Goal: Task Accomplishment & Management: Manage account settings

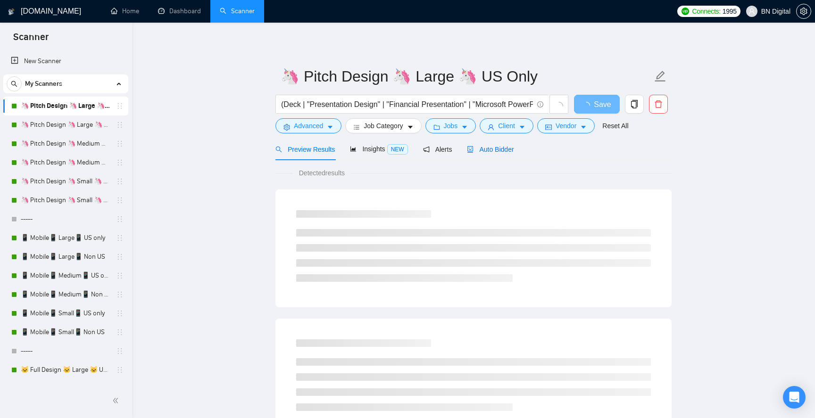
click at [500, 146] on span "Auto Bidder" at bounding box center [490, 150] width 47 height 8
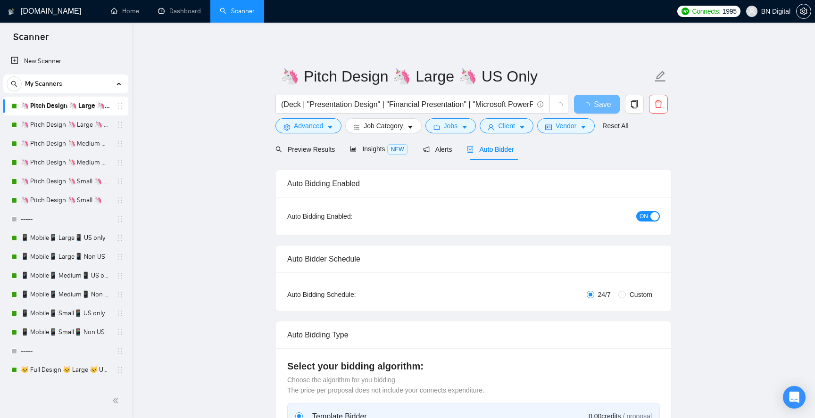
checkbox input "true"
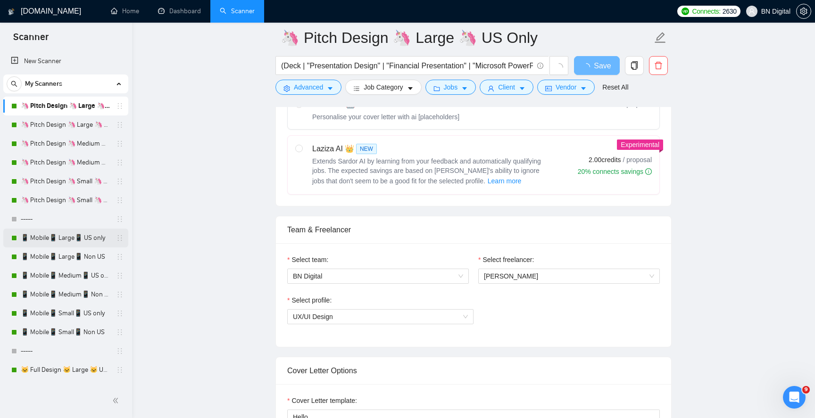
click at [78, 244] on link "📱 Mobile📱 Large📱 US only" at bounding box center [66, 238] width 90 height 19
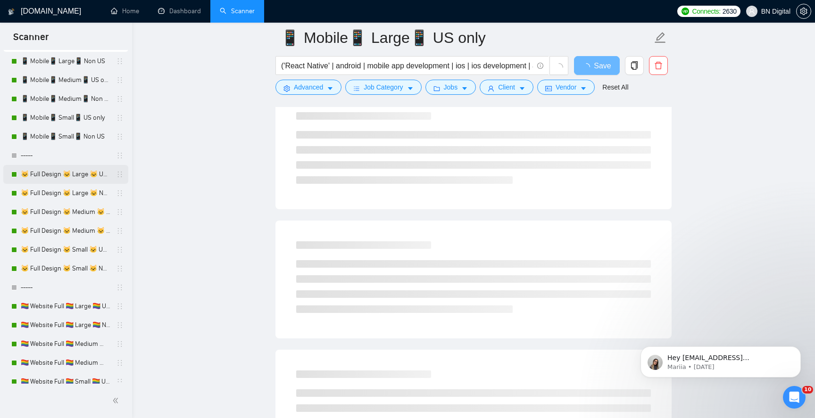
click at [88, 177] on link "🐱 Full Design 🐱 Large 🐱 US Only" at bounding box center [66, 174] width 90 height 19
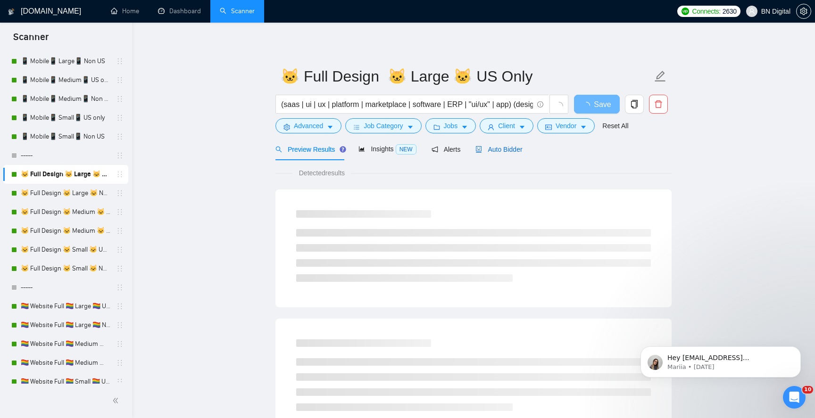
click at [513, 154] on div "Auto Bidder" at bounding box center [499, 149] width 47 height 10
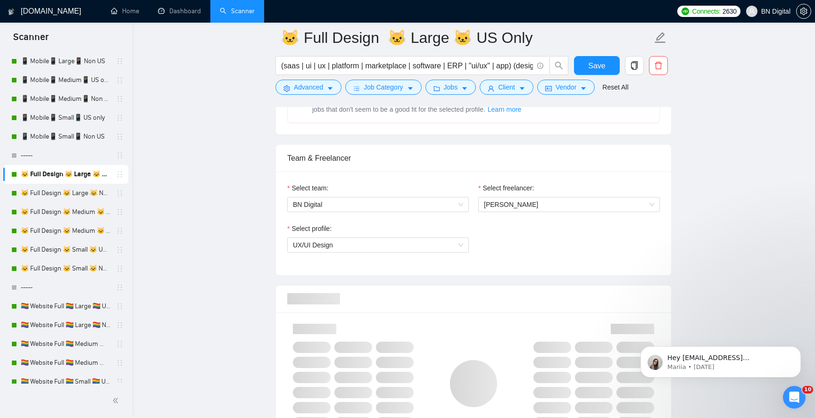
scroll to position [556, 0]
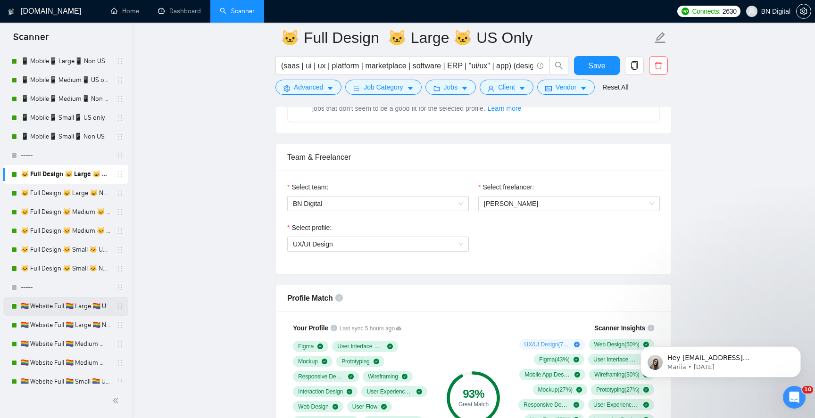
click at [84, 303] on link "🏳️‍🌈 Website Full 🏳️‍🌈 Large 🏳️‍🌈 US Only" at bounding box center [66, 306] width 90 height 19
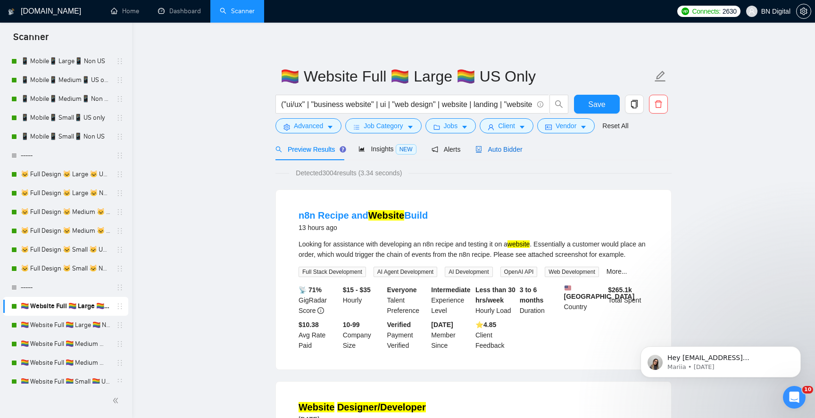
click at [509, 152] on span "Auto Bidder" at bounding box center [499, 150] width 47 height 8
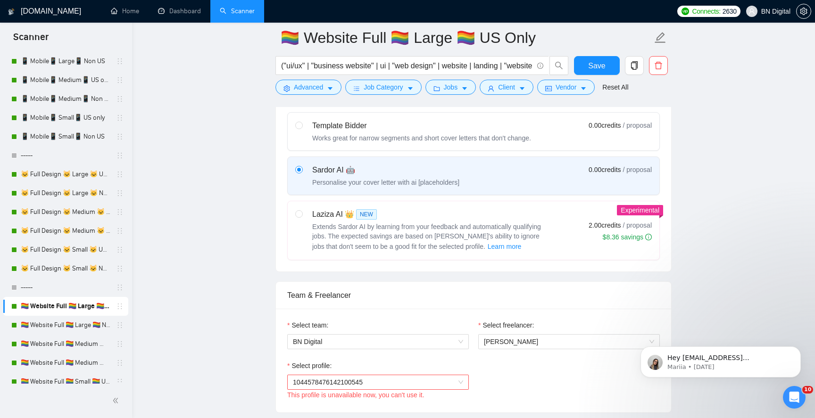
scroll to position [500, 0]
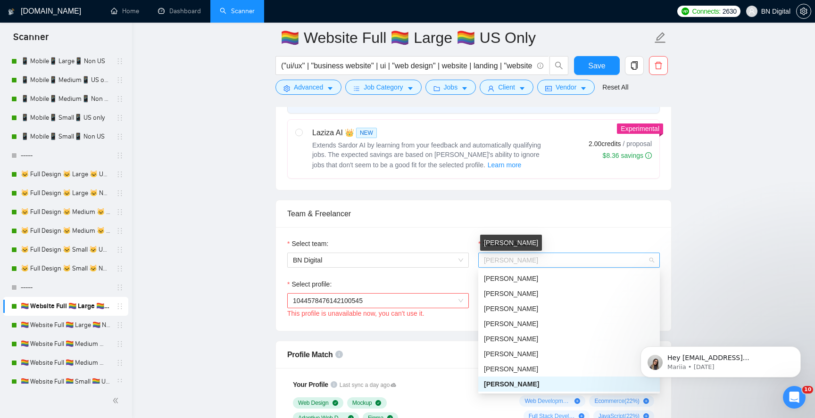
click at [509, 263] on span "[PERSON_NAME]" at bounding box center [511, 261] width 54 height 8
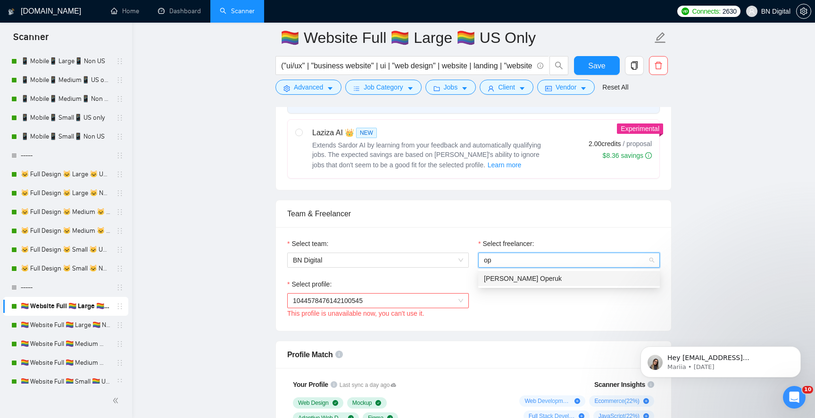
type input "ope"
click at [506, 275] on span "[PERSON_NAME] Operuk" at bounding box center [523, 279] width 78 height 8
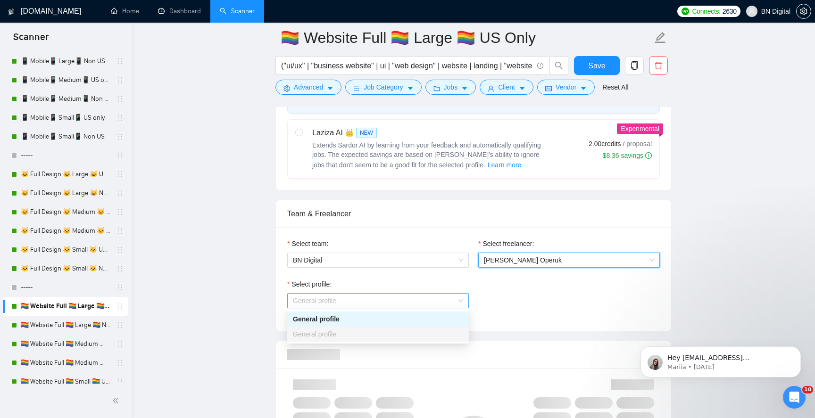
click at [362, 305] on span "General profile" at bounding box center [378, 301] width 170 height 14
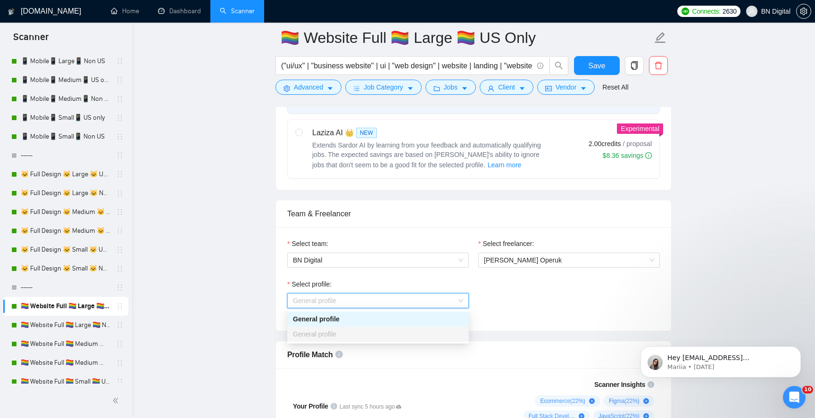
click at [362, 305] on span "General profile" at bounding box center [378, 301] width 170 height 14
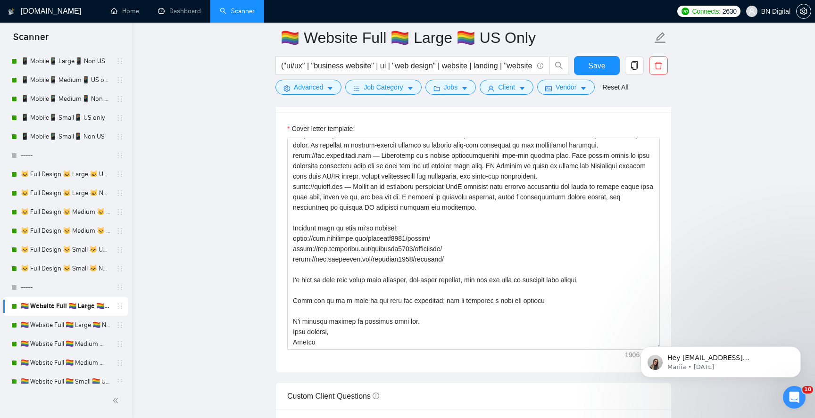
scroll to position [1219, 0]
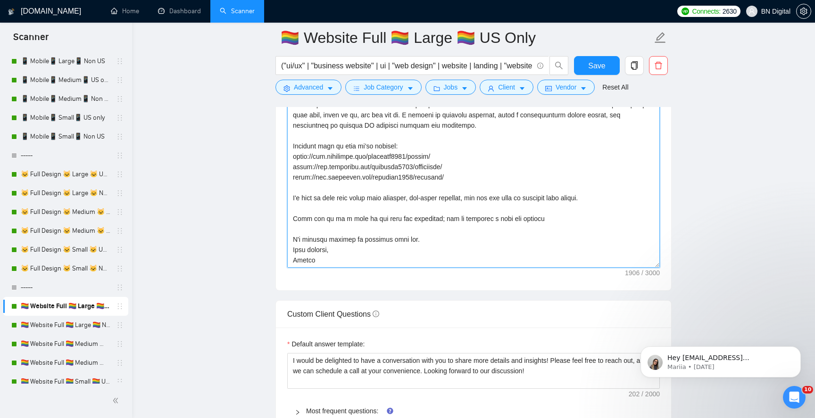
click at [304, 262] on textarea "Cover letter template:" at bounding box center [473, 162] width 373 height 212
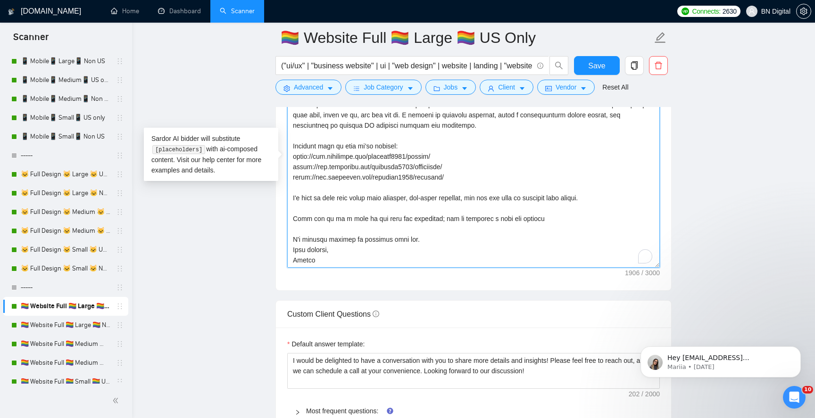
click at [304, 262] on textarea "Cover letter template:" at bounding box center [473, 162] width 373 height 212
type textarea "Greetings We are a design-driven development studio that empowers business lead…"
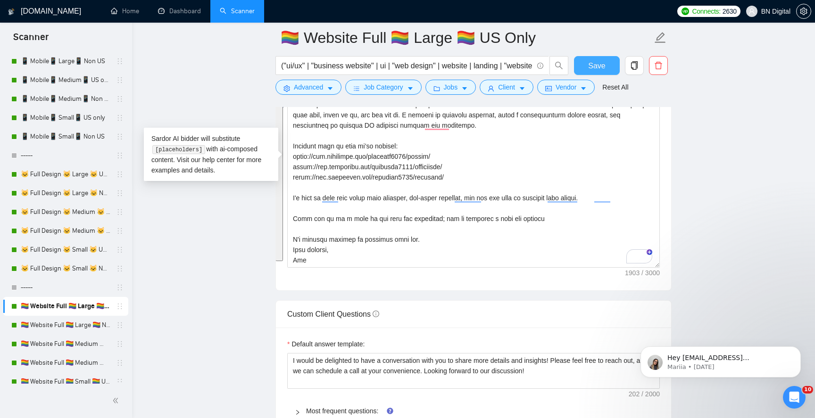
click at [593, 67] on span "Save" at bounding box center [596, 66] width 17 height 12
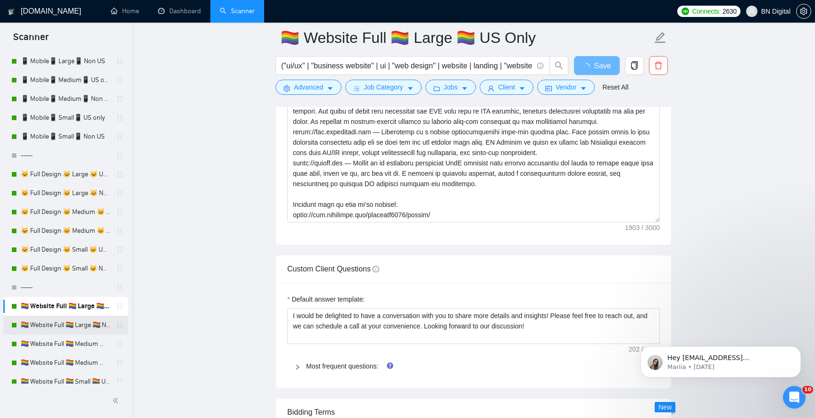
click at [44, 326] on link "🏳️‍🌈 Website Full 🏳️‍🌈 Large 🏳️‍🌈 Non US" at bounding box center [66, 325] width 90 height 19
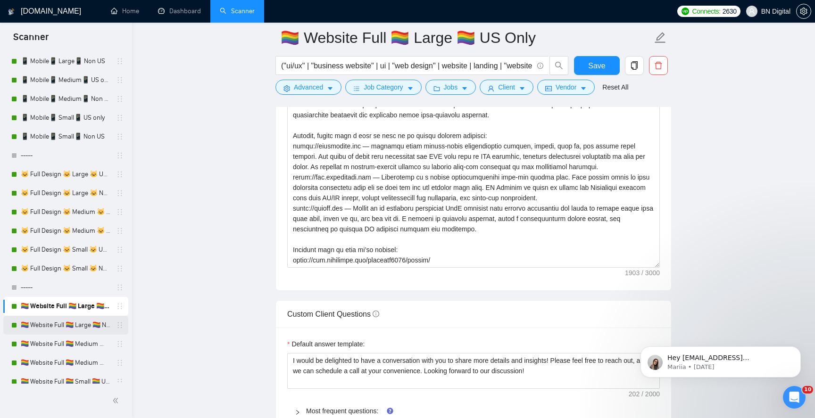
click at [70, 325] on link "🏳️‍🌈 Website Full 🏳️‍🌈 Large 🏳️‍🌈 Non US" at bounding box center [66, 325] width 90 height 19
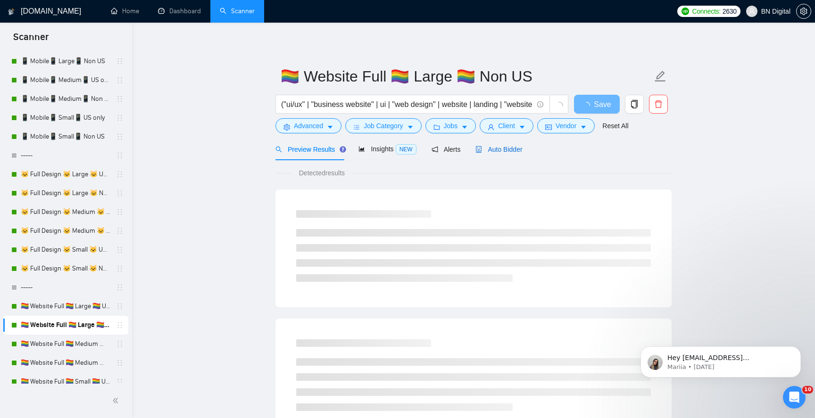
click at [513, 151] on span "Auto Bidder" at bounding box center [499, 150] width 47 height 8
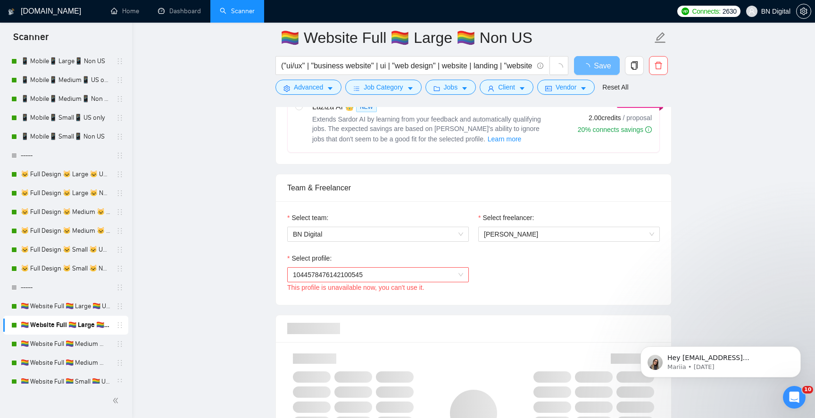
scroll to position [438, 0]
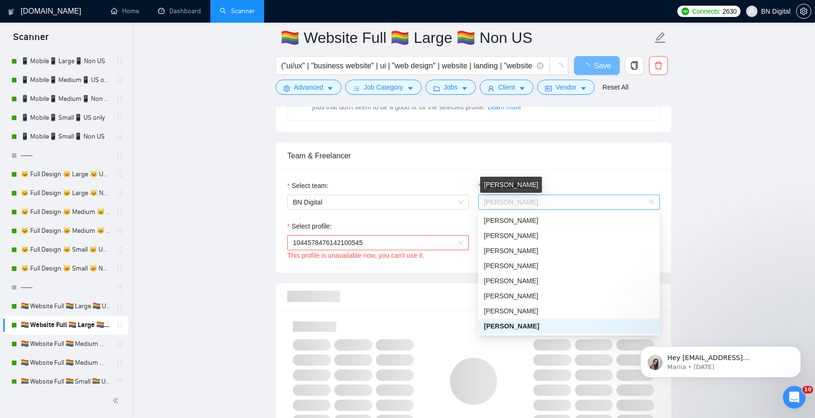
click at [512, 205] on span "[PERSON_NAME]" at bounding box center [511, 203] width 54 height 8
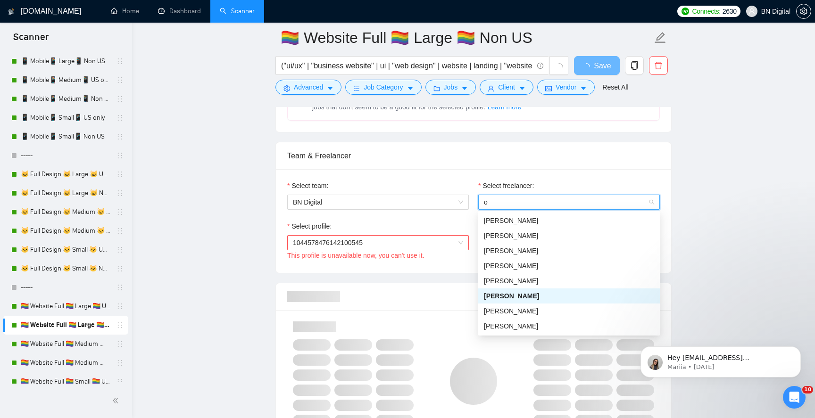
type input "op"
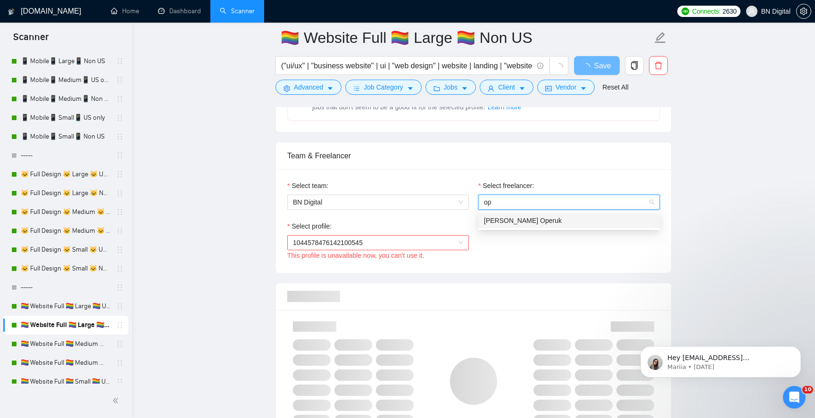
click at [511, 219] on span "[PERSON_NAME] Operuk" at bounding box center [523, 221] width 78 height 8
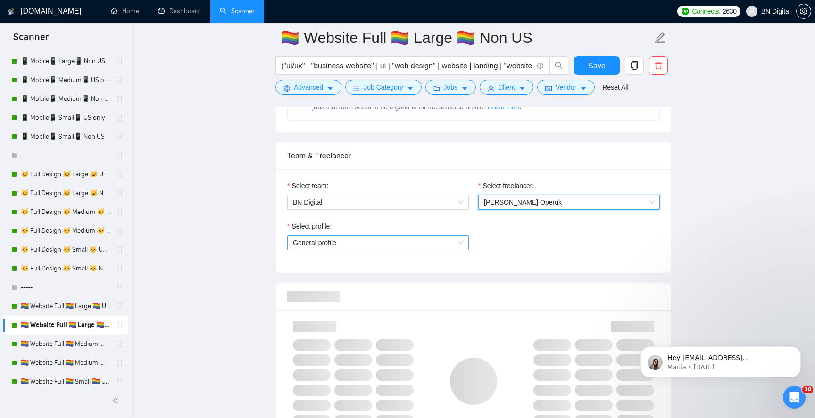
click at [353, 244] on span "General profile" at bounding box center [378, 243] width 170 height 14
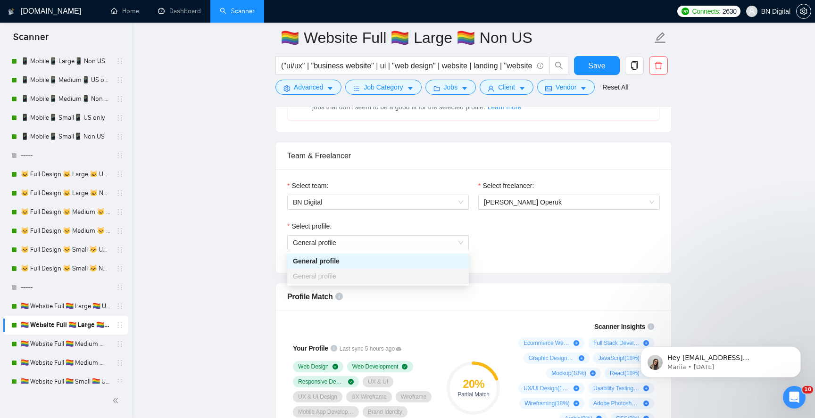
click at [509, 253] on div "Select profile: General profile" at bounding box center [474, 241] width 382 height 41
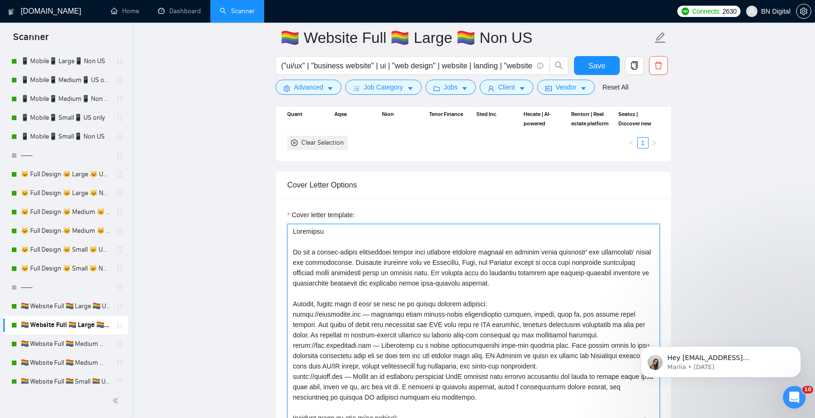
click at [461, 286] on textarea "Cover letter template:" at bounding box center [473, 330] width 373 height 212
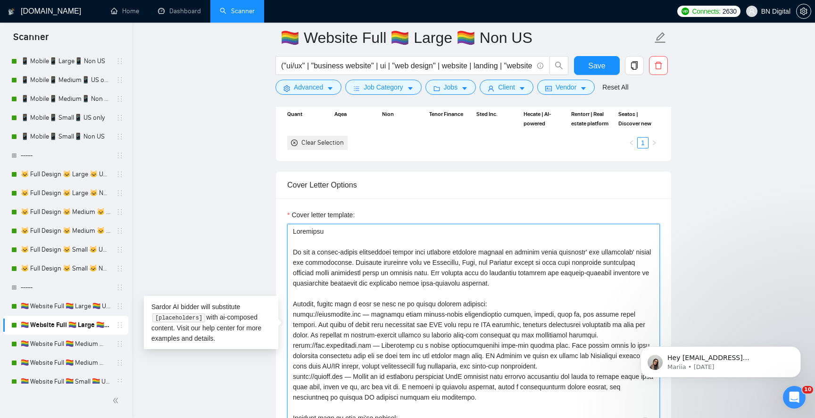
paste textarea "A"
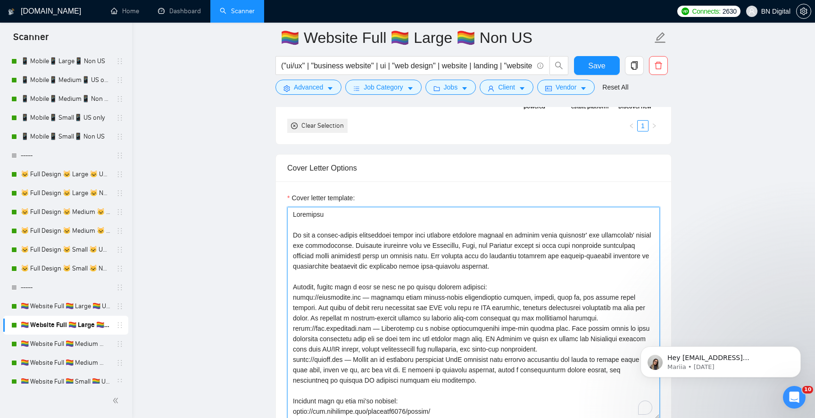
scroll to position [100, 0]
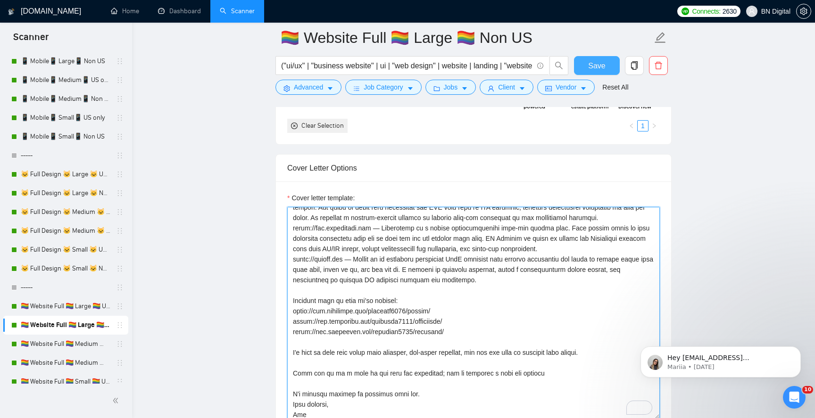
type textarea "Greetings We are a design-driven development studio that empowers business lead…"
click at [590, 67] on span "Save" at bounding box center [596, 66] width 17 height 12
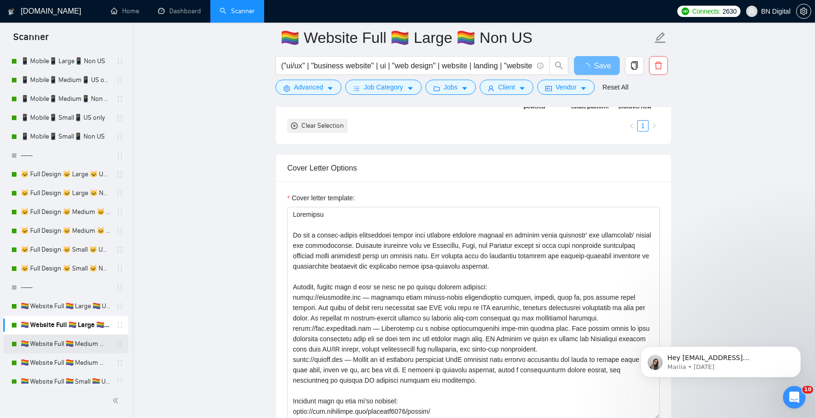
click at [82, 346] on link "🏳️‍🌈 Website Full 🏳️‍🌈 Medium 🏳️‍🌈 US Only" at bounding box center [66, 344] width 90 height 19
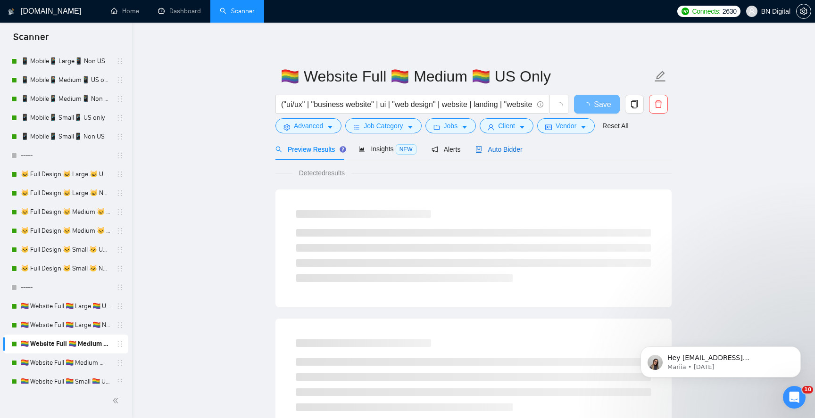
click at [505, 150] on span "Auto Bidder" at bounding box center [499, 150] width 47 height 8
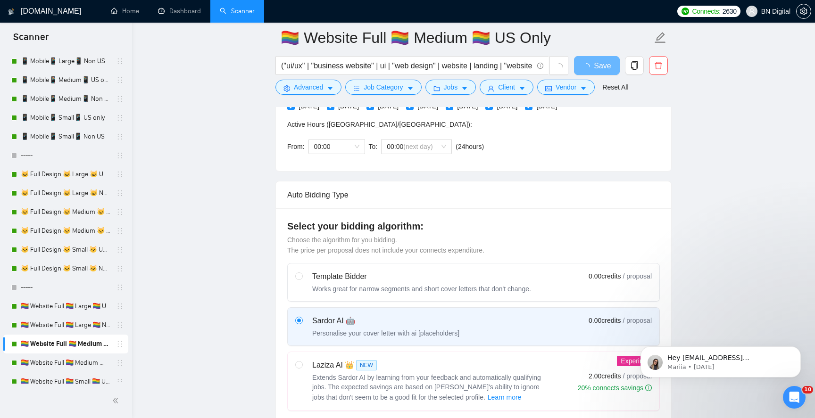
scroll to position [469, 0]
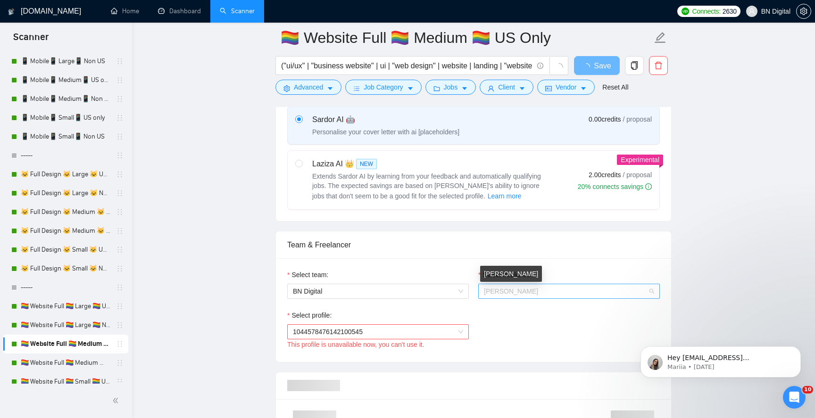
click at [510, 289] on span "[PERSON_NAME]" at bounding box center [511, 292] width 54 height 8
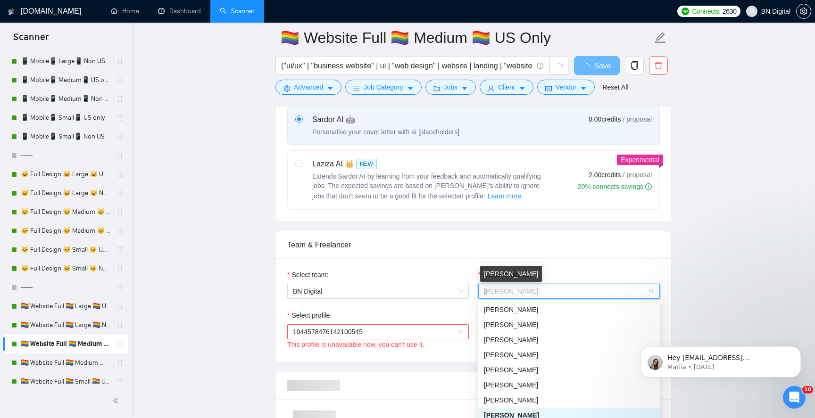
type input "op"
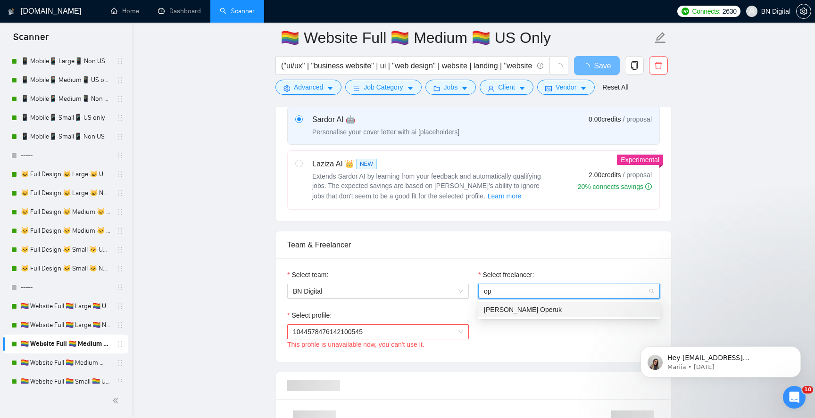
click at [504, 310] on span "[PERSON_NAME] Operuk" at bounding box center [523, 310] width 78 height 8
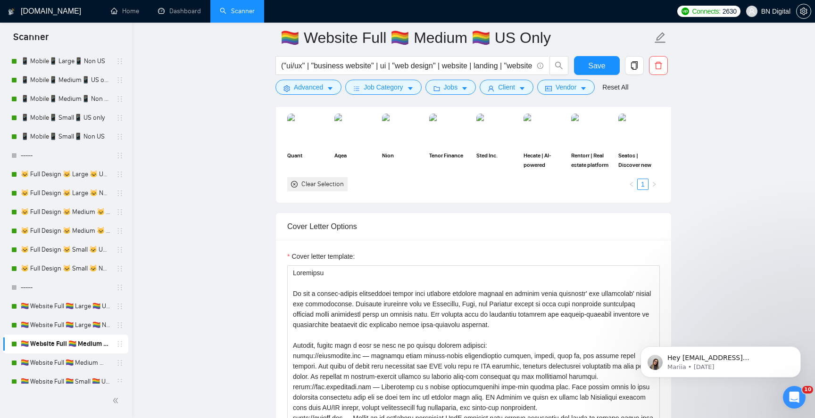
scroll to position [1028, 0]
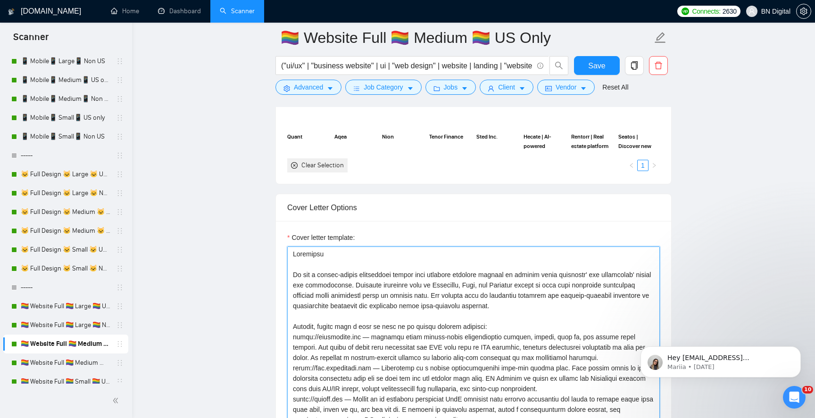
click at [486, 283] on textarea "Cover letter template:" at bounding box center [473, 353] width 373 height 212
paste textarea "A"
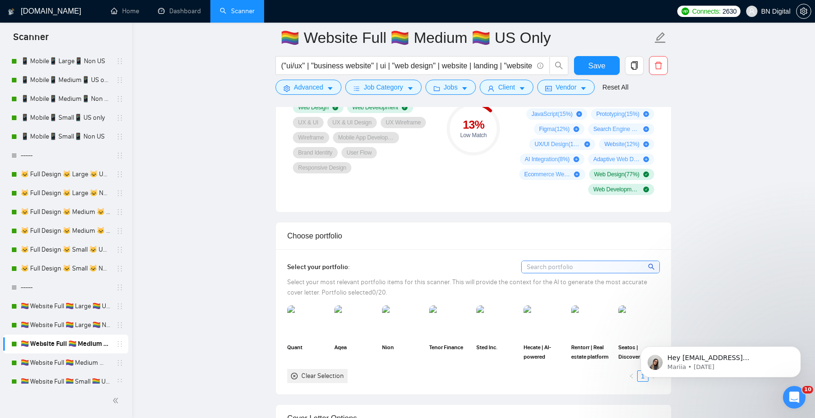
scroll to position [777, 0]
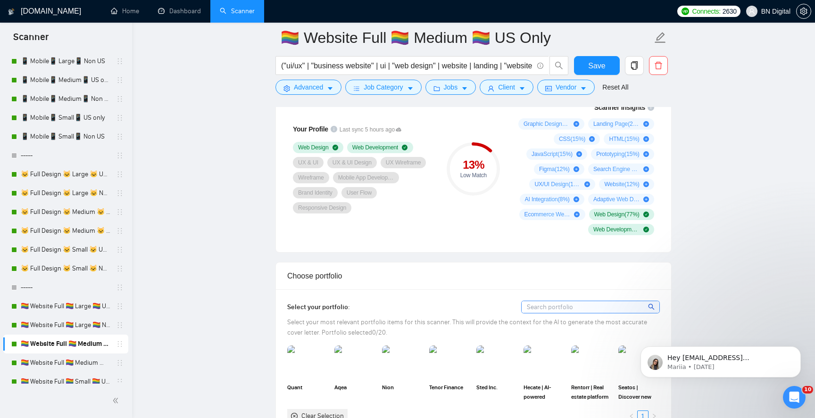
type textarea "Greetings We are a design-driven development studio that empowers business lead…"
click at [322, 367] on img at bounding box center [308, 362] width 42 height 33
click at [362, 365] on img at bounding box center [355, 362] width 40 height 31
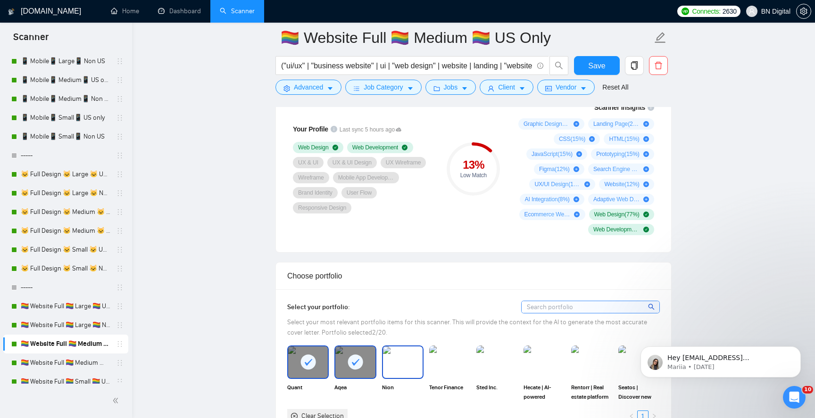
click at [414, 365] on img at bounding box center [403, 362] width 40 height 31
click at [452, 364] on img at bounding box center [450, 362] width 40 height 31
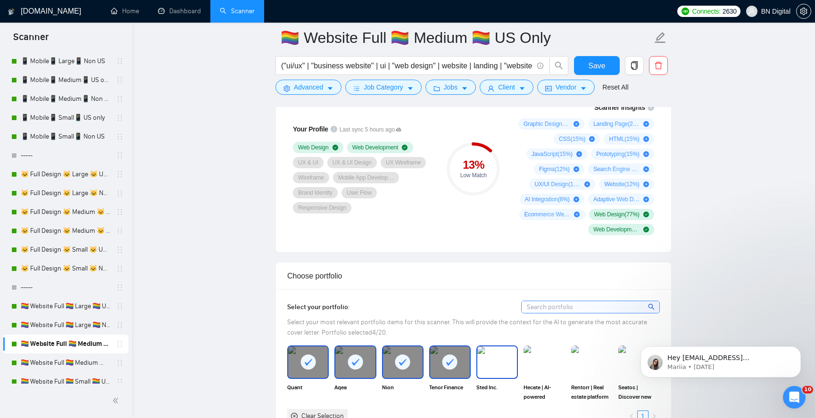
click at [494, 364] on img at bounding box center [497, 362] width 40 height 31
click at [535, 360] on img at bounding box center [545, 362] width 42 height 33
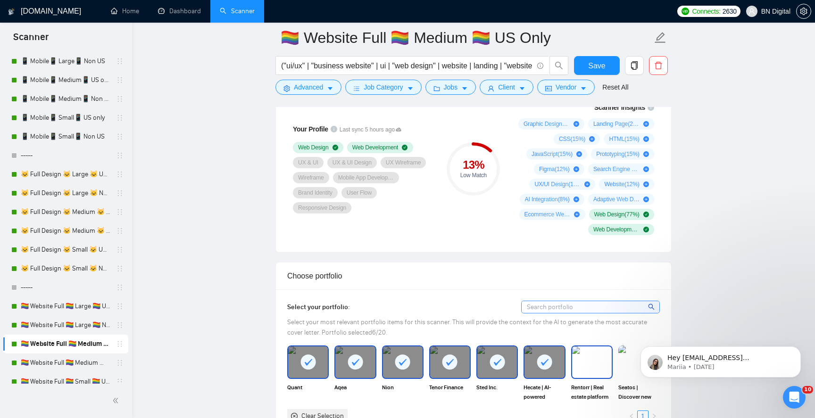
click at [595, 358] on img at bounding box center [592, 362] width 40 height 31
click at [629, 361] on img at bounding box center [640, 362] width 42 height 33
click at [499, 366] on rect at bounding box center [497, 362] width 15 height 15
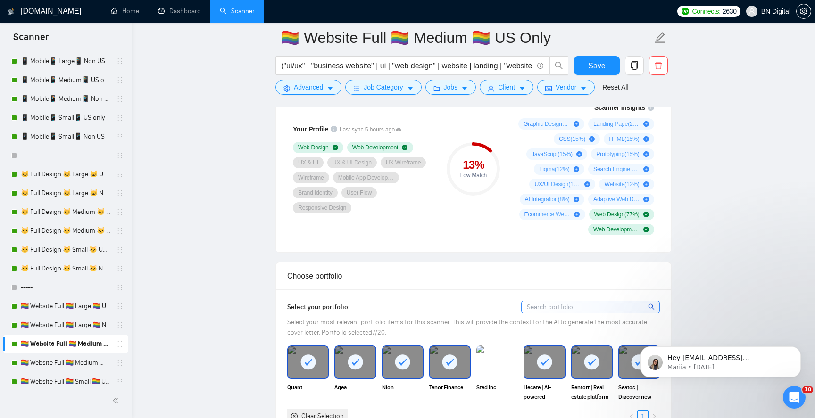
click at [455, 370] on icon at bounding box center [450, 363] width 16 height 16
click at [598, 72] on button "Save" at bounding box center [597, 65] width 46 height 19
click at [71, 363] on link "🏳️‍🌈 Website Full 🏳️‍🌈 Medium 🏳️‍🌈 Non US" at bounding box center [66, 363] width 90 height 19
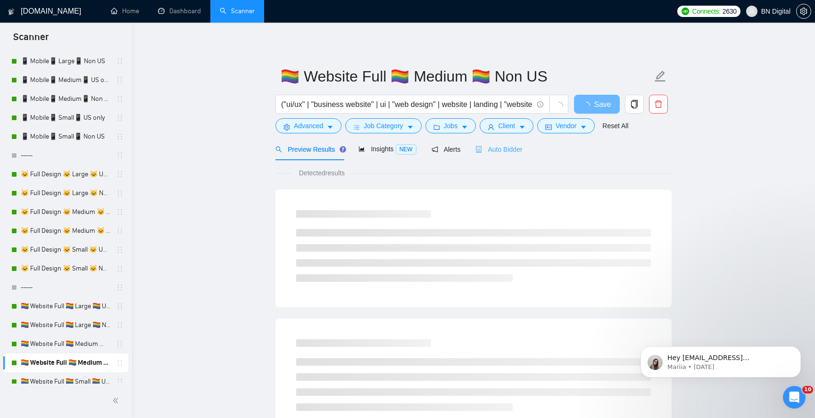
click at [510, 155] on div "Auto Bidder" at bounding box center [499, 149] width 47 height 22
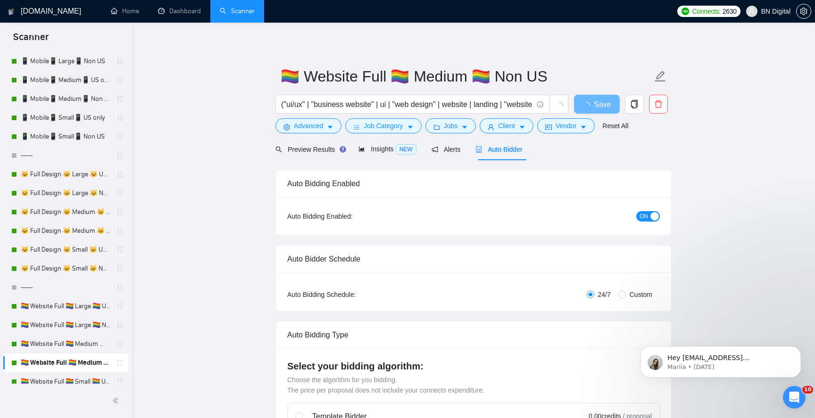
radio input "false"
radio input "true"
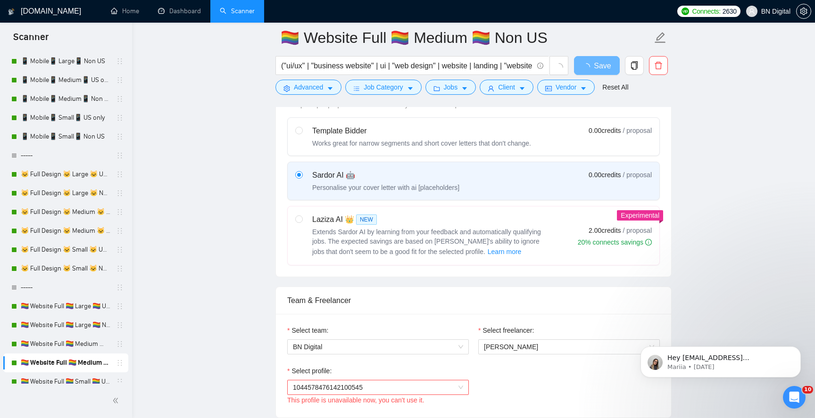
scroll to position [435, 0]
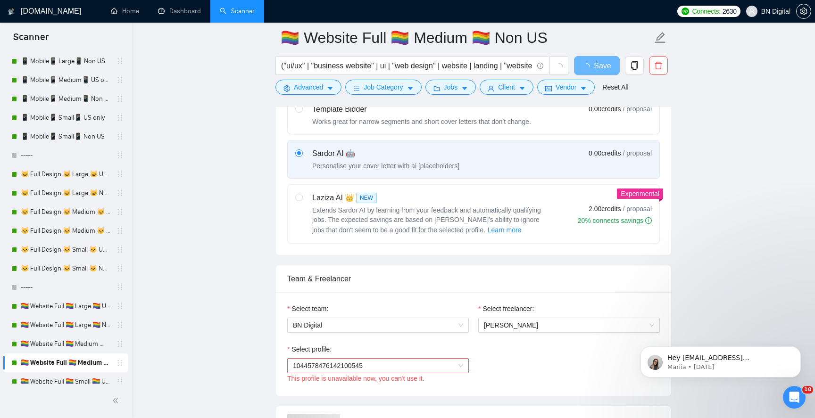
click at [498, 317] on div "Select freelancer:" at bounding box center [569, 311] width 182 height 14
click at [497, 322] on span "[PERSON_NAME]" at bounding box center [511, 326] width 54 height 8
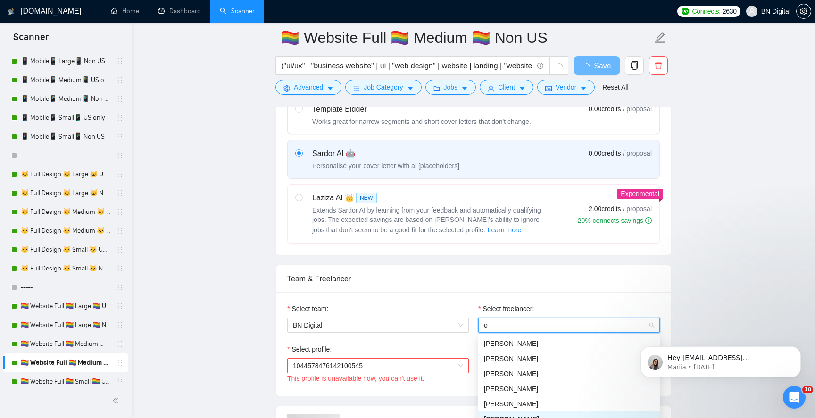
type input "op"
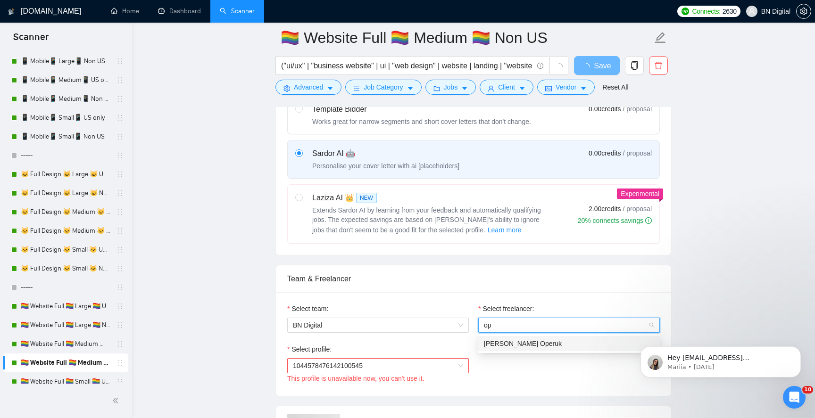
click at [492, 344] on span "[PERSON_NAME] Operuk" at bounding box center [523, 344] width 78 height 8
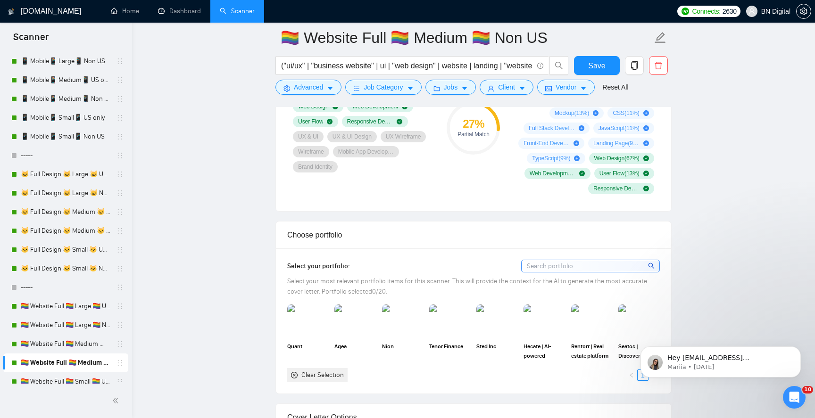
scroll to position [1048, 0]
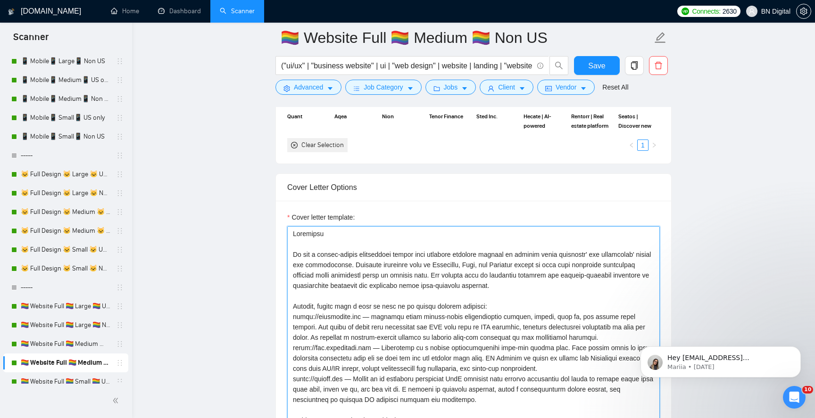
click at [358, 326] on textarea "Cover letter template:" at bounding box center [473, 332] width 373 height 212
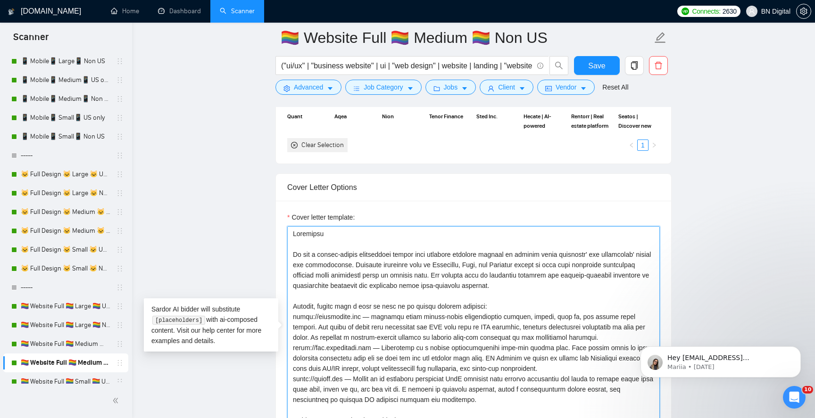
paste textarea "A"
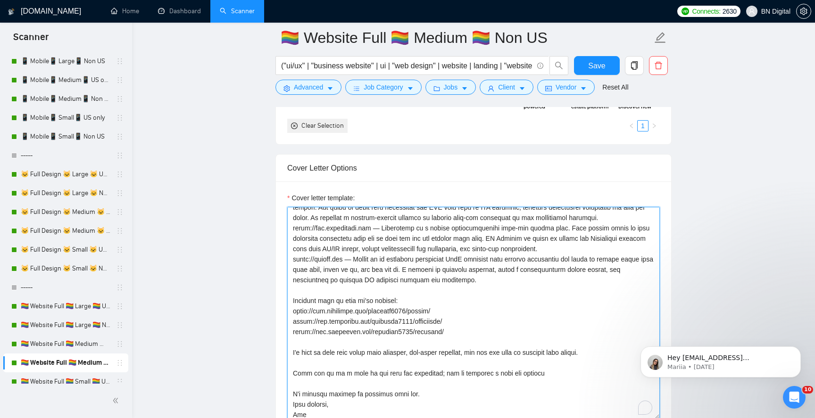
scroll to position [0, 0]
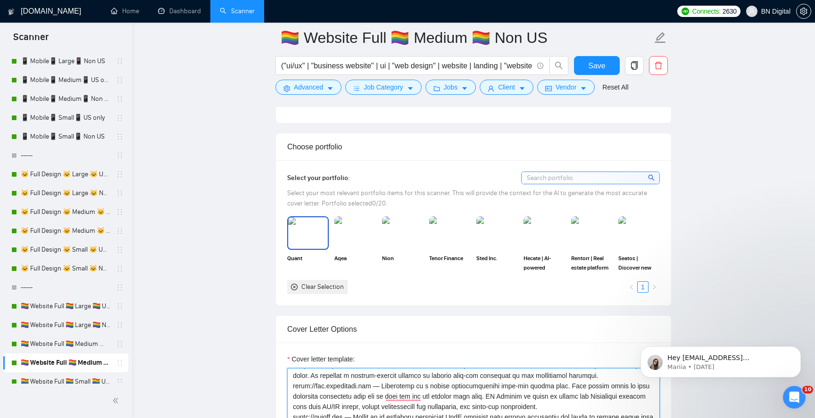
type textarea "Greetings We are a design-driven development studio that empowers business lead…"
click at [317, 240] on img at bounding box center [308, 233] width 40 height 31
click at [361, 238] on img at bounding box center [355, 233] width 40 height 31
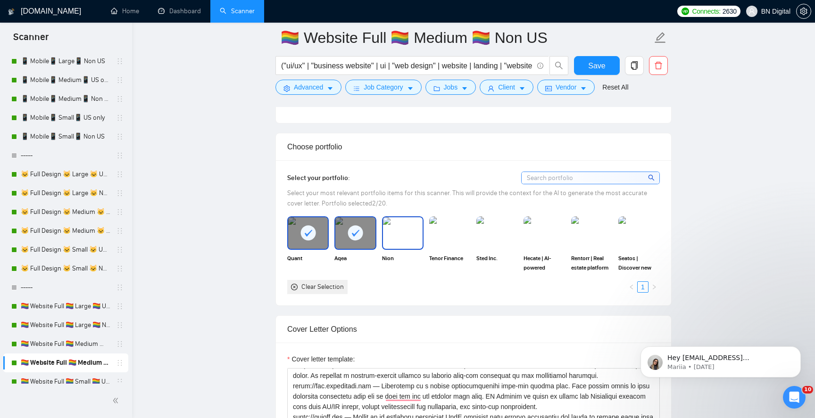
click at [409, 243] on img at bounding box center [403, 233] width 40 height 31
click at [552, 228] on img at bounding box center [545, 233] width 40 height 31
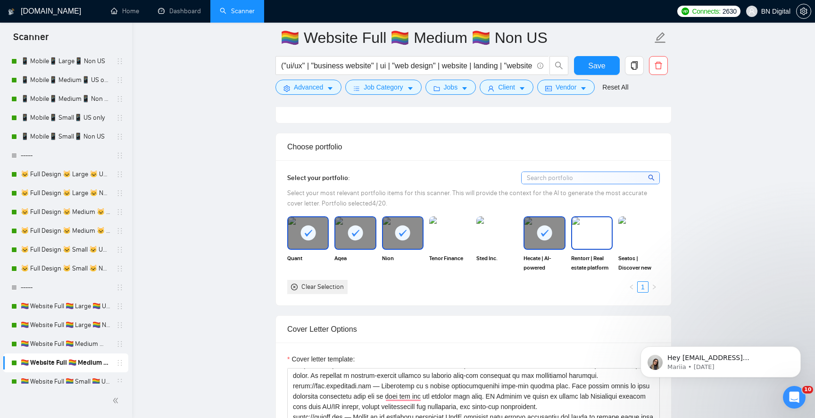
click at [591, 235] on img at bounding box center [592, 233] width 40 height 31
click at [629, 232] on img at bounding box center [639, 233] width 40 height 31
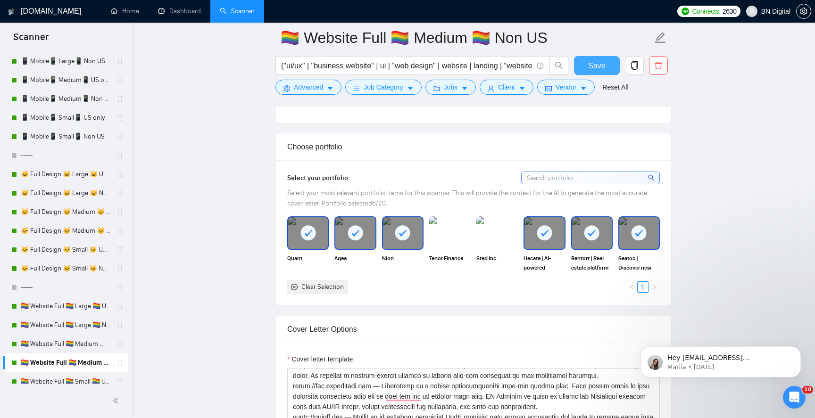
drag, startPoint x: 602, startPoint y: 61, endPoint x: 539, endPoint y: 177, distance: 131.8
click at [602, 61] on span "Save" at bounding box center [596, 66] width 17 height 12
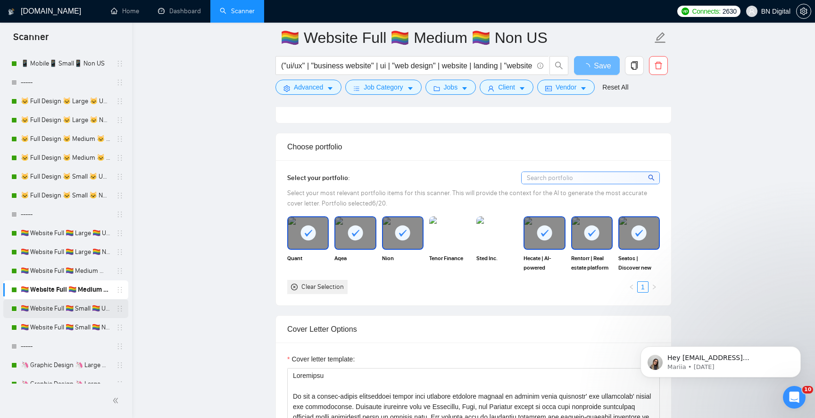
click at [73, 310] on link "🏳️‍🌈 Website Full 🏳️‍🌈 Small 🏳️‍🌈 US Only" at bounding box center [66, 309] width 90 height 19
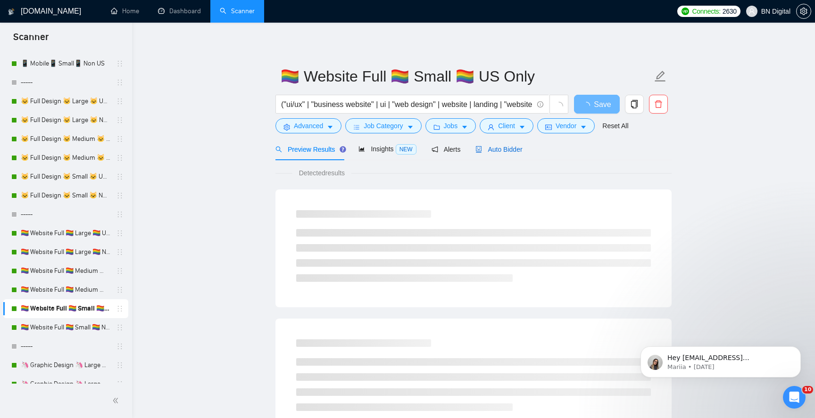
click at [494, 151] on span "Auto Bidder" at bounding box center [499, 150] width 47 height 8
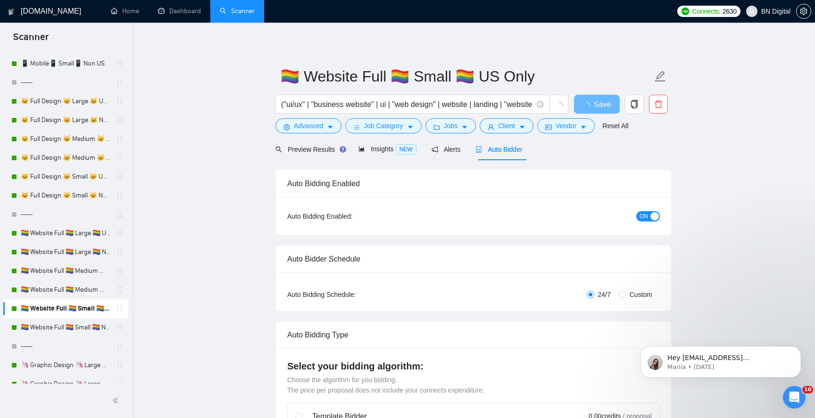
radio input "false"
radio input "true"
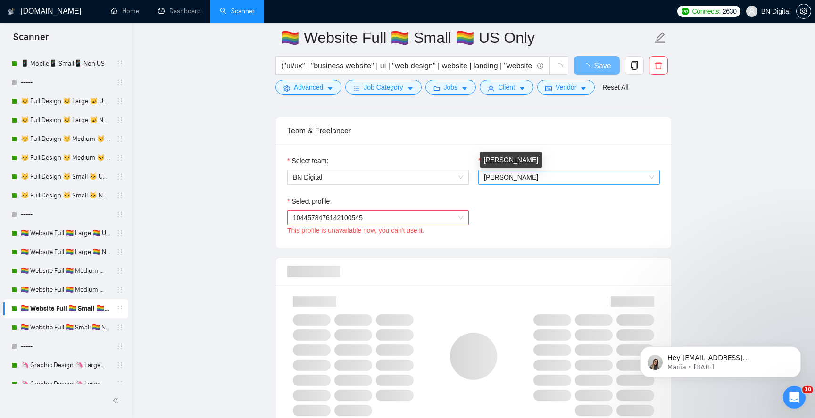
click at [506, 174] on span "[PERSON_NAME]" at bounding box center [511, 178] width 54 height 8
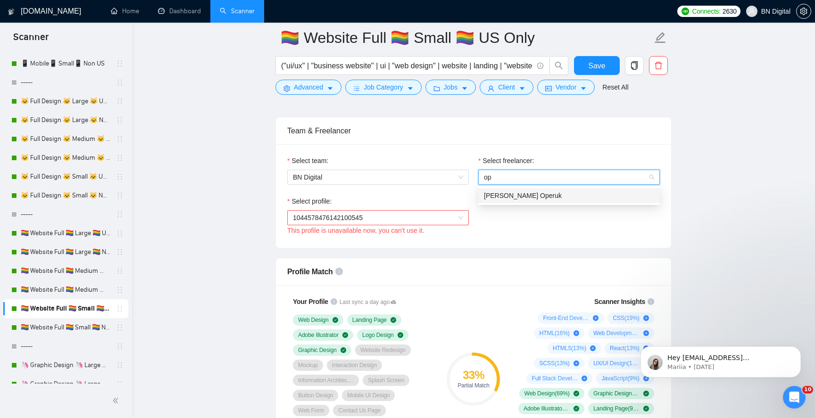
type input "ope"
click at [496, 193] on span "[PERSON_NAME] Operuk" at bounding box center [523, 196] width 78 height 8
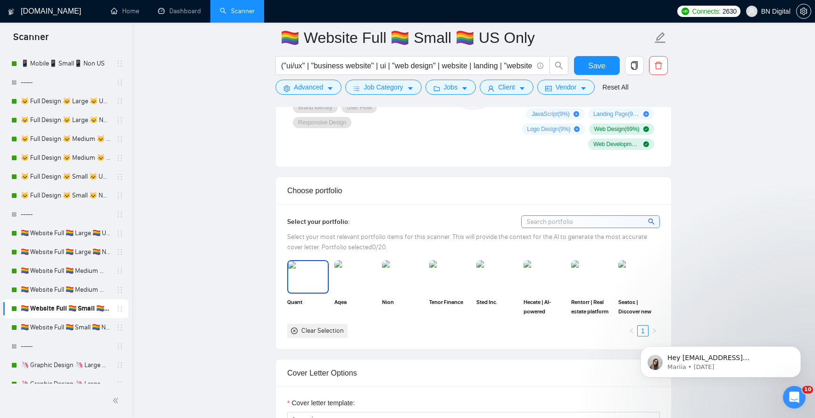
click at [320, 286] on img at bounding box center [308, 276] width 40 height 31
click at [357, 283] on img at bounding box center [355, 276] width 40 height 31
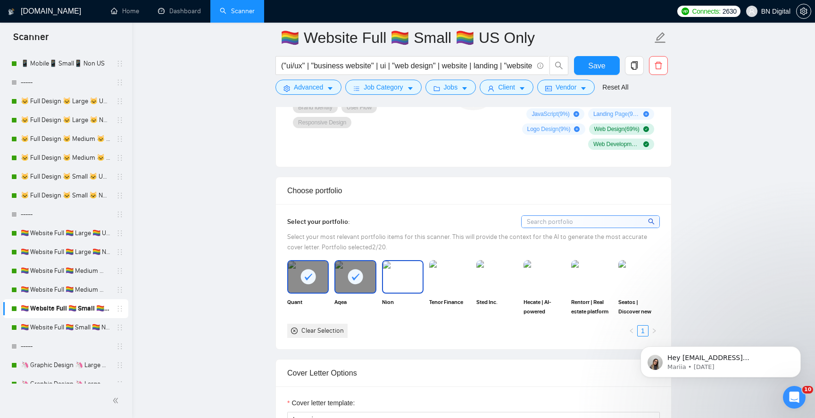
click at [393, 282] on img at bounding box center [403, 276] width 40 height 31
click at [444, 278] on img at bounding box center [450, 276] width 40 height 31
click at [444, 278] on rect at bounding box center [450, 276] width 15 height 15
click at [489, 275] on img at bounding box center [497, 276] width 40 height 31
click at [490, 275] on icon at bounding box center [498, 277] width 16 height 16
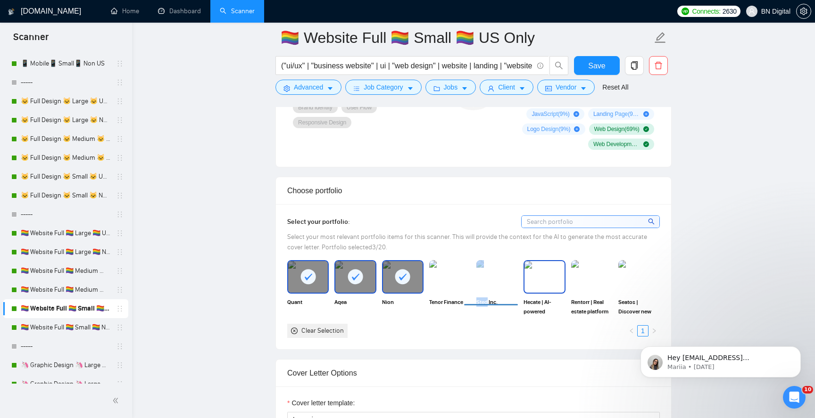
click at [536, 275] on img at bounding box center [545, 276] width 40 height 31
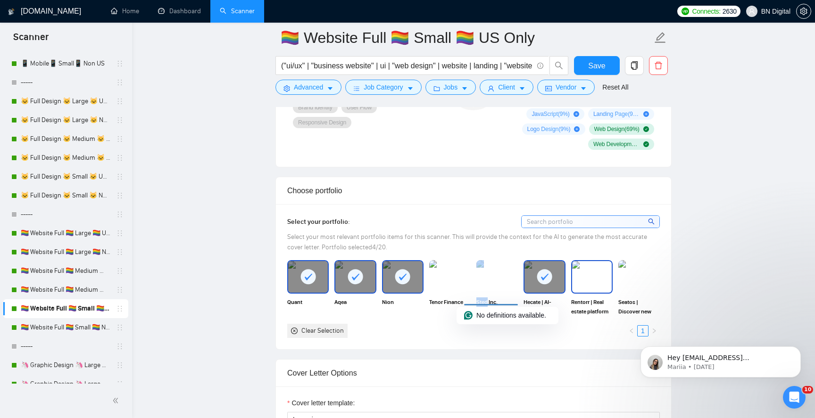
click at [585, 274] on img at bounding box center [592, 276] width 40 height 31
click at [631, 276] on img at bounding box center [640, 276] width 42 height 33
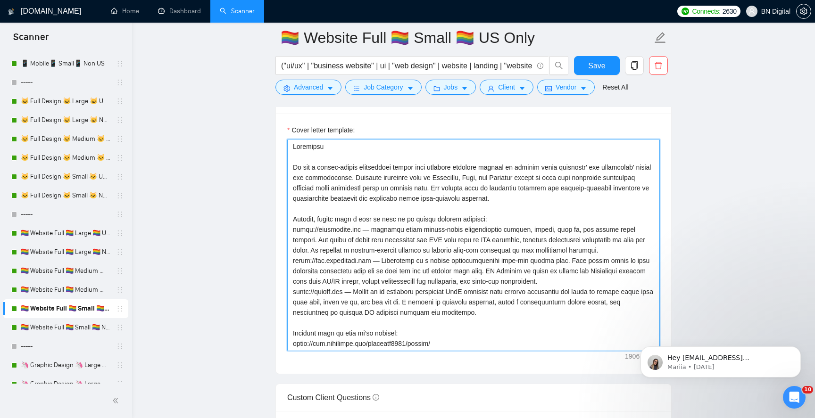
click at [475, 286] on textarea "Cover letter template:" at bounding box center [473, 245] width 373 height 212
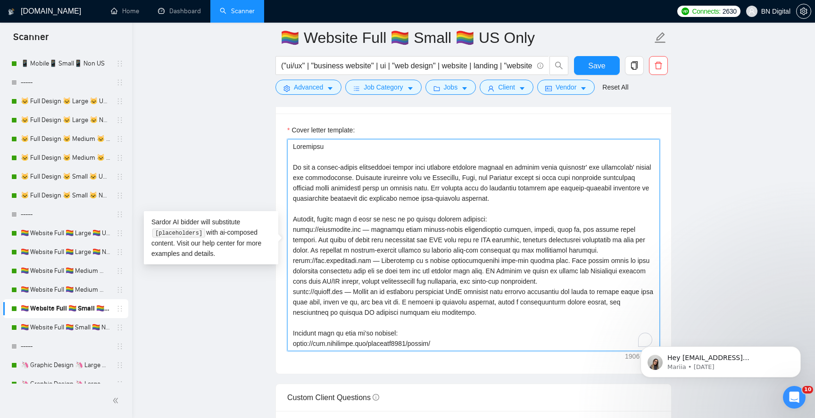
paste textarea "A"
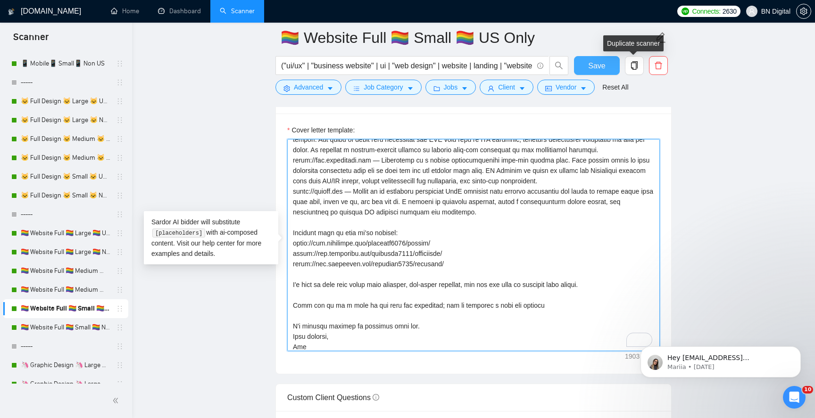
type textarea "Greetings We are a design-driven development studio that empowers business lead…"
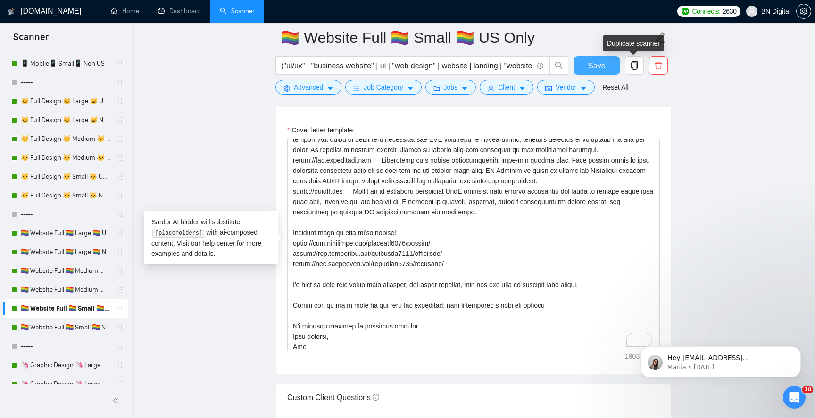
click at [597, 67] on span "Save" at bounding box center [596, 66] width 17 height 12
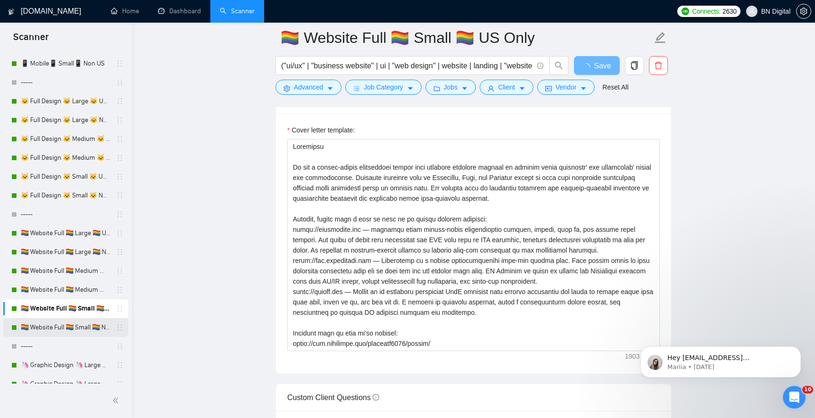
click at [61, 330] on link "🏳️‍🌈 Website Full 🏳️‍🌈 Small 🏳️‍🌈 Non US" at bounding box center [66, 327] width 90 height 19
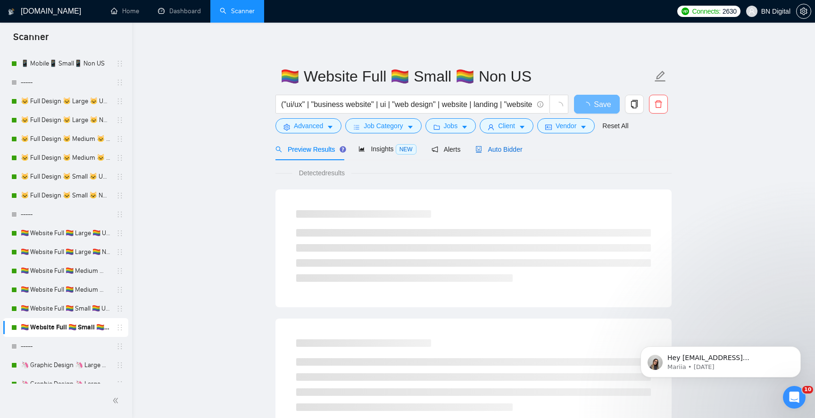
click at [517, 149] on span "Auto Bidder" at bounding box center [499, 150] width 47 height 8
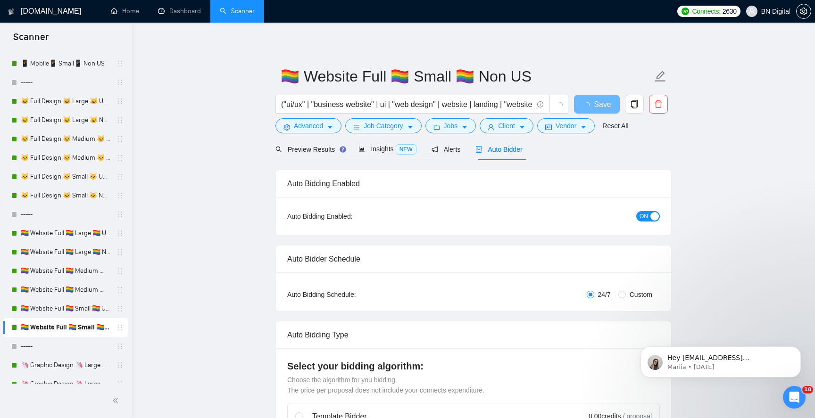
radio input "false"
radio input "true"
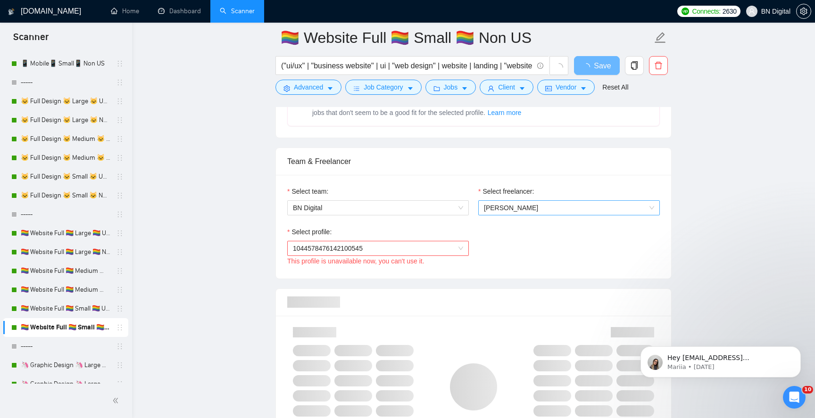
click at [516, 212] on span "[PERSON_NAME]" at bounding box center [569, 208] width 170 height 14
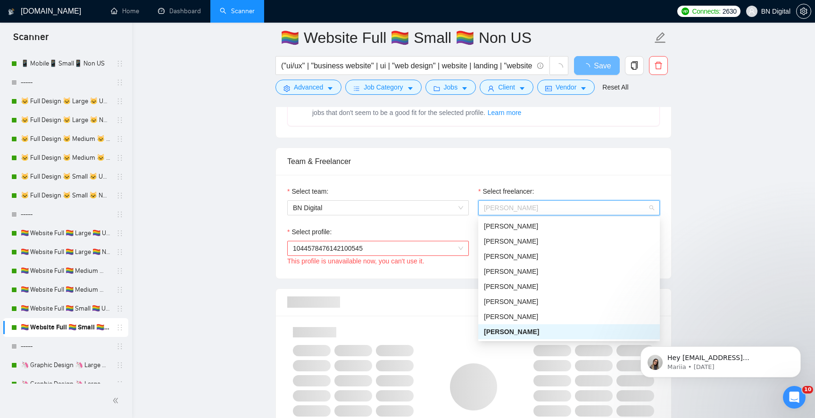
type input "a"
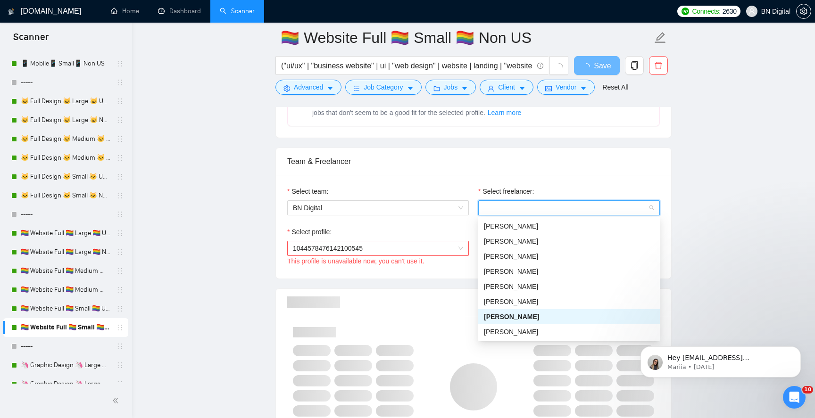
type input "n"
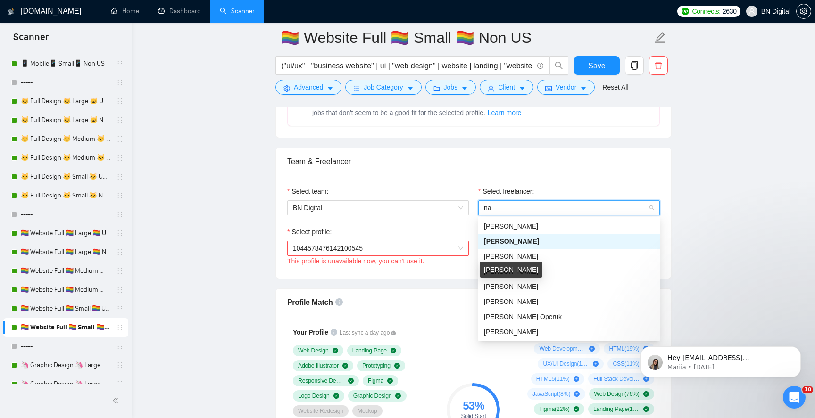
type input "n"
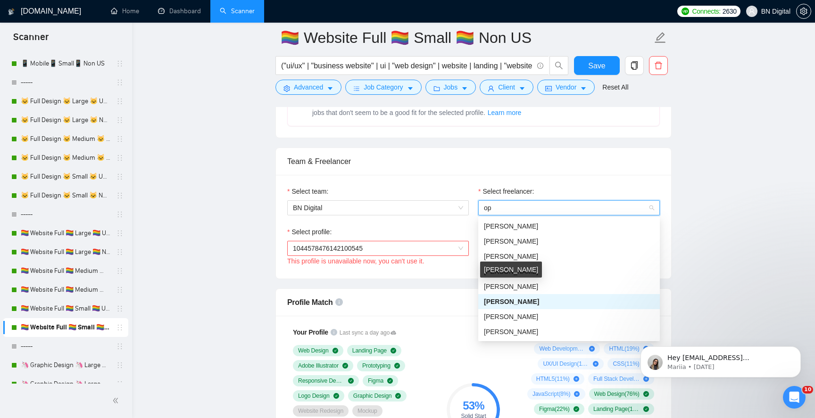
type input "ope"
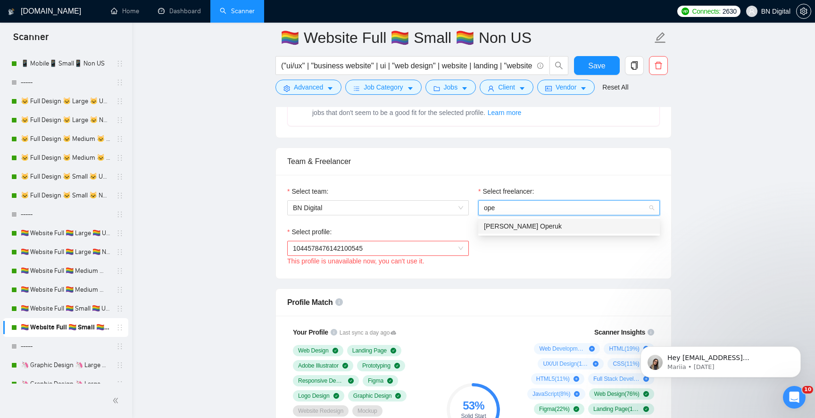
click at [515, 226] on span "[PERSON_NAME] Operuk" at bounding box center [523, 227] width 78 height 8
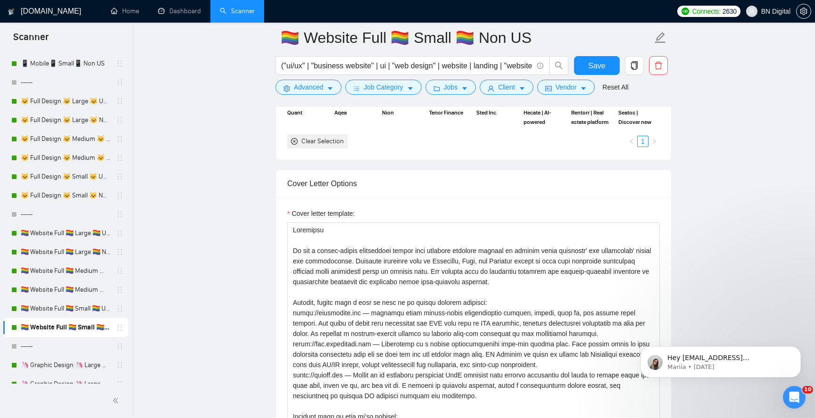
scroll to position [1088, 0]
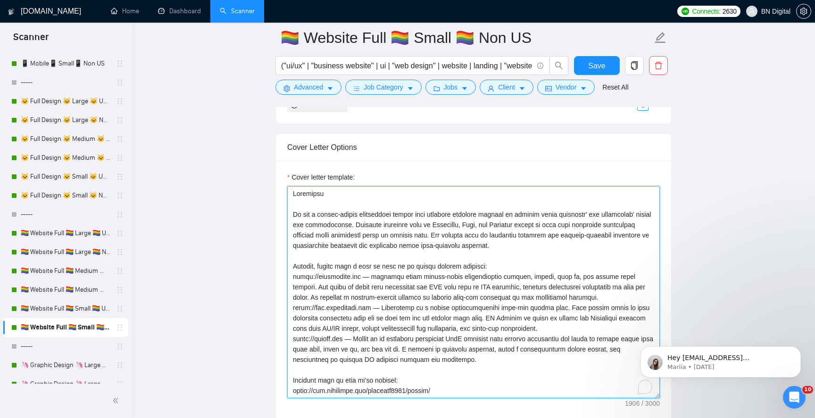
click at [465, 282] on textarea "Cover letter template:" at bounding box center [473, 292] width 373 height 212
paste textarea "A"
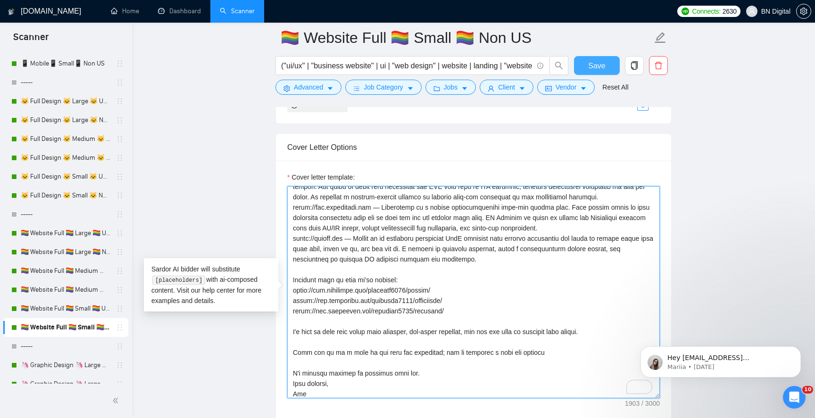
type textarea "Greetings We are a design-driven development studio that empowers business lead…"
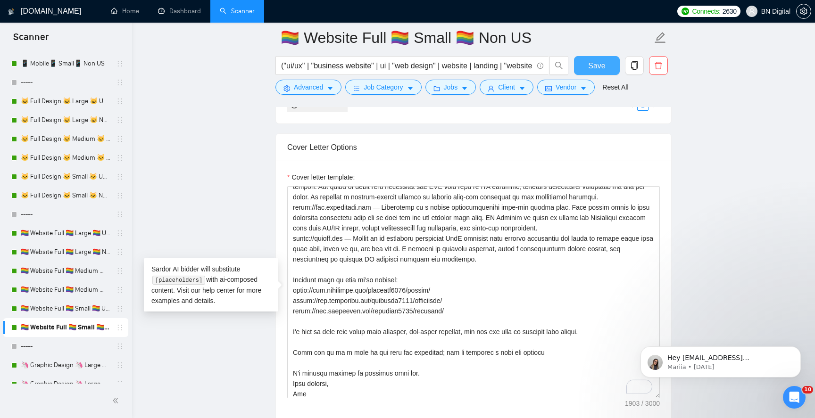
click at [595, 67] on span "Save" at bounding box center [596, 66] width 17 height 12
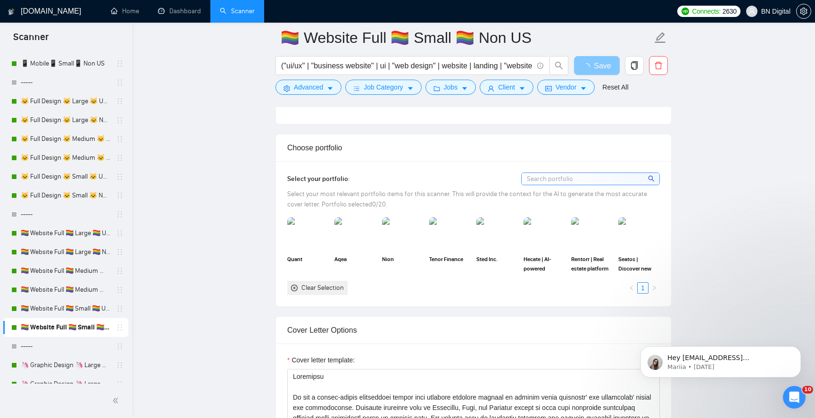
scroll to position [928, 0]
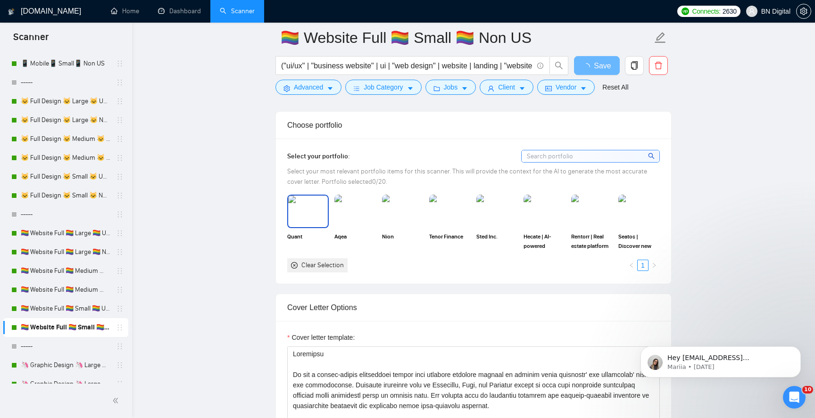
click at [318, 213] on img at bounding box center [308, 211] width 40 height 31
click at [360, 212] on img at bounding box center [355, 211] width 40 height 31
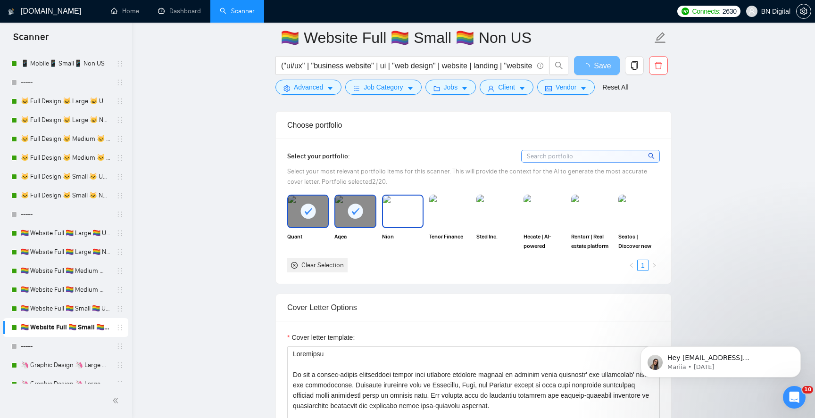
click at [406, 213] on img at bounding box center [403, 211] width 40 height 31
click at [545, 211] on img at bounding box center [545, 211] width 40 height 31
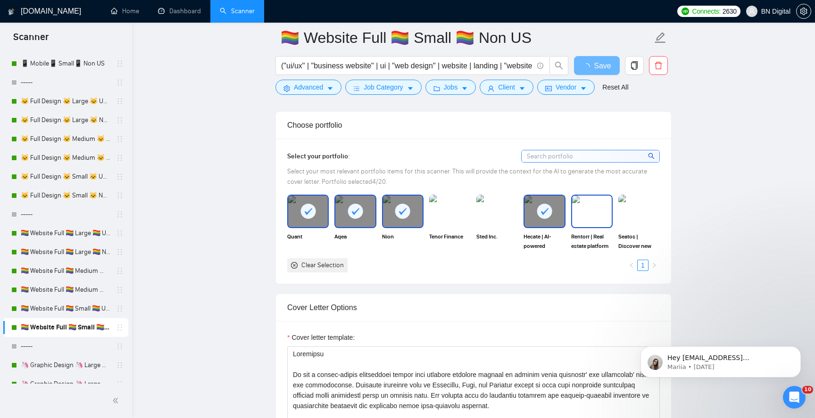
drag, startPoint x: 593, startPoint y: 215, endPoint x: 642, endPoint y: 215, distance: 49.5
click at [593, 215] on img at bounding box center [592, 211] width 40 height 31
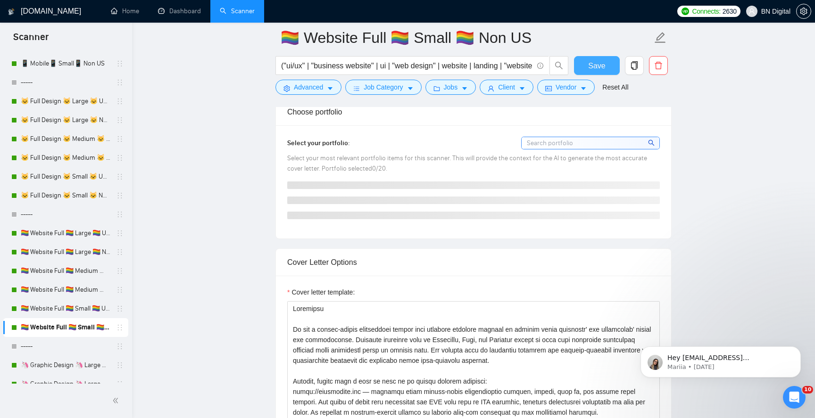
click at [598, 65] on span "Save" at bounding box center [596, 66] width 17 height 12
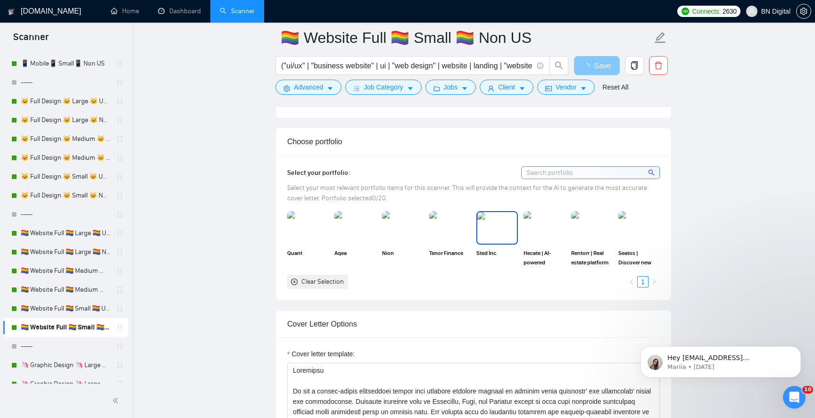
scroll to position [908, 0]
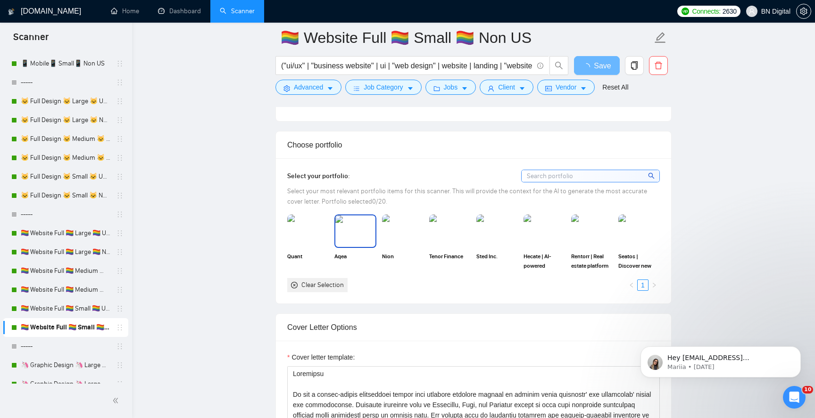
click at [312, 236] on img at bounding box center [308, 231] width 42 height 33
click at [341, 236] on img at bounding box center [355, 231] width 40 height 31
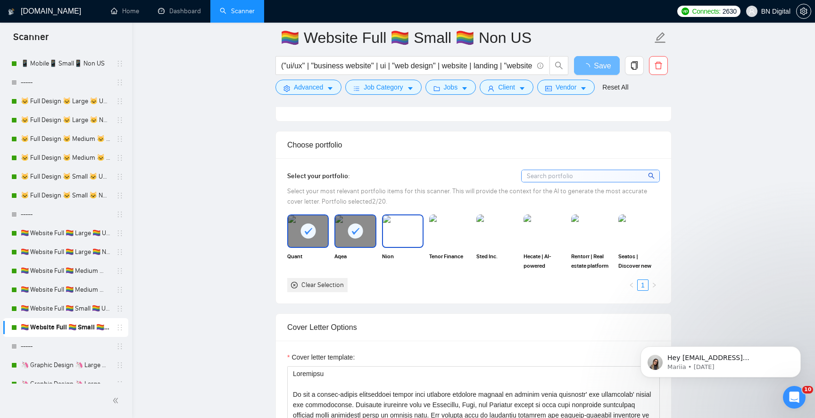
click at [392, 236] on img at bounding box center [403, 231] width 40 height 31
click at [531, 229] on img at bounding box center [545, 231] width 40 height 31
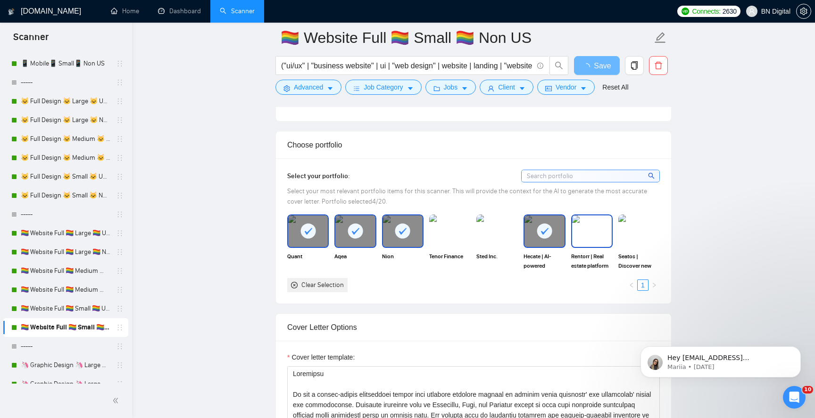
click at [585, 224] on img at bounding box center [592, 231] width 40 height 31
click at [627, 221] on img at bounding box center [639, 231] width 40 height 31
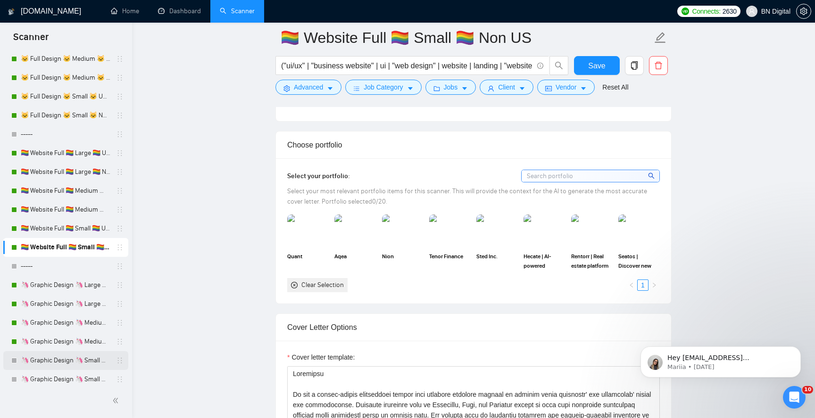
scroll to position [360, 0]
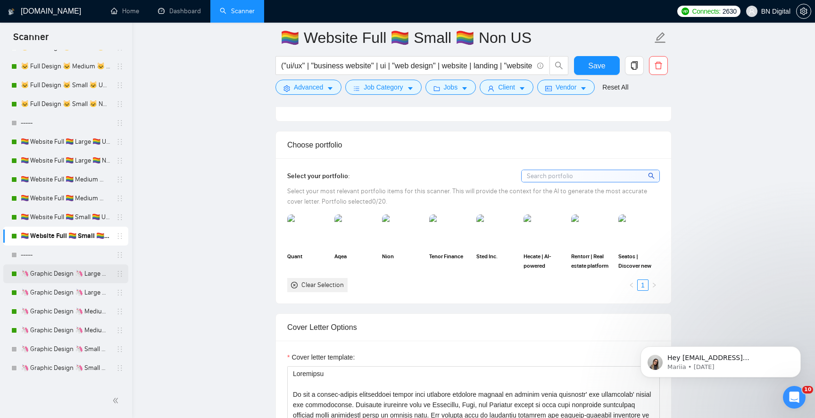
click at [67, 274] on link "🦄 Graphic Design 🦄 Large 🦄 US Only" at bounding box center [66, 274] width 90 height 19
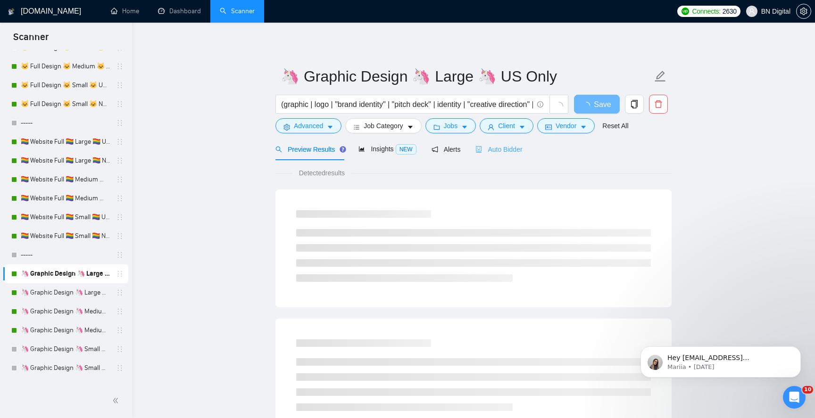
click at [515, 143] on div "Auto Bidder" at bounding box center [499, 149] width 47 height 22
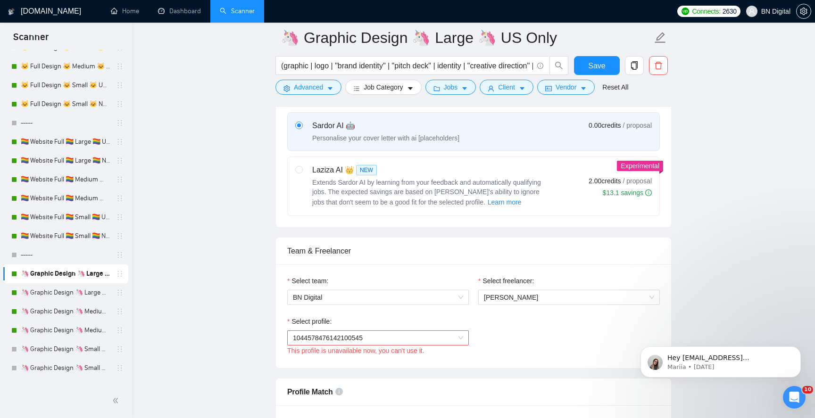
scroll to position [380, 0]
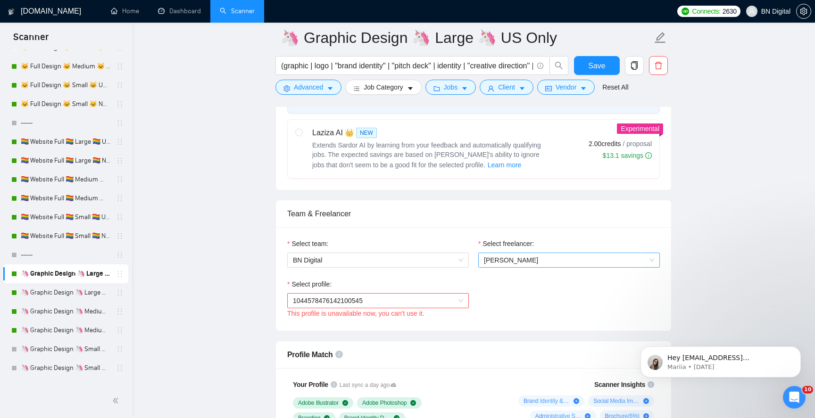
click at [507, 255] on span "[PERSON_NAME]" at bounding box center [569, 260] width 170 height 14
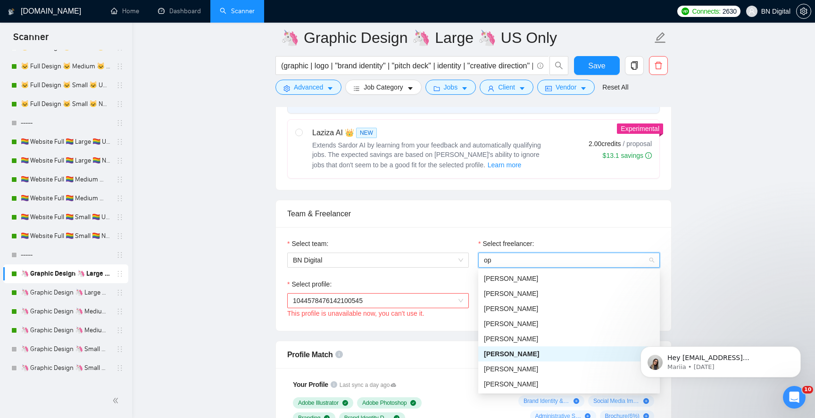
type input "ope"
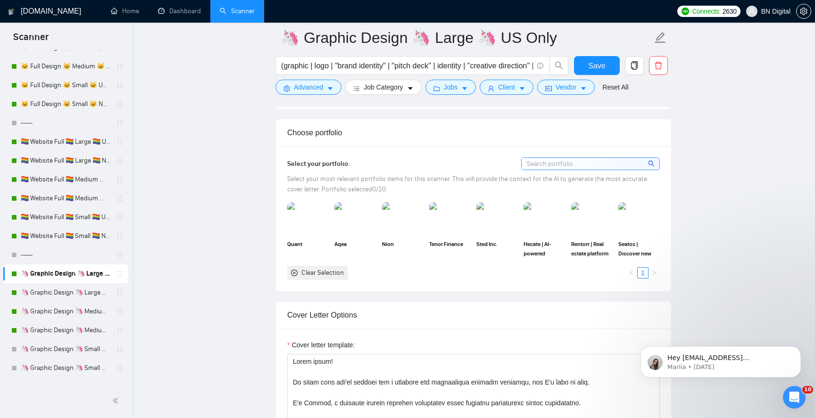
scroll to position [820, 0]
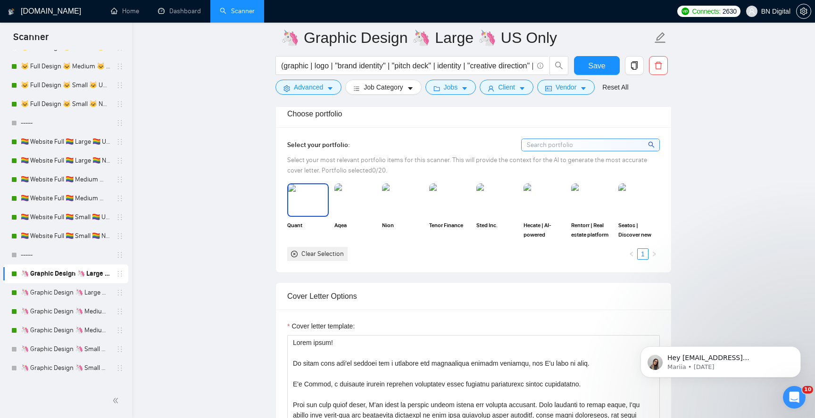
click at [308, 209] on img at bounding box center [308, 199] width 40 height 31
click at [353, 206] on img at bounding box center [355, 199] width 40 height 31
click at [301, 202] on icon at bounding box center [309, 200] width 16 height 16
click at [368, 202] on div at bounding box center [355, 199] width 40 height 31
click at [449, 196] on img at bounding box center [450, 199] width 40 height 31
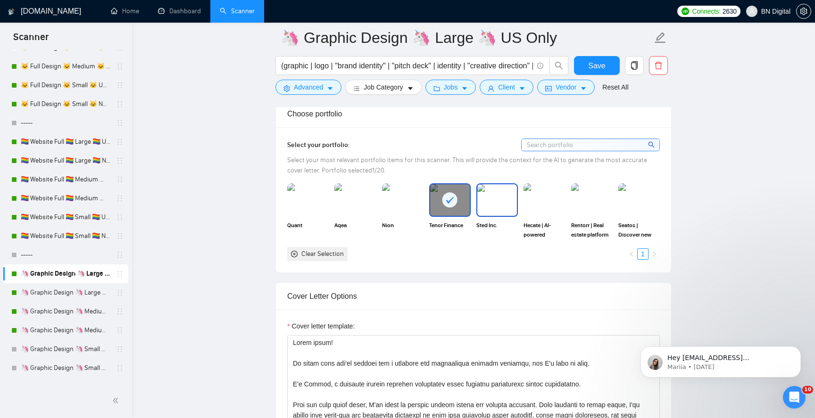
click at [496, 196] on img at bounding box center [497, 199] width 40 height 31
click at [351, 212] on img at bounding box center [355, 199] width 40 height 31
click at [309, 208] on img at bounding box center [308, 200] width 42 height 33
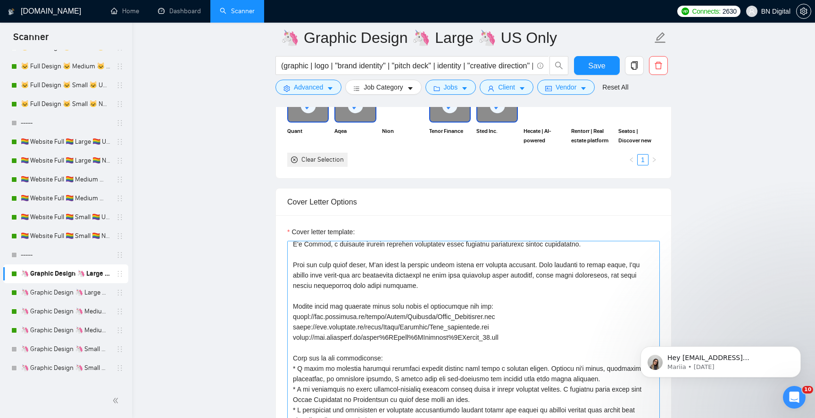
scroll to position [30, 0]
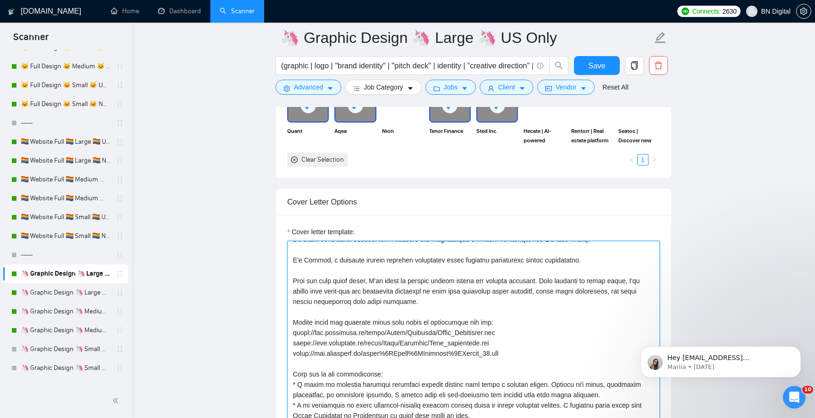
click at [315, 258] on textarea "Cover letter template:" at bounding box center [473, 347] width 373 height 212
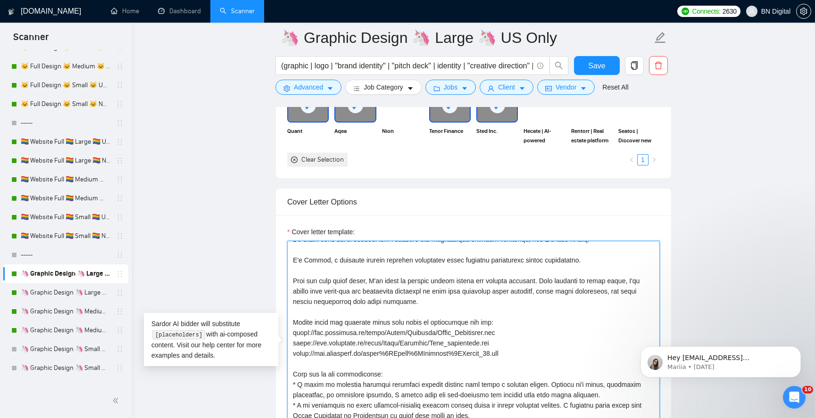
click at [315, 258] on textarea "Cover letter template:" at bounding box center [473, 347] width 373 height 212
click at [308, 259] on textarea "Cover letter template:" at bounding box center [473, 347] width 373 height 212
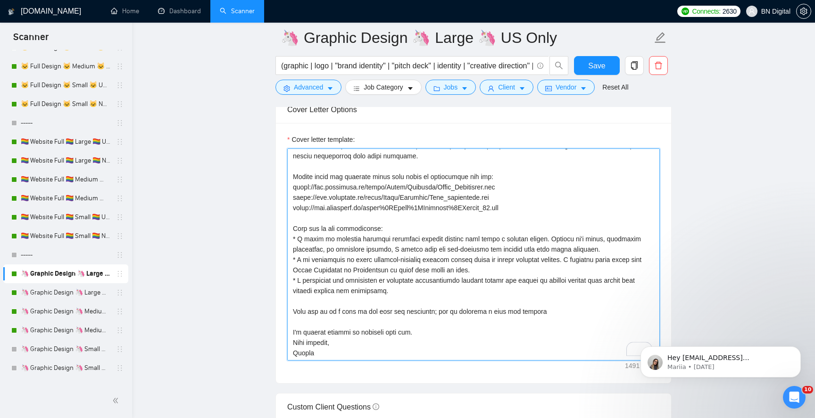
scroll to position [1072, 0]
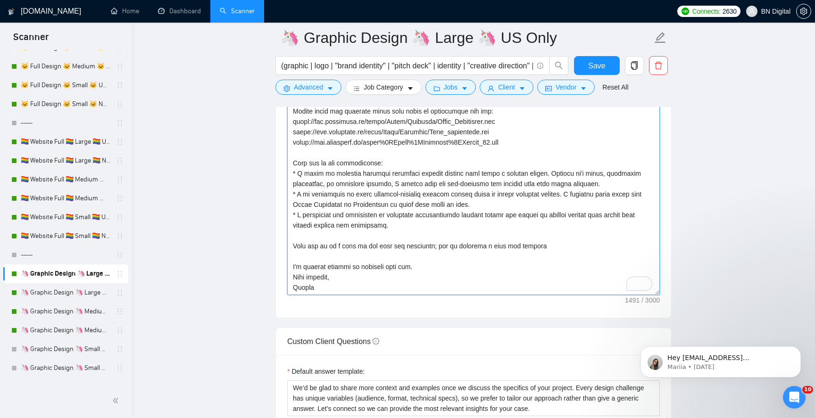
click at [304, 290] on textarea "Cover letter template:" at bounding box center [473, 189] width 373 height 212
paste textarea "A"
type textarea "Hello there! It looks like you're looking for a reliable and experienced graphi…"
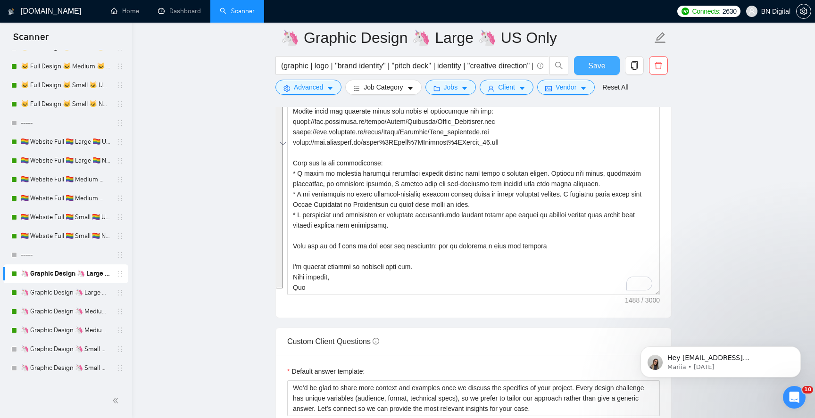
click at [595, 67] on span "Save" at bounding box center [596, 66] width 17 height 12
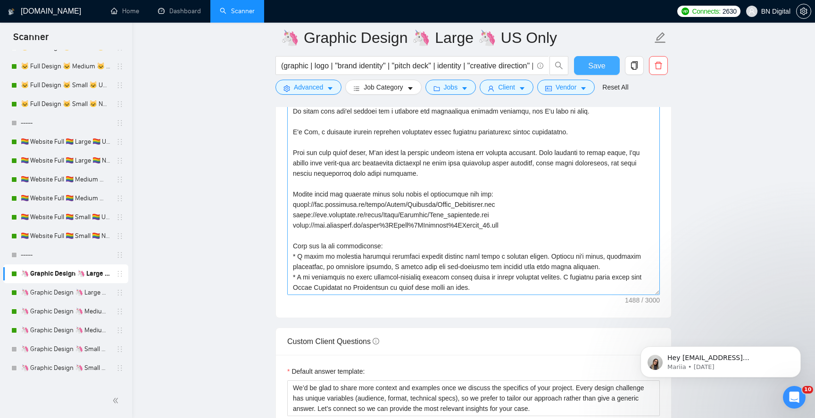
scroll to position [83, 0]
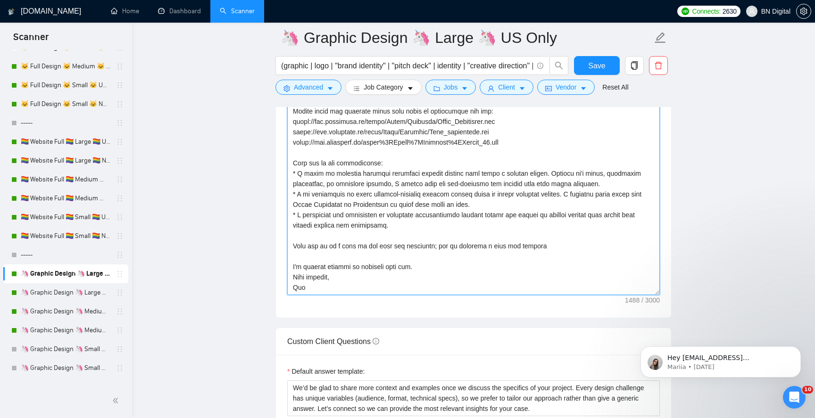
click at [368, 238] on textarea "Cover letter template:" at bounding box center [473, 189] width 373 height 212
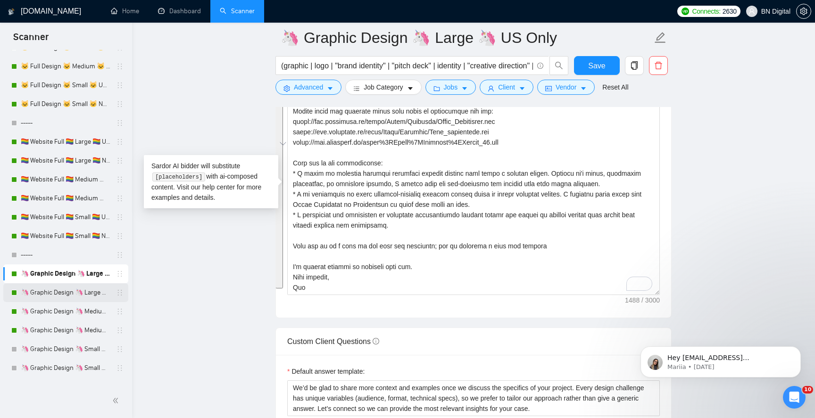
click at [86, 288] on link "🦄 Graphic Design 🦄 Large 🦄 Non US" at bounding box center [66, 293] width 90 height 19
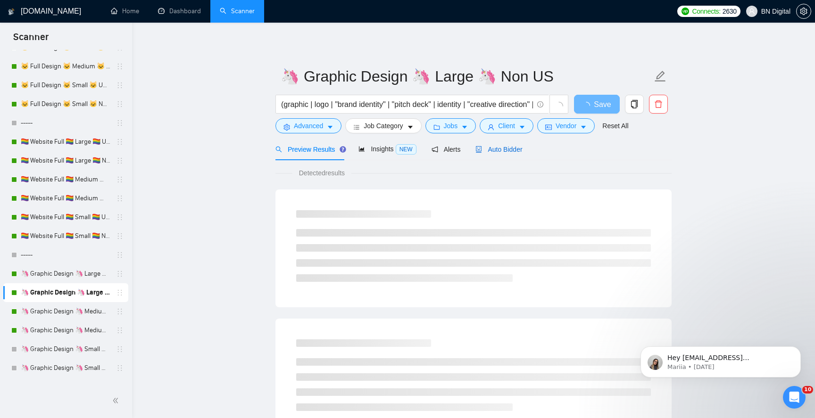
click at [508, 149] on span "Auto Bidder" at bounding box center [499, 150] width 47 height 8
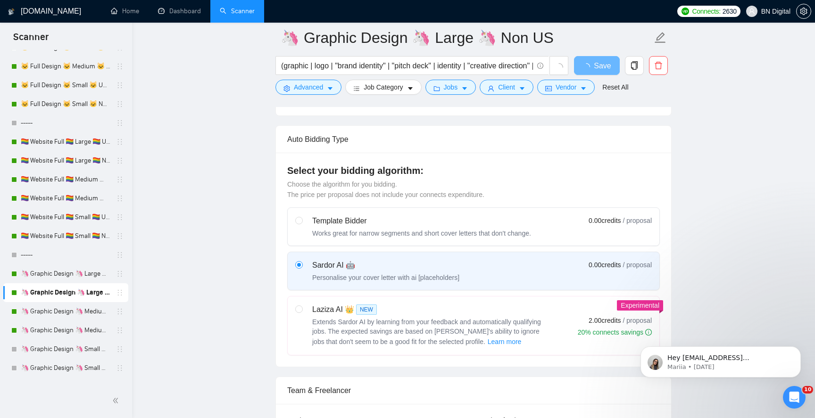
scroll to position [352, 0]
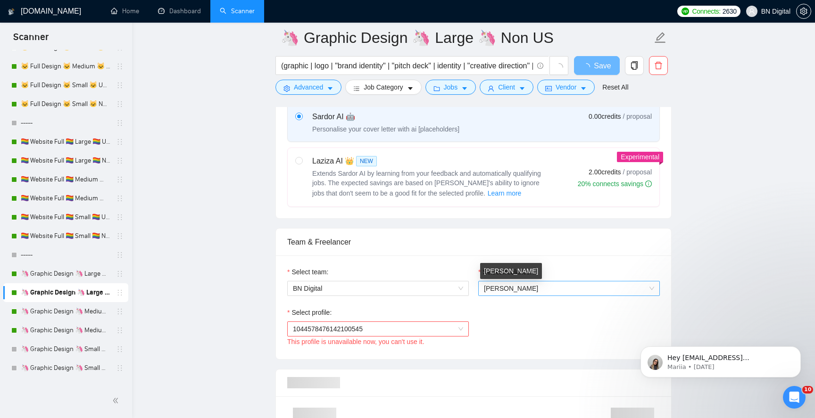
click at [499, 290] on span "[PERSON_NAME]" at bounding box center [511, 289] width 54 height 8
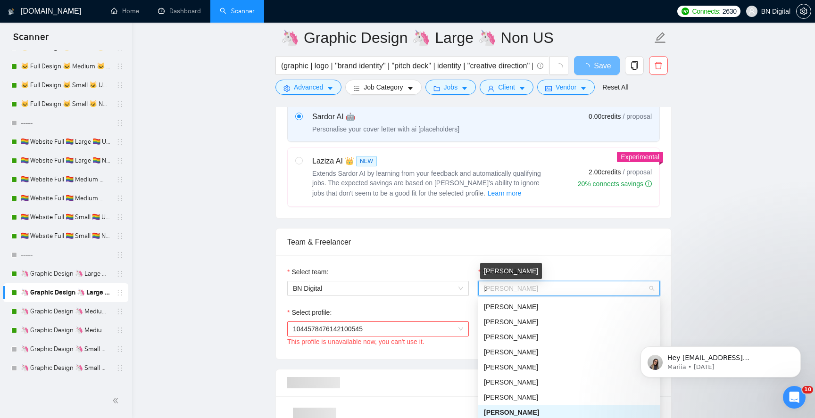
type input "op"
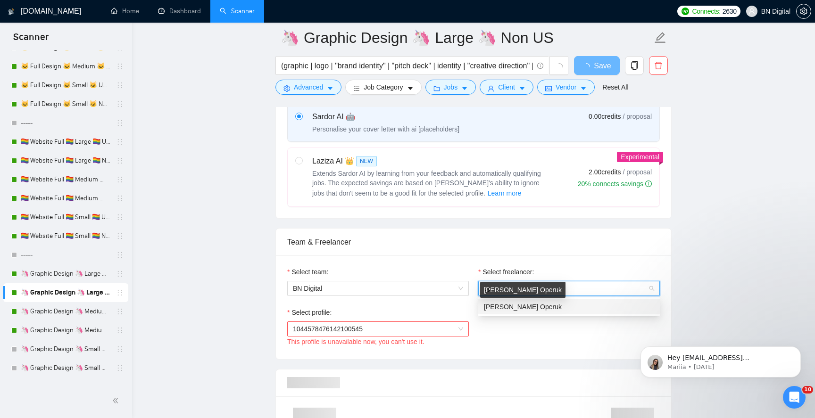
click at [495, 309] on span "[PERSON_NAME] Operuk" at bounding box center [523, 307] width 78 height 8
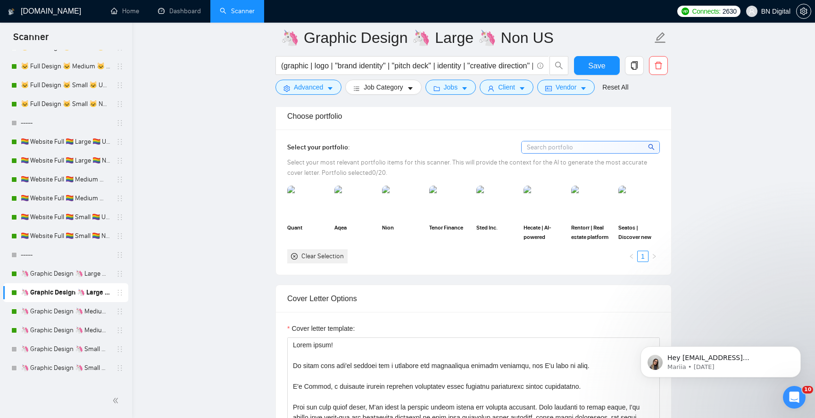
scroll to position [838, 0]
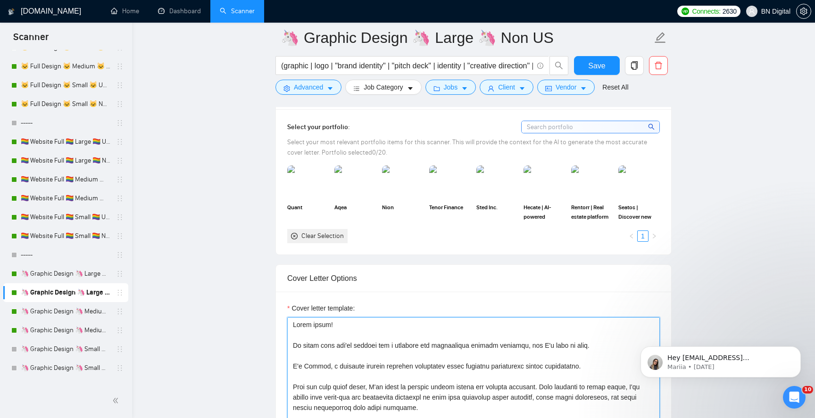
click at [357, 326] on textarea "Cover letter template:" at bounding box center [473, 424] width 373 height 212
paste textarea "Ana, a seasoned graphic designer passionate about creating captivating visual e…"
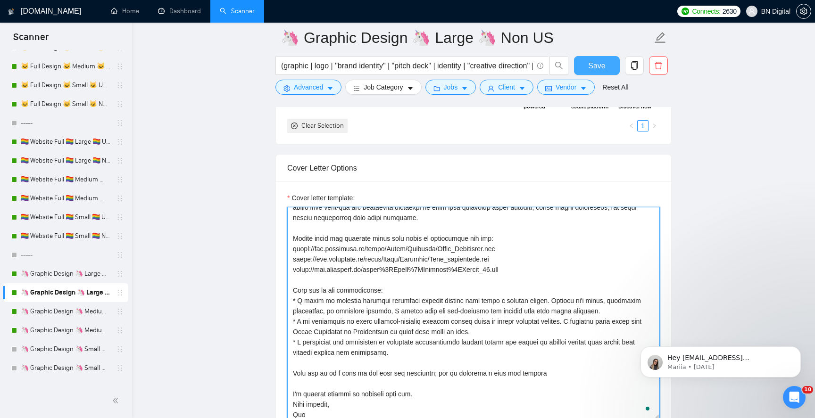
type textarea "Hello there! It looks like you're looking for a reliable and experienced graphi…"
click at [602, 67] on span "Save" at bounding box center [596, 66] width 17 height 12
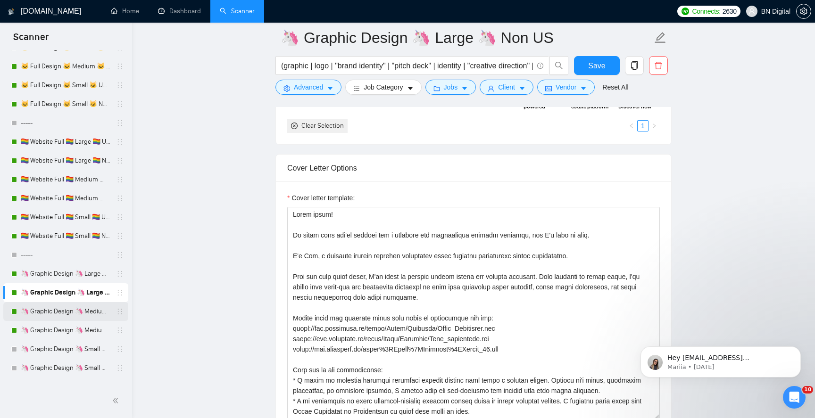
click at [50, 318] on link "🦄 Graphic Design 🦄 Medium 🦄 US Only" at bounding box center [66, 311] width 90 height 19
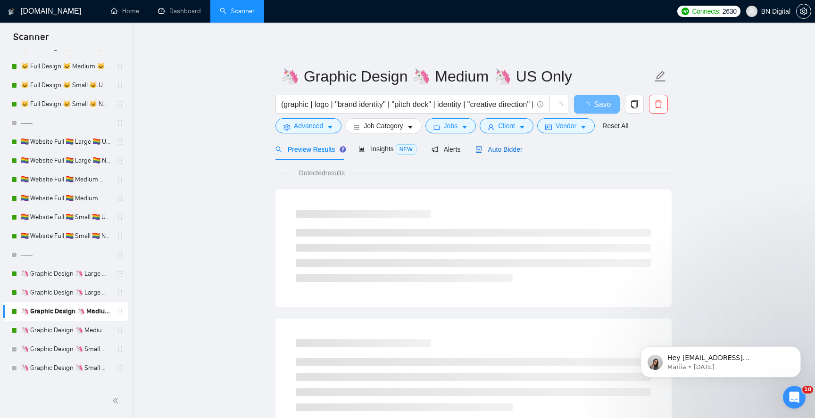
click at [501, 149] on span "Auto Bidder" at bounding box center [499, 150] width 47 height 8
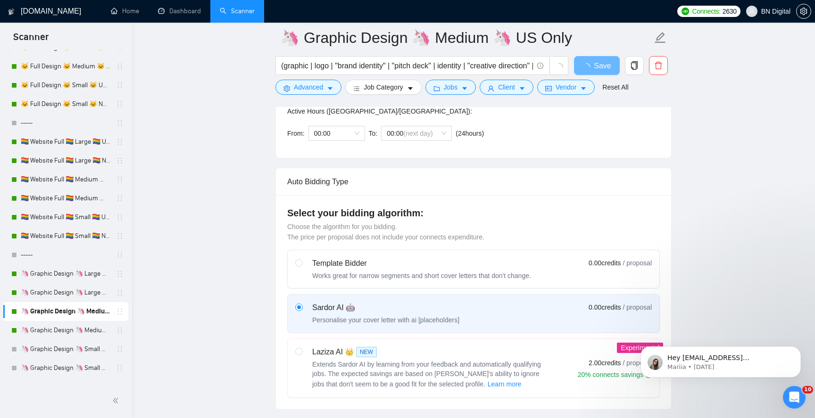
scroll to position [494, 0]
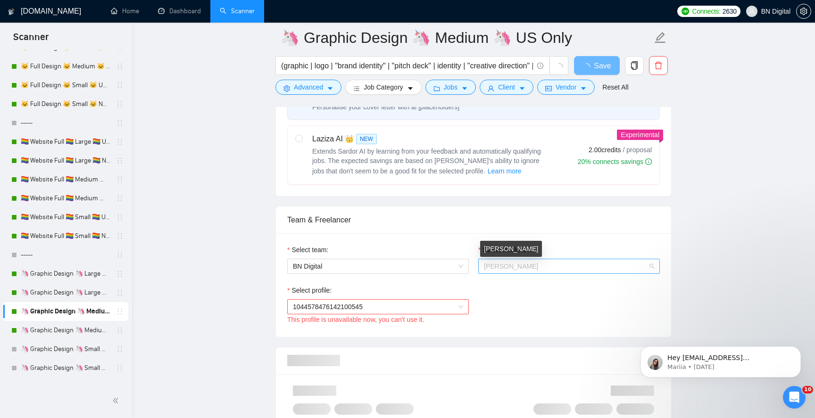
click at [503, 263] on span "[PERSON_NAME]" at bounding box center [511, 267] width 54 height 8
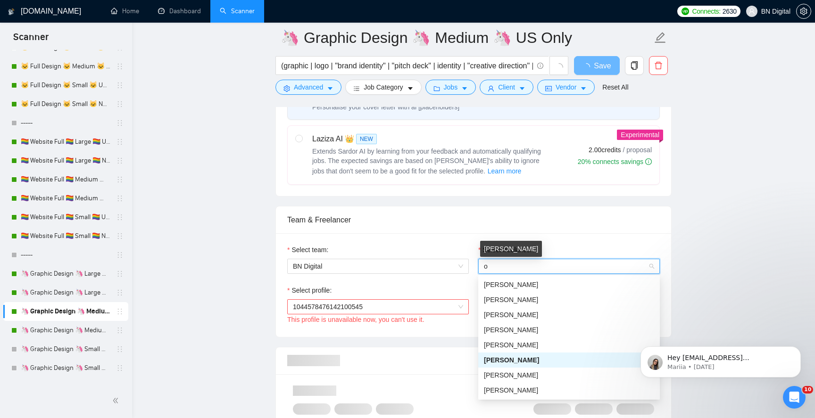
type input "op"
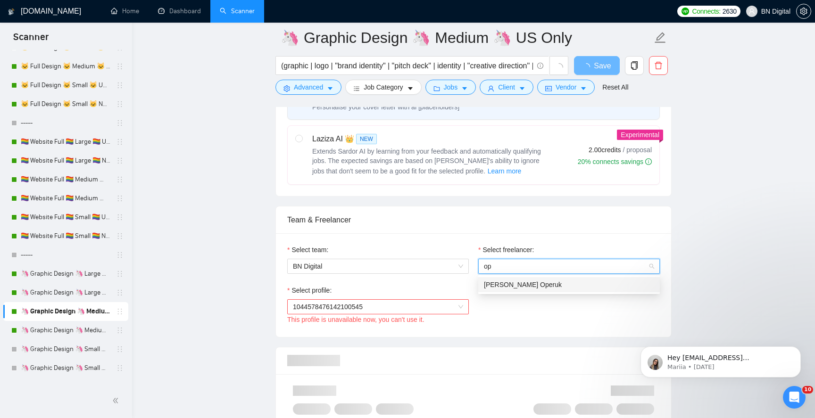
click at [494, 286] on span "[PERSON_NAME] Operuk" at bounding box center [523, 285] width 78 height 8
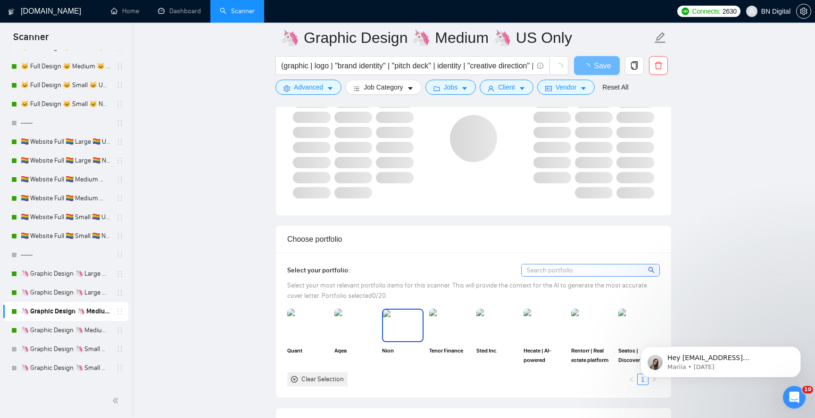
scroll to position [1013, 0]
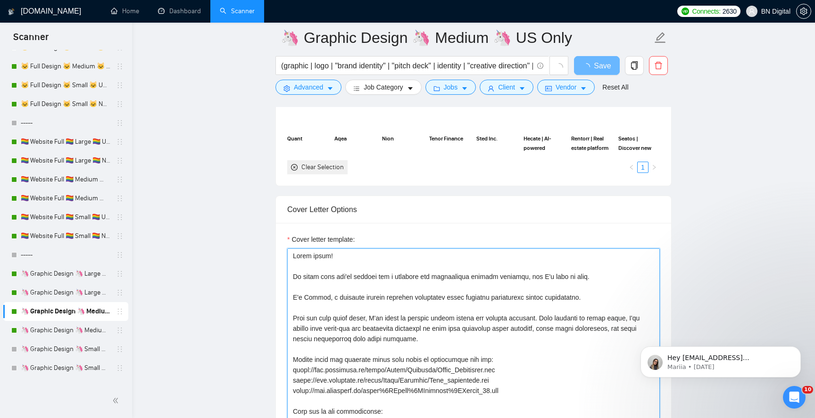
click at [422, 318] on textarea "Cover letter template:" at bounding box center [473, 355] width 373 height 212
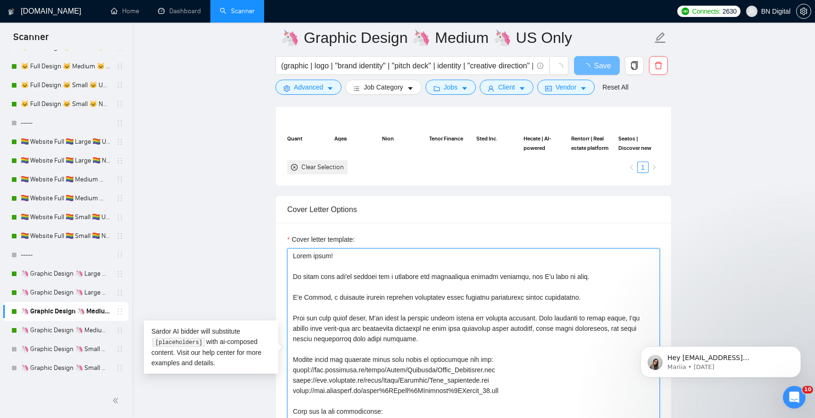
paste textarea "Ana, a seasoned graphic designer passionate about creating captivating visual e…"
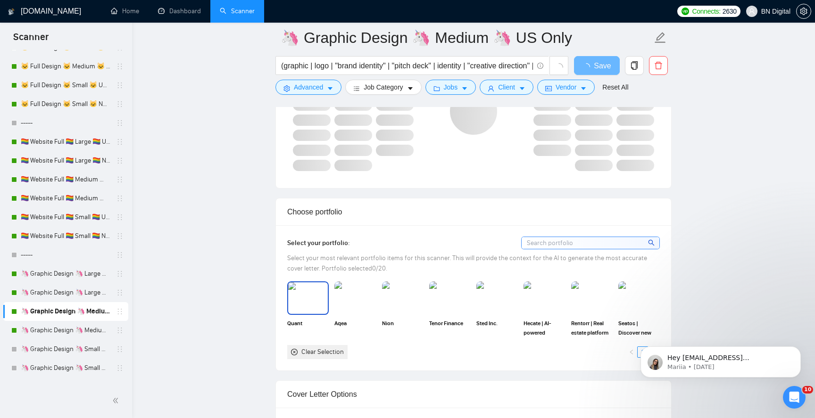
scroll to position [80, 0]
type textarea "Hello there! It looks like you're looking for a reliable and experienced graphi…"
click at [320, 296] on img at bounding box center [308, 298] width 40 height 31
click at [358, 293] on img at bounding box center [356, 298] width 42 height 33
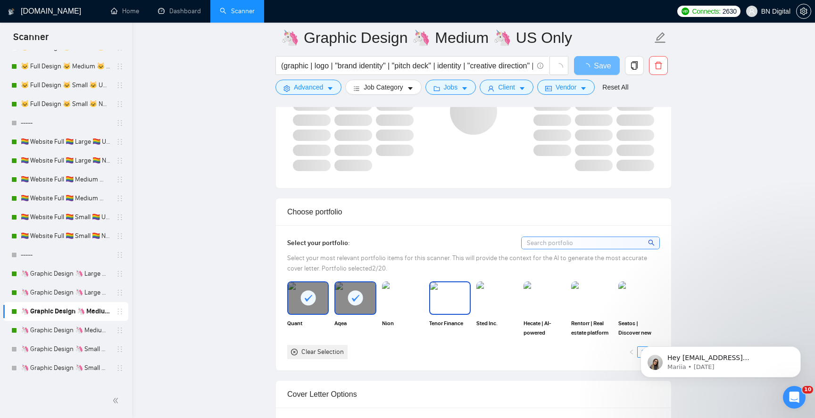
click at [452, 297] on img at bounding box center [450, 298] width 40 height 31
click at [499, 293] on img at bounding box center [497, 298] width 40 height 31
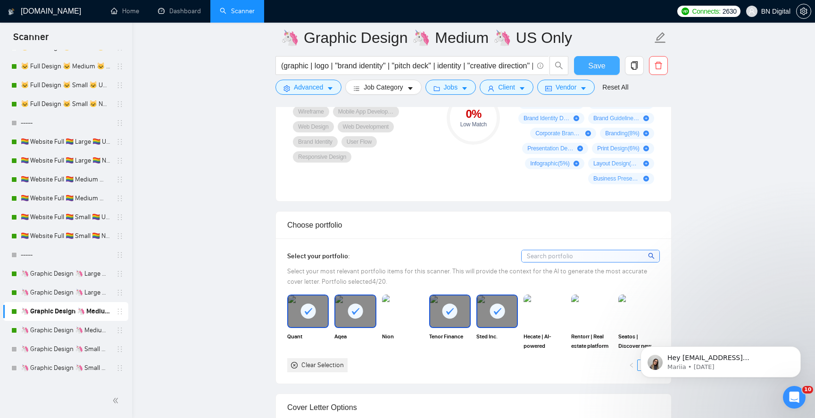
click at [591, 68] on span "Save" at bounding box center [596, 66] width 17 height 12
click at [95, 327] on link "🦄 Graphic Design 🦄 Medium 🦄 Non US" at bounding box center [66, 330] width 90 height 19
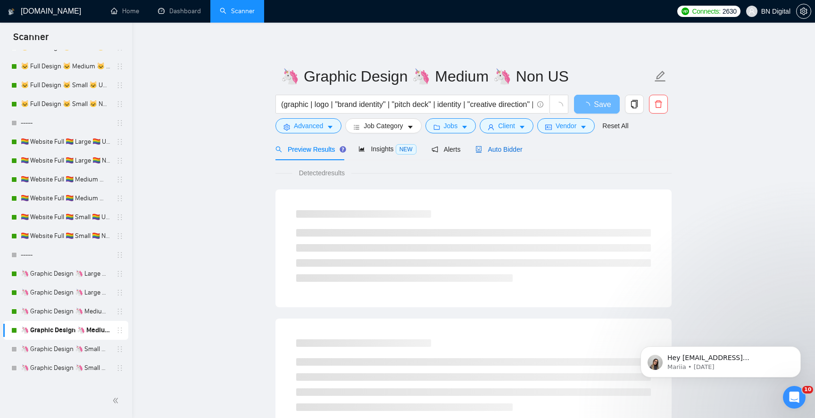
click at [501, 150] on span "Auto Bidder" at bounding box center [499, 150] width 47 height 8
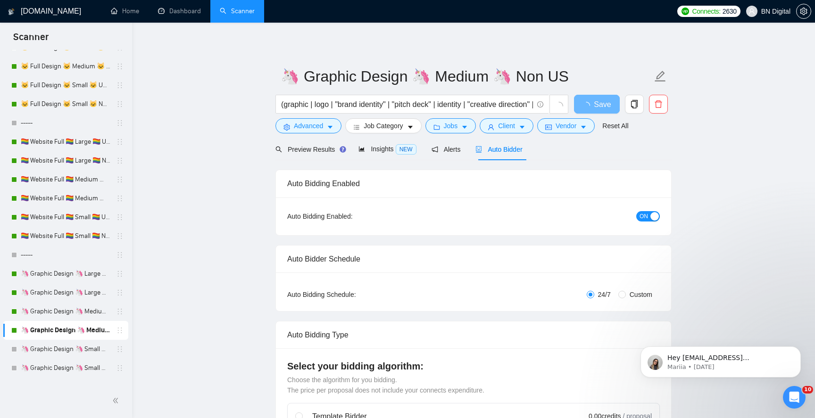
radio input "false"
radio input "true"
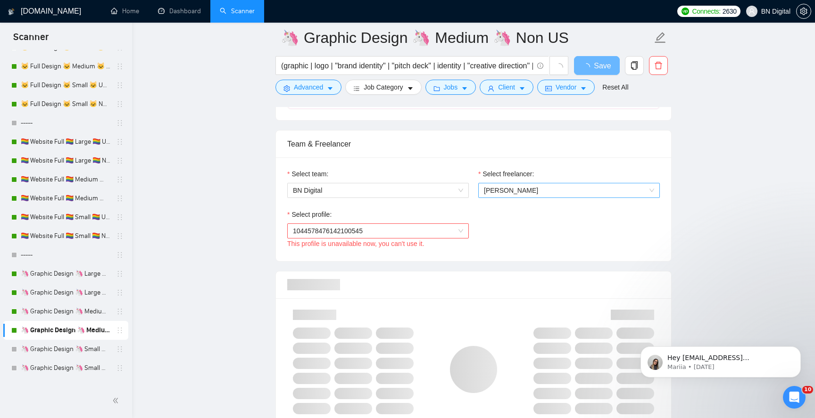
scroll to position [586, 0]
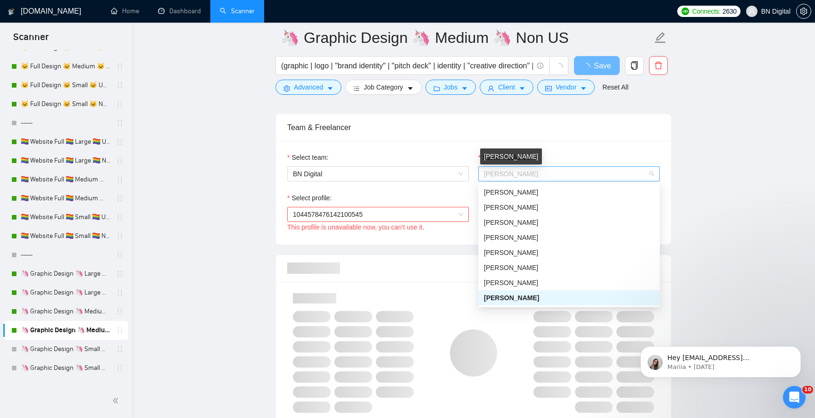
click at [493, 173] on span "[PERSON_NAME]" at bounding box center [511, 174] width 54 height 8
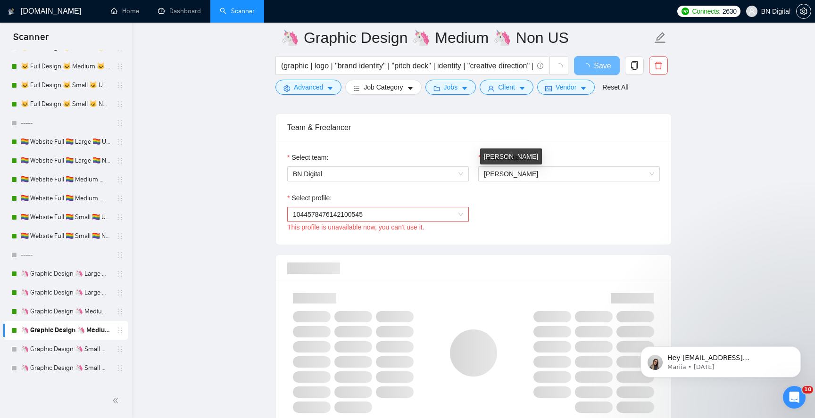
click at [493, 173] on span "[PERSON_NAME]" at bounding box center [511, 174] width 54 height 8
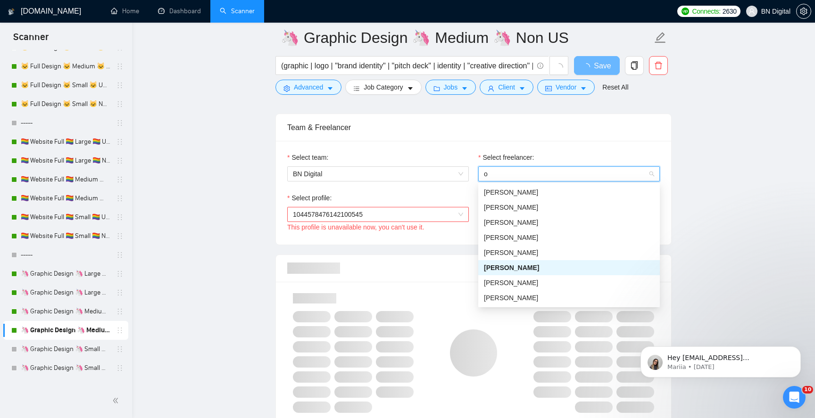
type input "op"
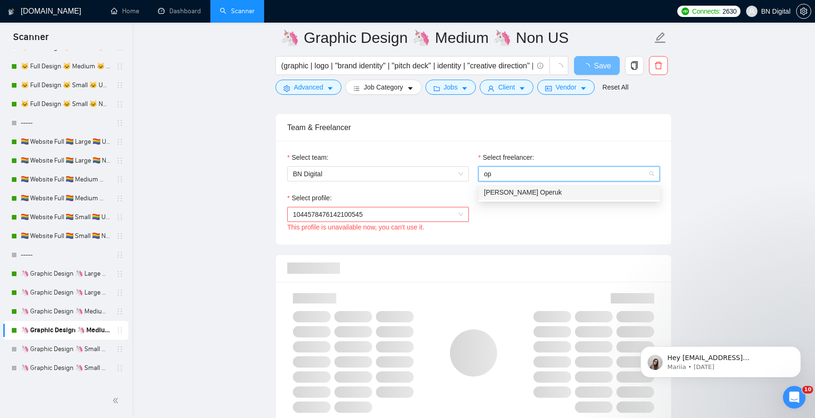
click at [496, 192] on span "[PERSON_NAME] Operuk" at bounding box center [523, 193] width 78 height 8
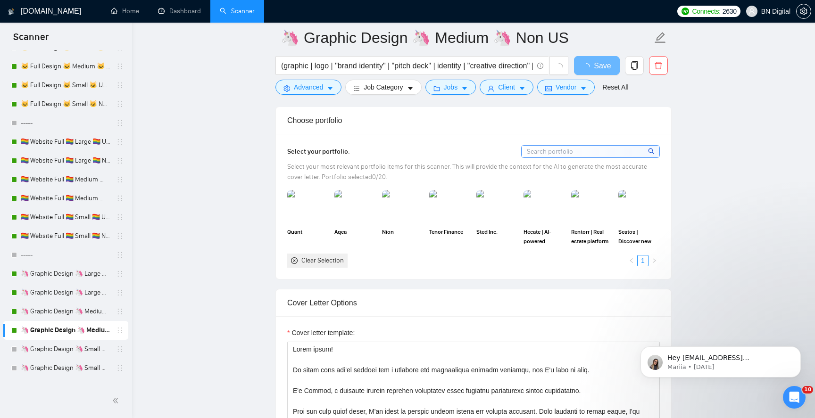
scroll to position [978, 0]
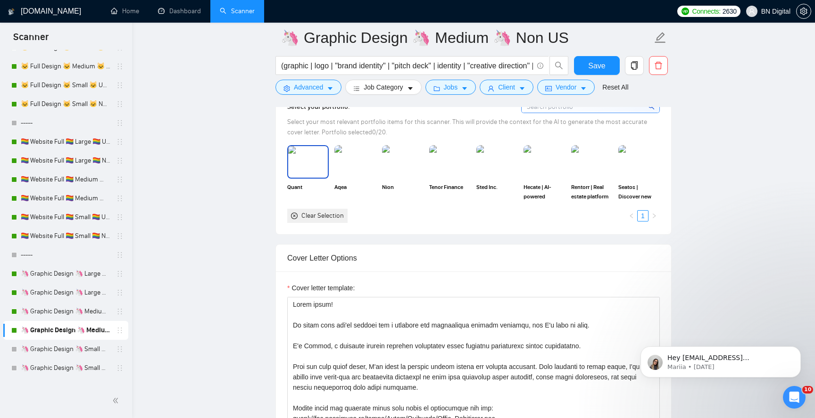
click at [319, 159] on img at bounding box center [308, 161] width 40 height 31
click at [357, 165] on img at bounding box center [355, 161] width 40 height 31
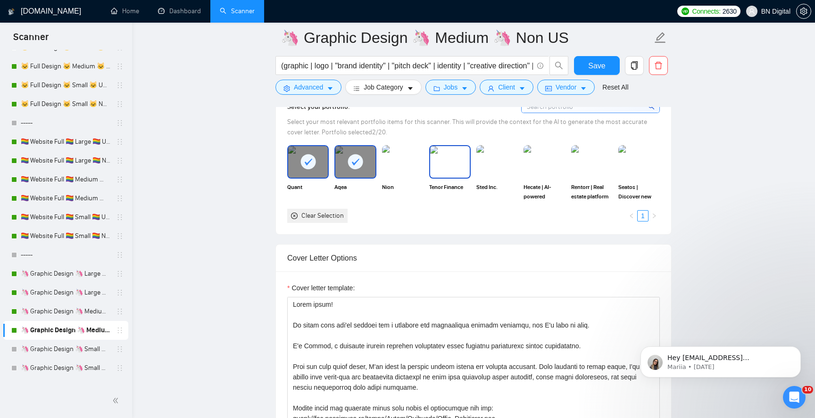
click at [447, 152] on img at bounding box center [450, 161] width 40 height 31
click at [502, 152] on img at bounding box center [497, 161] width 40 height 31
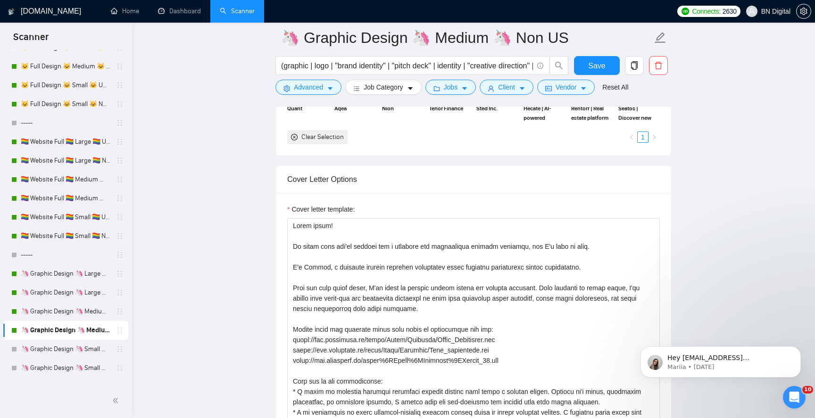
scroll to position [1080, 0]
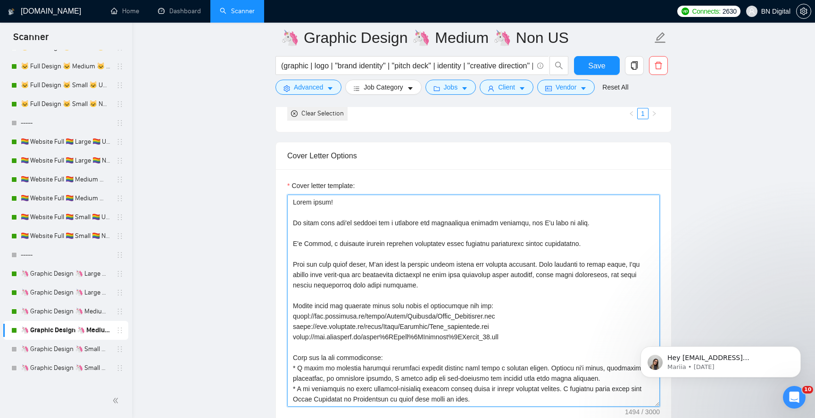
click at [418, 259] on textarea "Cover letter template:" at bounding box center [473, 301] width 373 height 212
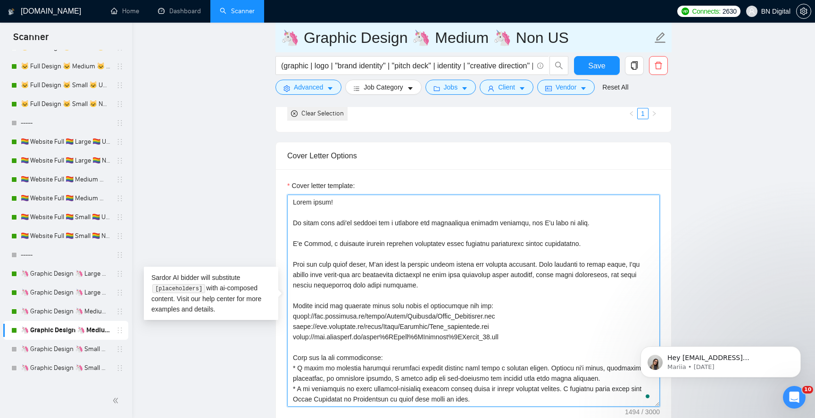
paste textarea "Ana, a seasoned graphic designer passionate about creating captivating visual e…"
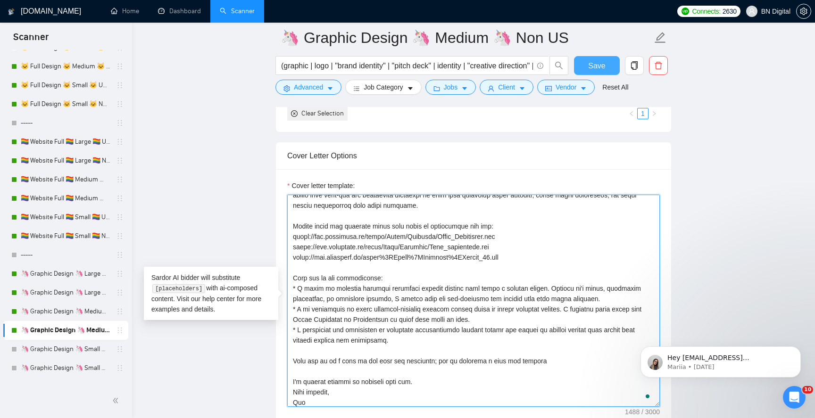
type textarea "Hello there! It looks like you're looking for a reliable and experienced graphi…"
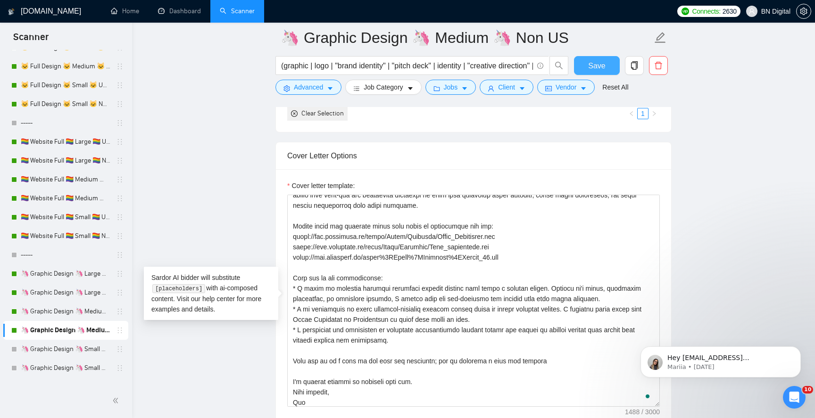
click at [601, 66] on span "Save" at bounding box center [596, 66] width 17 height 12
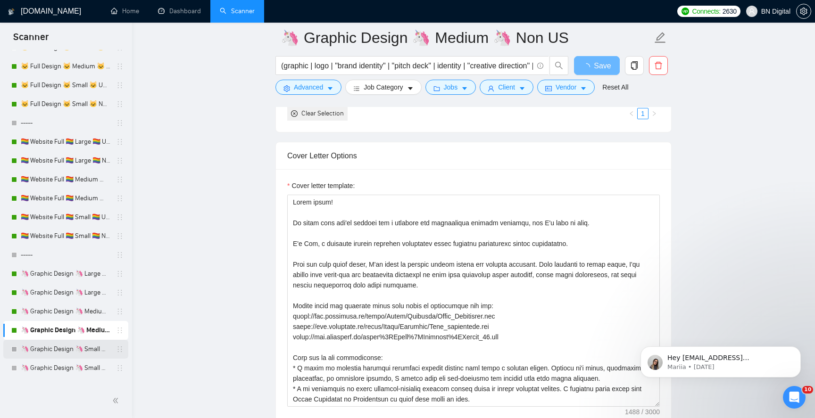
click at [83, 351] on link "🦄 Graphic Design 🦄 Small 🦄 US Only" at bounding box center [66, 349] width 90 height 19
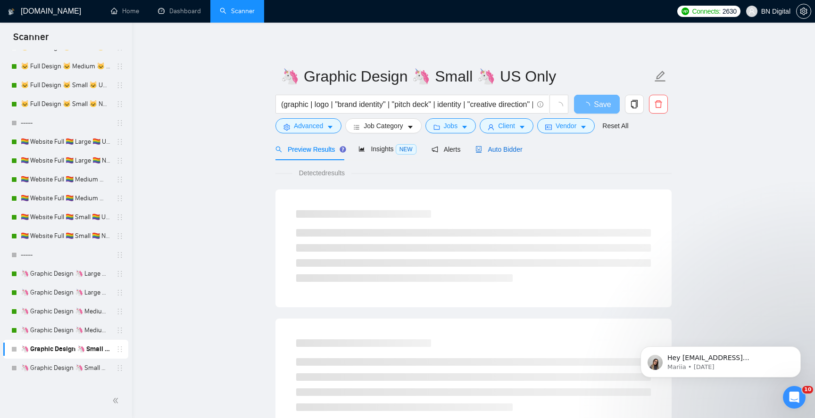
click at [504, 151] on span "Auto Bidder" at bounding box center [499, 150] width 47 height 8
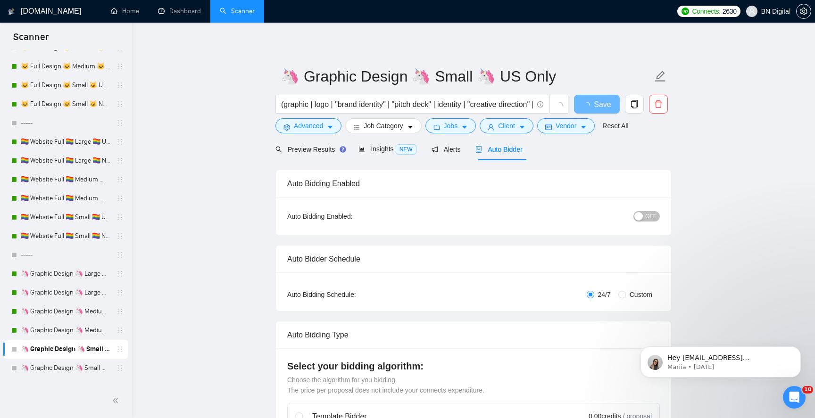
radio input "false"
radio input "true"
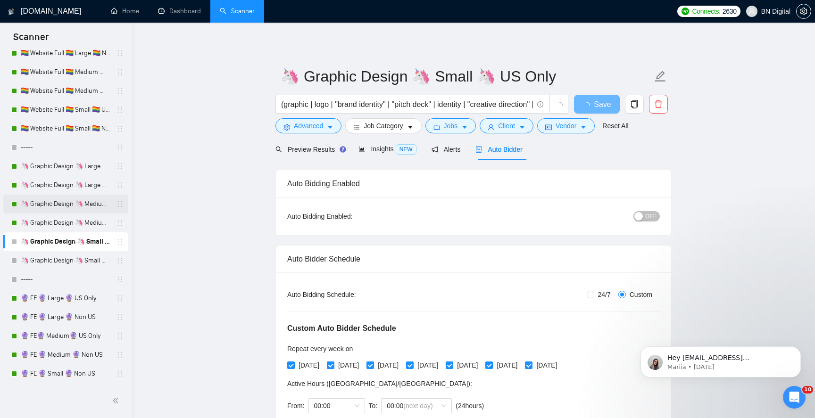
scroll to position [516, 0]
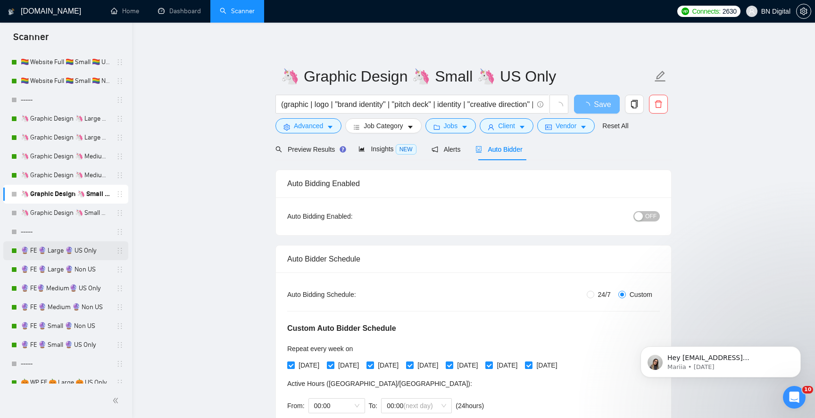
click at [99, 252] on link "🔮 FE 🔮 Large 🔮 US Only" at bounding box center [66, 251] width 90 height 19
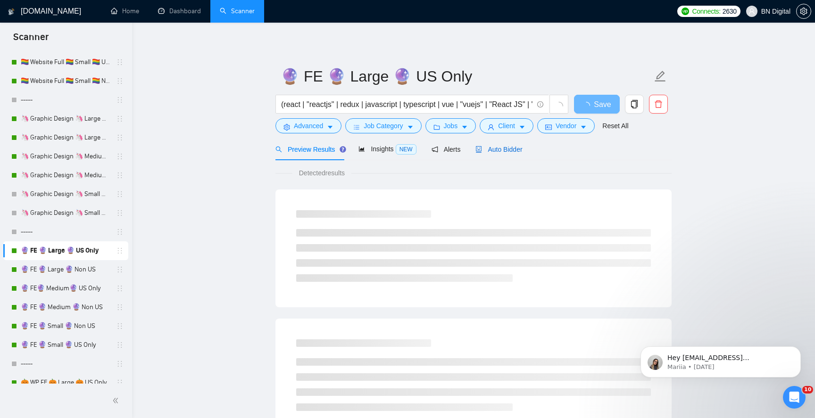
click at [496, 146] on span "Auto Bidder" at bounding box center [499, 150] width 47 height 8
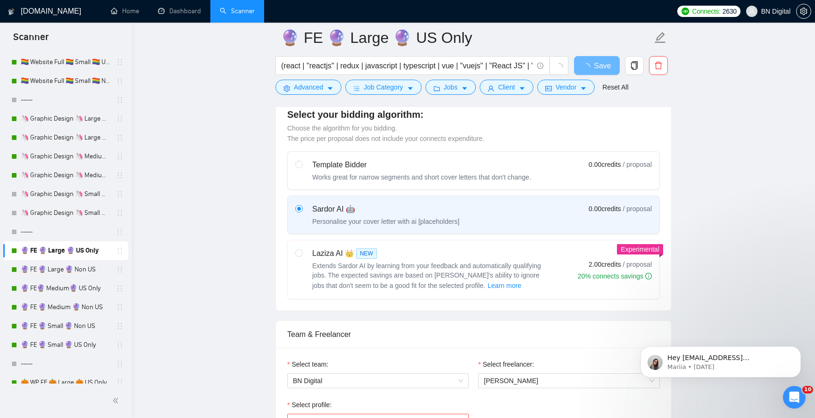
scroll to position [434, 0]
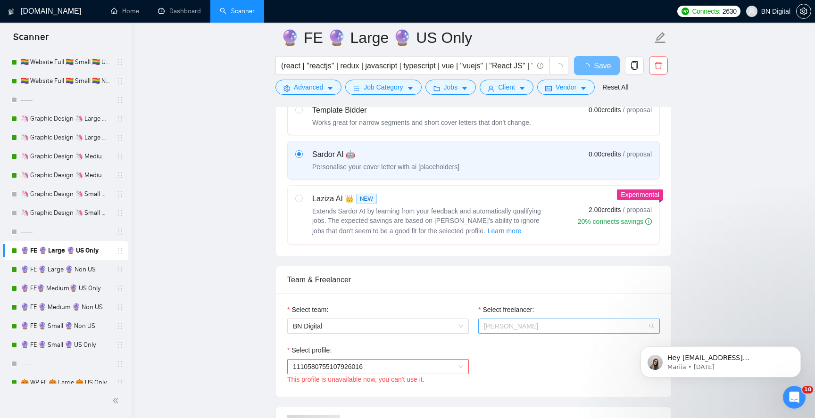
click at [497, 324] on span "[PERSON_NAME]" at bounding box center [511, 327] width 54 height 8
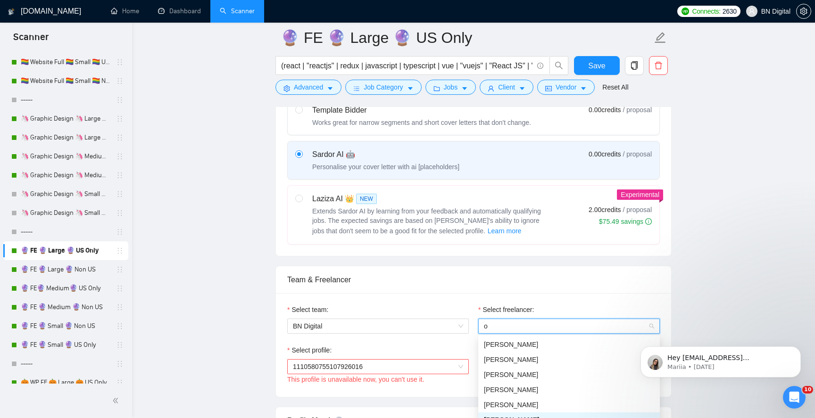
type input "op"
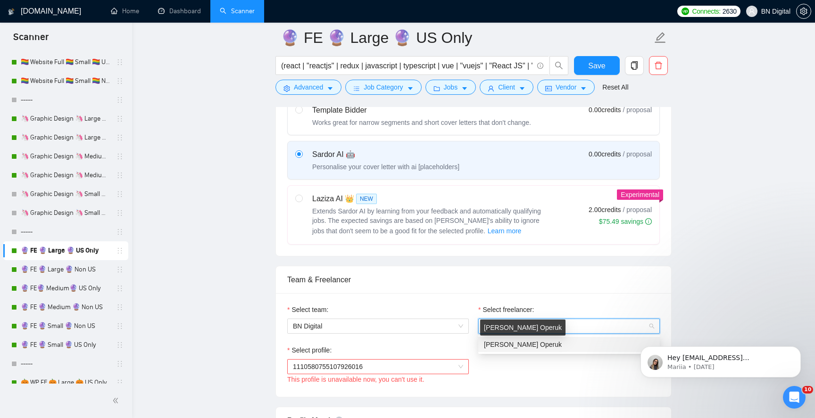
click at [495, 342] on span "[PERSON_NAME] Operuk" at bounding box center [523, 345] width 78 height 8
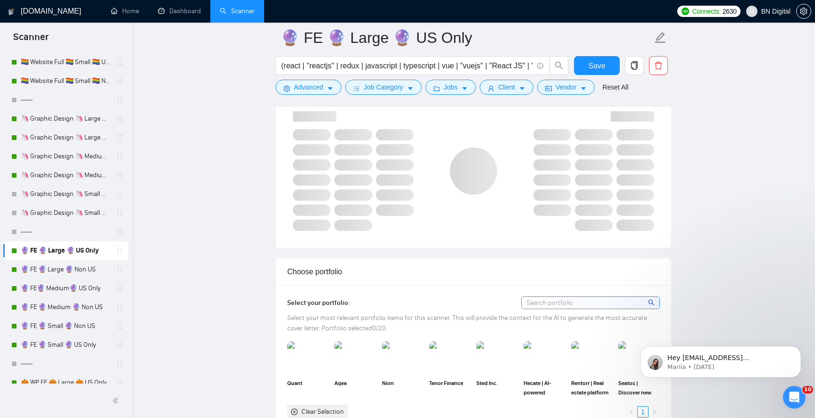
scroll to position [998, 0]
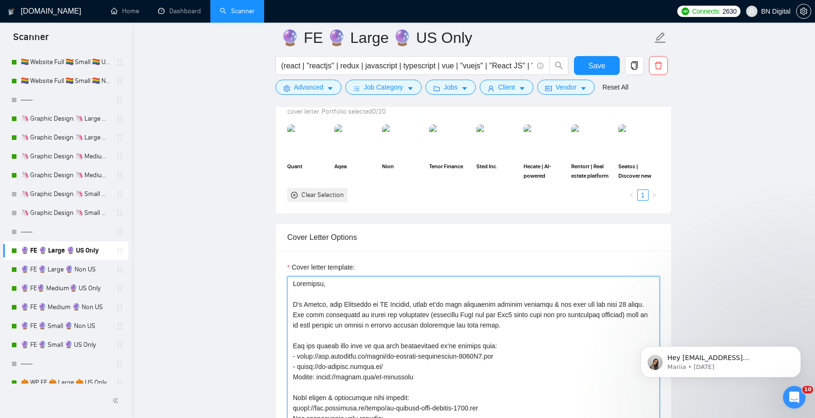
click at [310, 301] on textarea "Cover letter template:" at bounding box center [473, 382] width 373 height 212
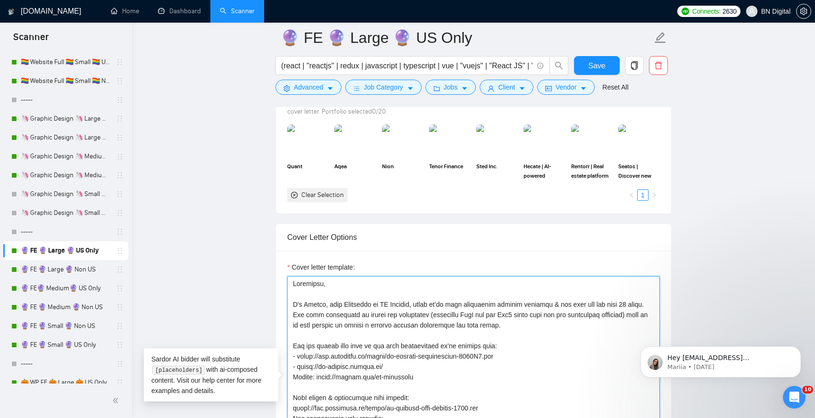
click at [310, 301] on textarea "Cover letter template:" at bounding box center [473, 382] width 373 height 212
click at [307, 304] on textarea "Cover letter template:" at bounding box center [473, 382] width 373 height 212
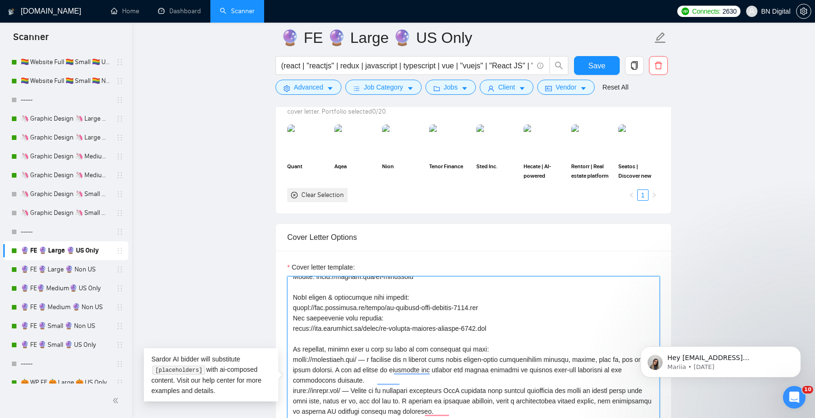
scroll to position [0, 0]
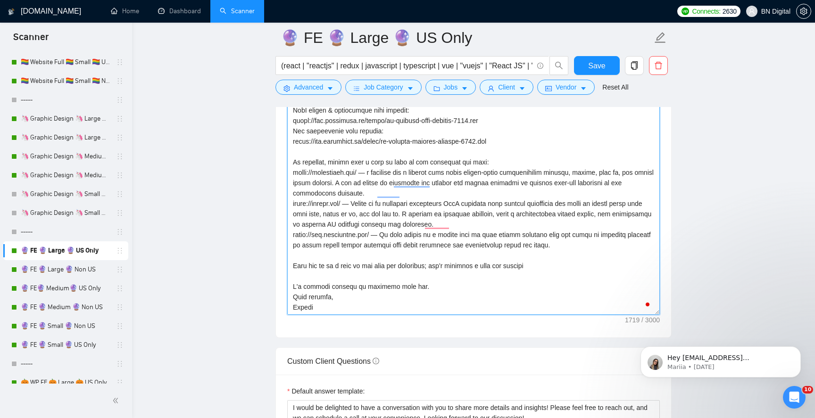
click at [303, 310] on textarea "Cover letter template:" at bounding box center [473, 209] width 373 height 212
paste textarea "A"
type textarea "Greetings, I'm Ana, lead Developer at BN Digital, where we’ve been developing s…"
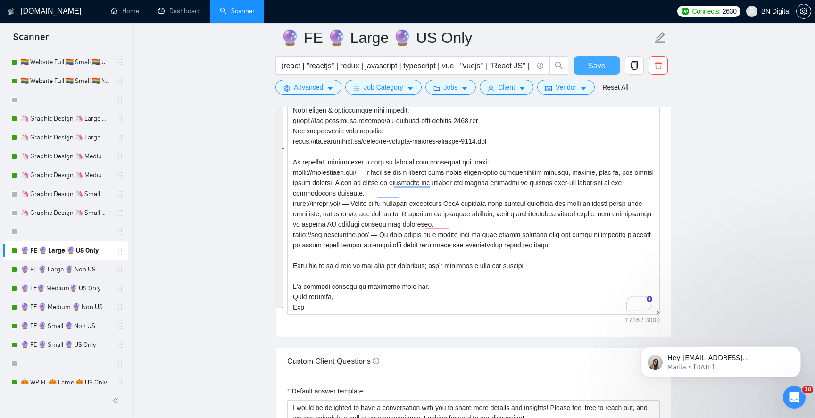
click at [592, 64] on span "Save" at bounding box center [596, 66] width 17 height 12
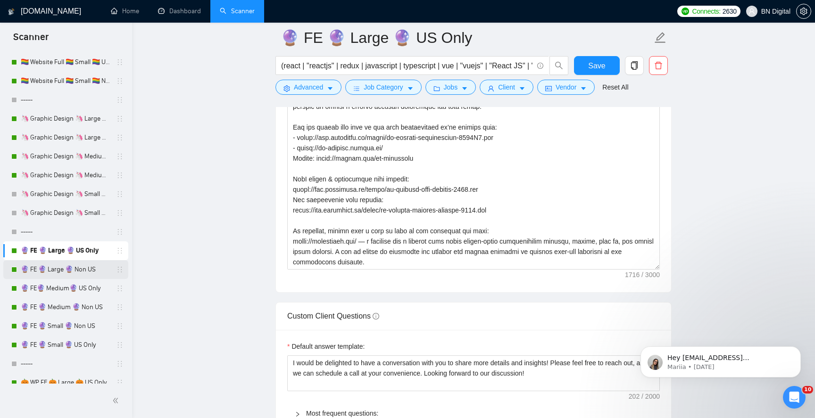
click at [79, 273] on link "🔮 FE 🔮 Large 🔮 Non US" at bounding box center [66, 269] width 90 height 19
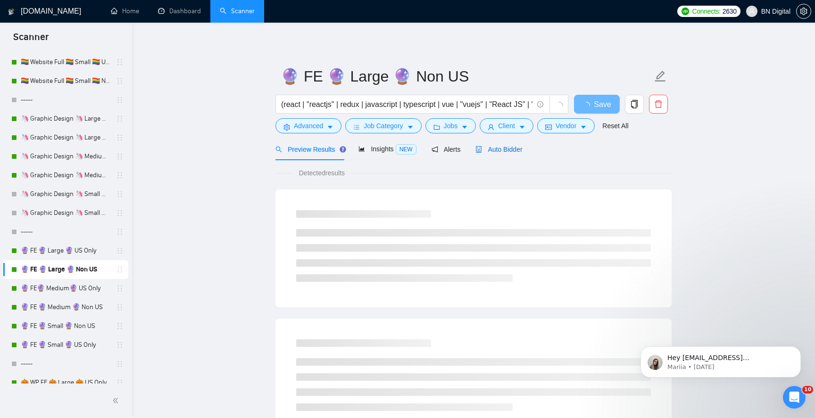
click at [502, 150] on span "Auto Bidder" at bounding box center [499, 150] width 47 height 8
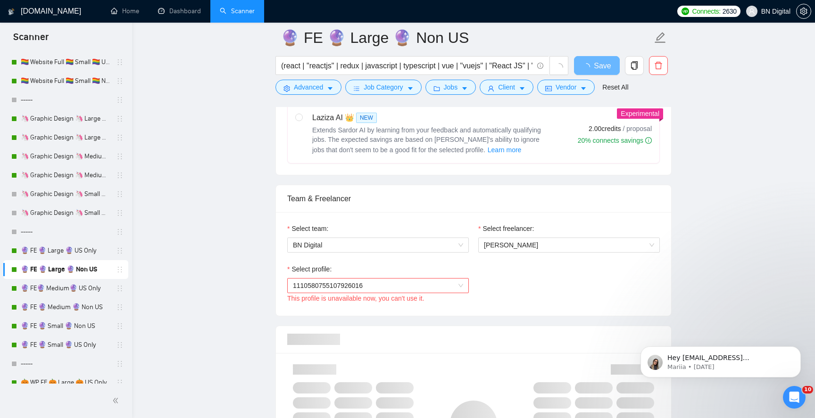
scroll to position [587, 0]
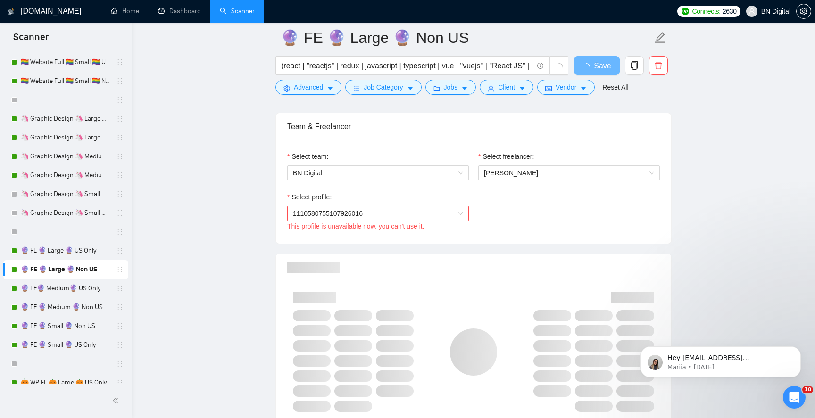
click at [511, 160] on label "Select freelancer:" at bounding box center [506, 156] width 56 height 10
click at [511, 166] on input "Select freelancer:" at bounding box center [566, 173] width 164 height 14
click at [506, 169] on span "[PERSON_NAME]" at bounding box center [511, 173] width 54 height 8
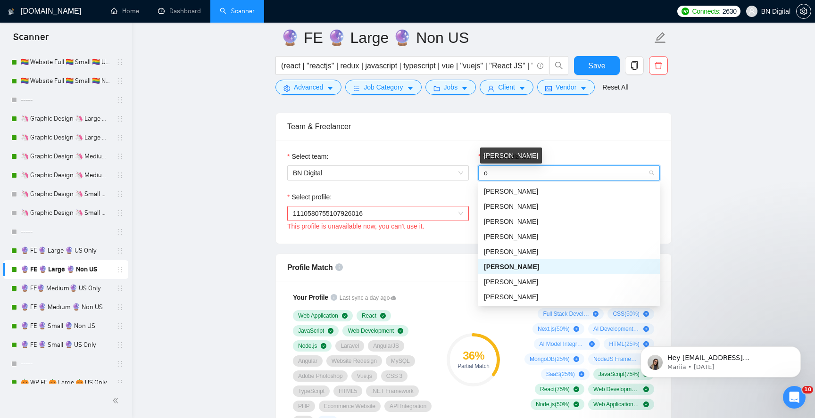
type input "op"
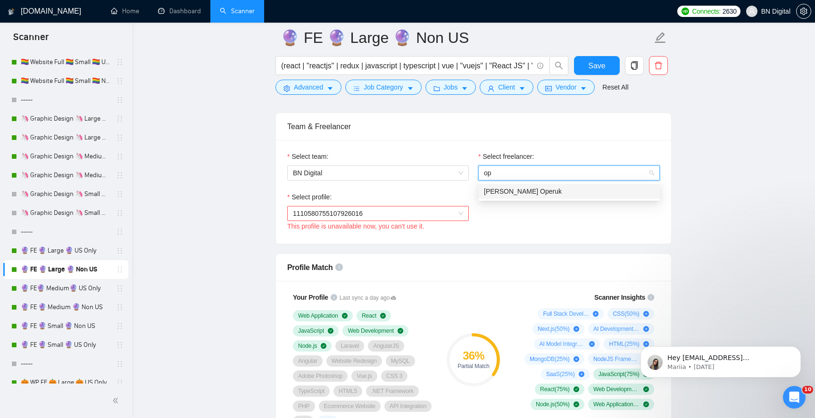
click at [502, 188] on span "[PERSON_NAME] Operuk" at bounding box center [523, 192] width 78 height 8
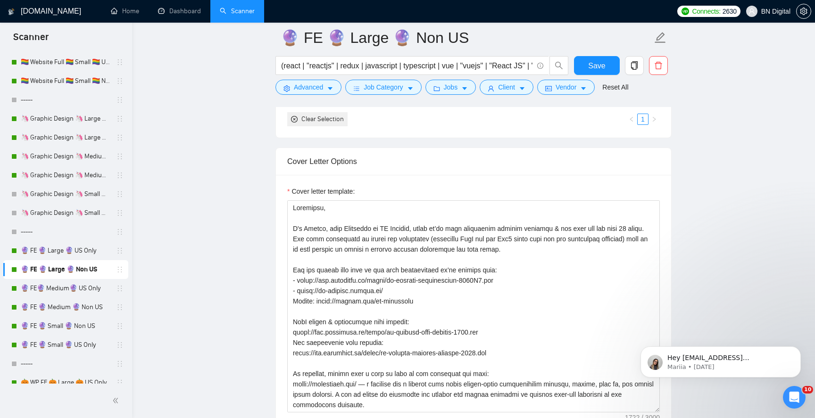
scroll to position [1079, 0]
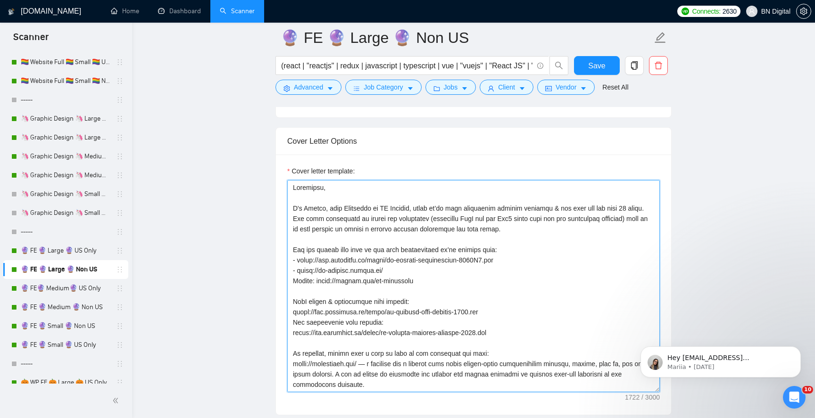
click at [434, 246] on textarea "Cover letter template:" at bounding box center [473, 286] width 373 height 212
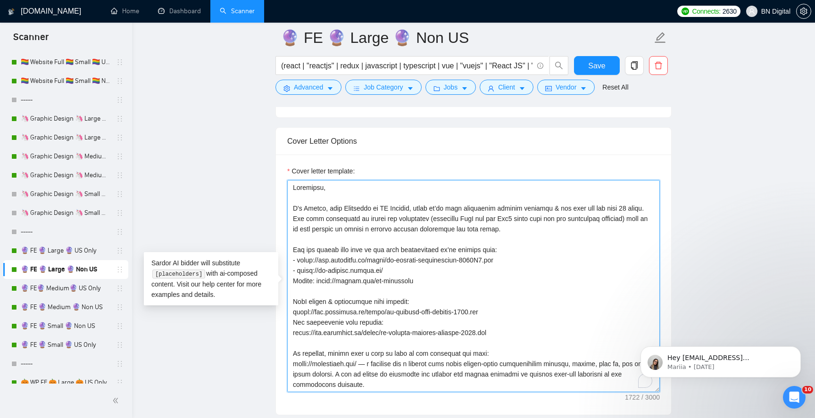
click at [437, 219] on textarea "Cover letter template:" at bounding box center [473, 286] width 373 height 212
paste textarea "Ana, lead Developer at BN Digital, where we’ve been developing similar websites…"
type textarea "Greetings, I'm Ana, lead Developer at BN Digital, where we’ve been developing s…"
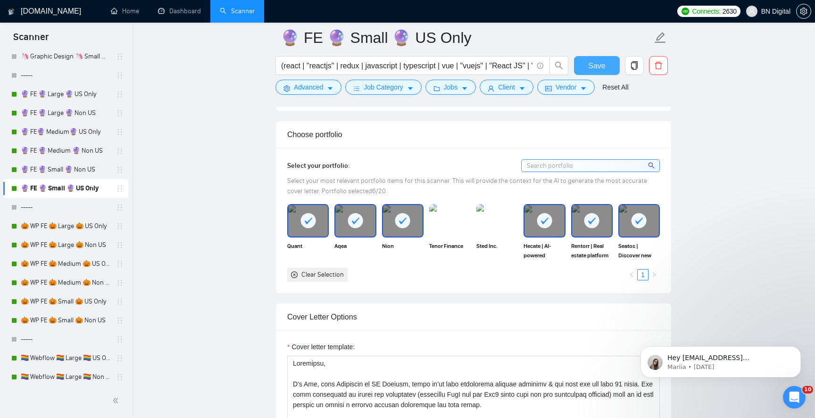
scroll to position [677, 0]
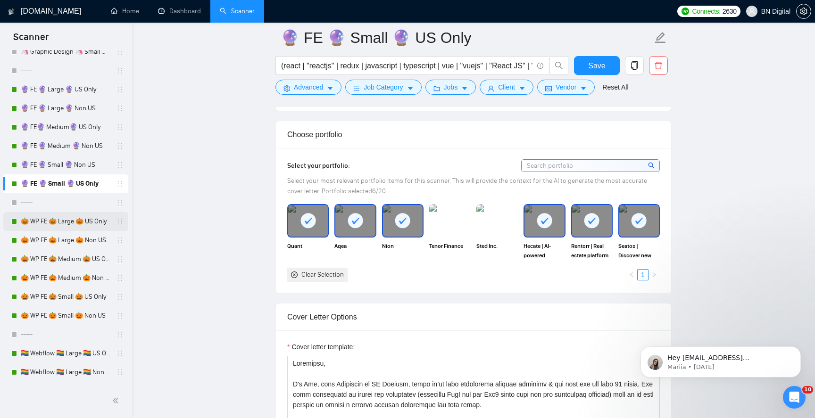
click at [97, 224] on link "🎃 WP FE 🎃 Large 🎃 US Only" at bounding box center [66, 221] width 90 height 19
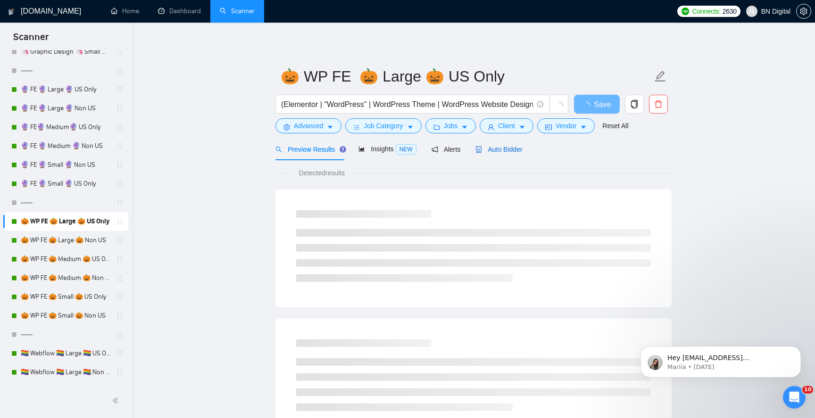
click at [499, 149] on span "Auto Bidder" at bounding box center [499, 150] width 47 height 8
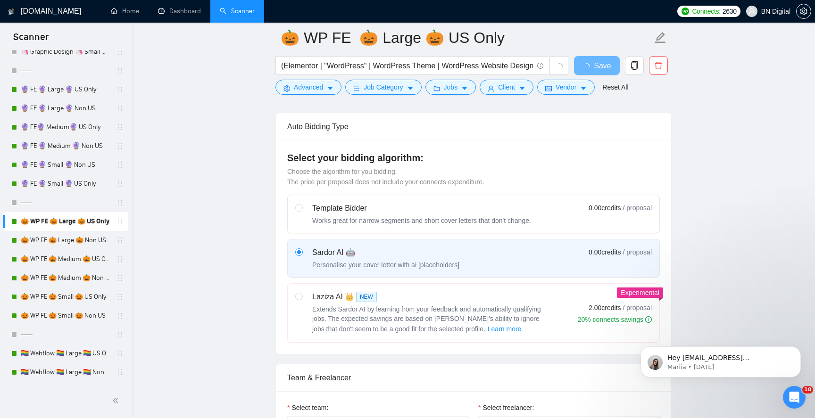
scroll to position [440, 0]
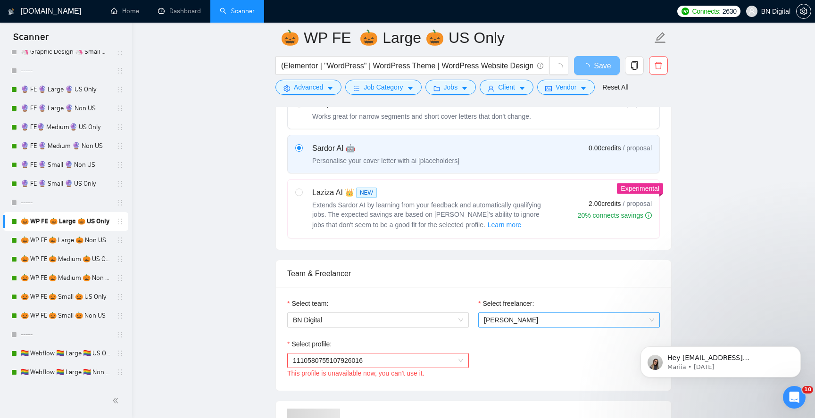
click at [491, 326] on span "[PERSON_NAME]" at bounding box center [569, 320] width 170 height 14
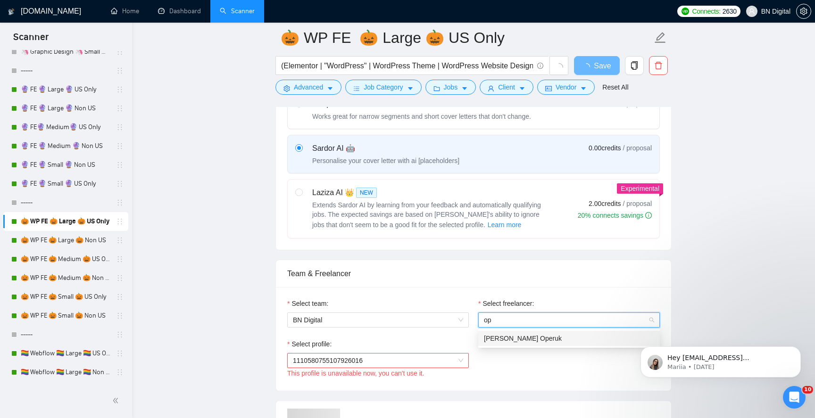
type input "ope"
click at [493, 341] on span "[PERSON_NAME] Operuk" at bounding box center [523, 339] width 78 height 8
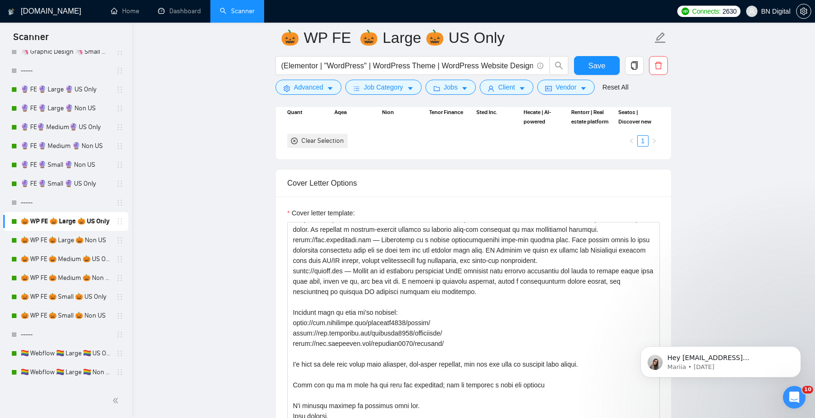
scroll to position [1131, 0]
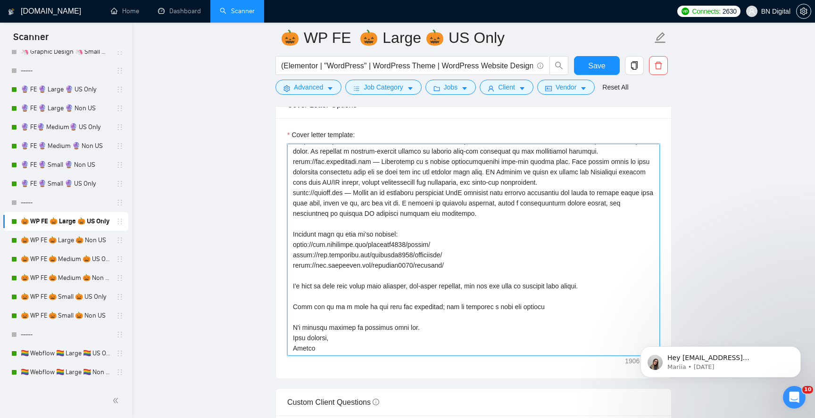
click at [303, 347] on textarea "Cover letter template:" at bounding box center [473, 250] width 373 height 212
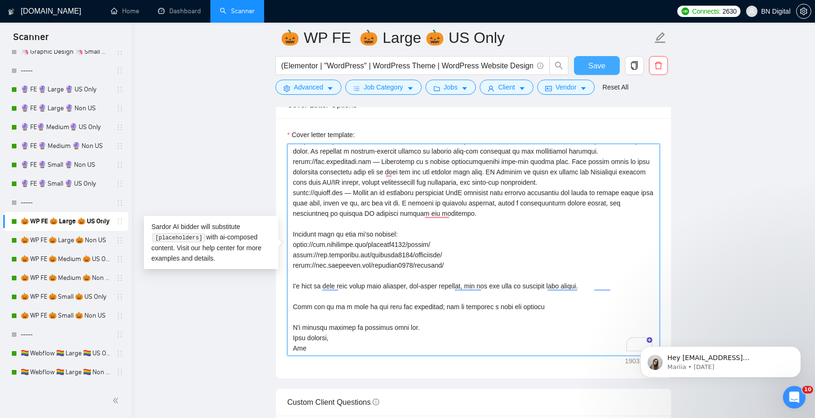
type textarea "Greetings We are a design-driven development studio that empowers business lead…"
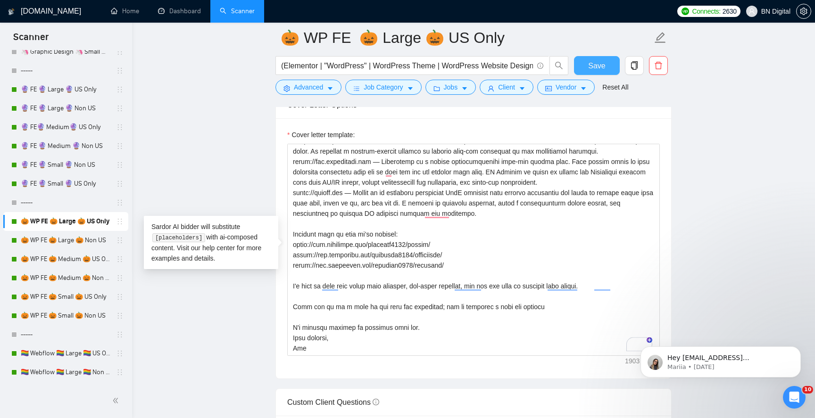
click at [604, 65] on span "Save" at bounding box center [596, 66] width 17 height 12
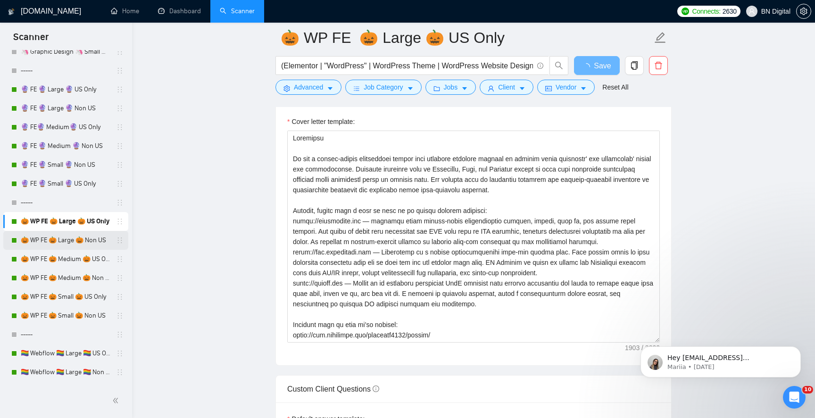
click at [83, 239] on link "🎃 WP FE 🎃 Large 🎃 Non US" at bounding box center [66, 240] width 90 height 19
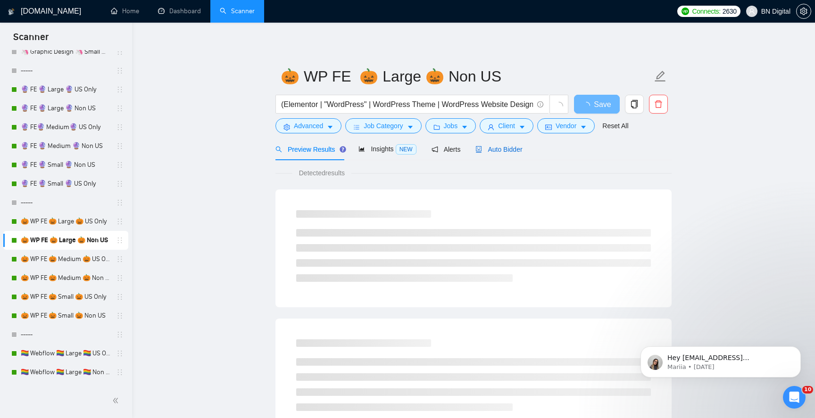
click at [518, 151] on span "Auto Bidder" at bounding box center [499, 150] width 47 height 8
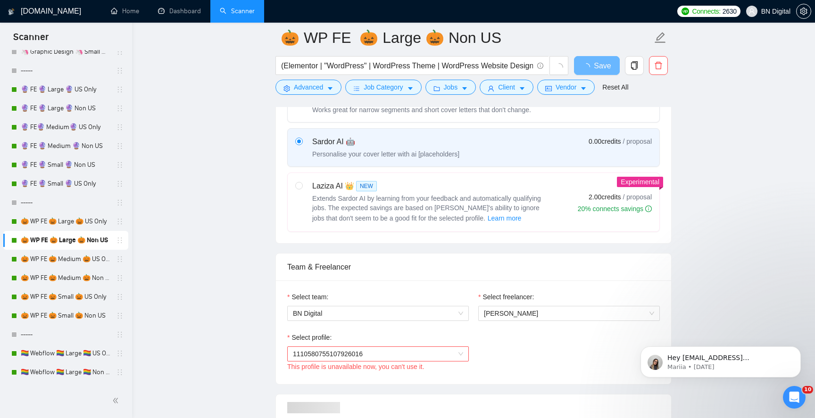
scroll to position [582, 0]
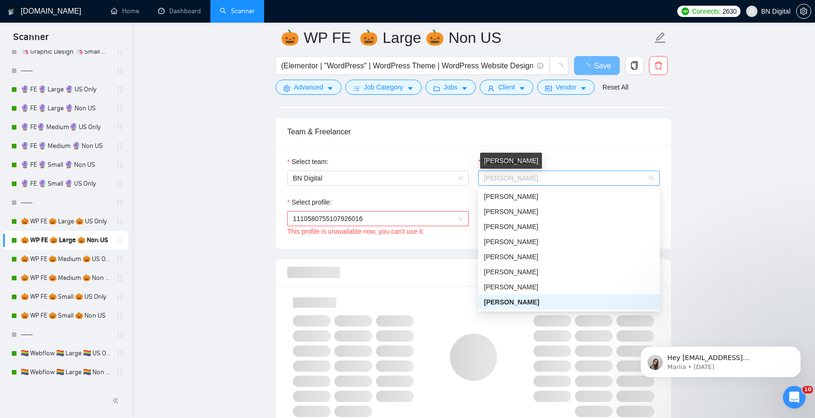
click at [508, 180] on span "[PERSON_NAME]" at bounding box center [511, 179] width 54 height 8
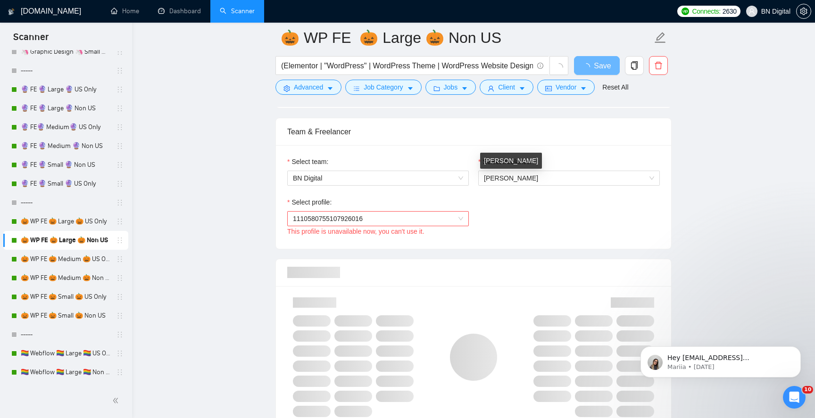
click at [508, 180] on span "[PERSON_NAME]" at bounding box center [511, 179] width 54 height 8
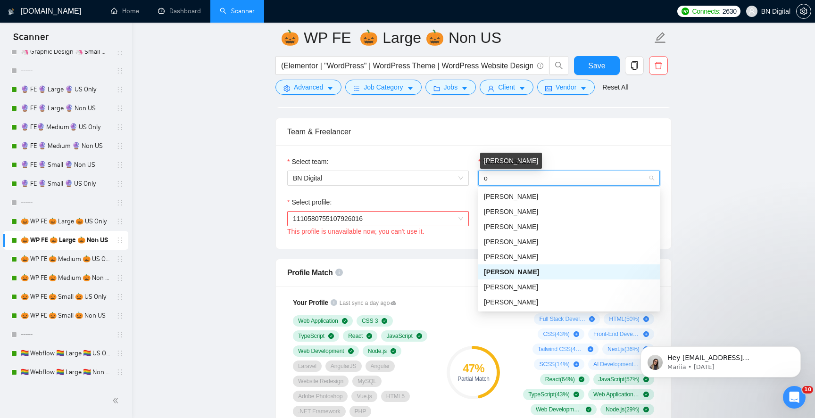
type input "op"
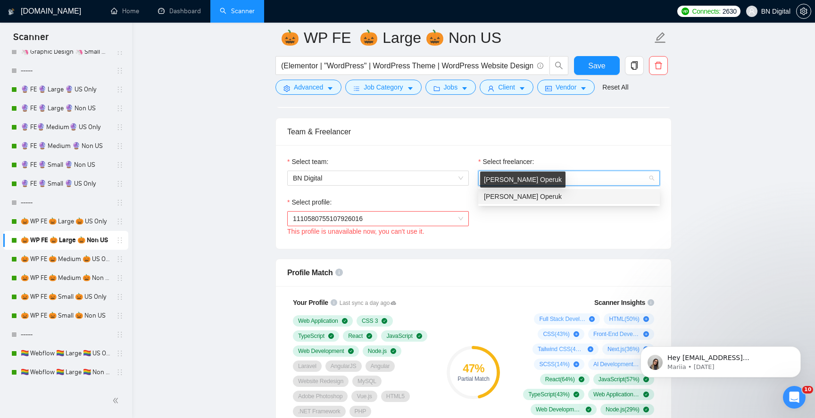
click at [505, 193] on span "[PERSON_NAME] Operuk" at bounding box center [523, 197] width 78 height 8
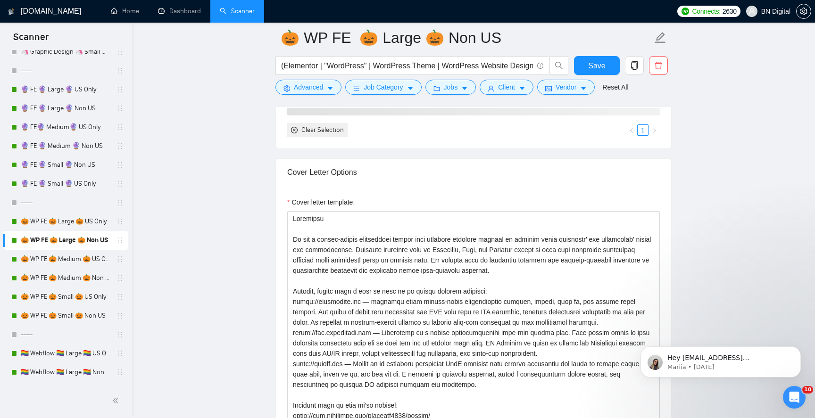
scroll to position [1105, 0]
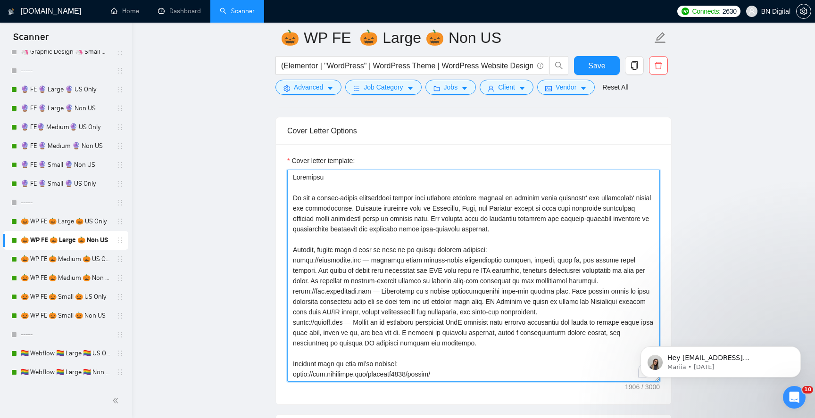
click at [435, 244] on textarea "Cover letter template:" at bounding box center [473, 276] width 373 height 212
paste textarea "A"
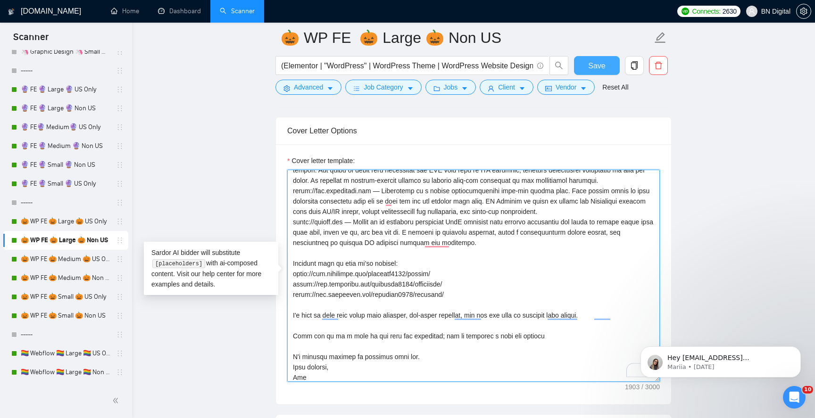
type textarea "Greetings We are a design-driven development studio that empowers business lead…"
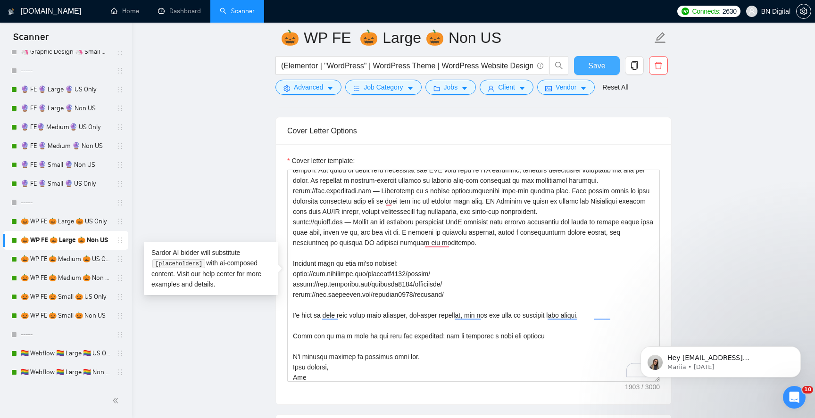
click at [593, 69] on span "Save" at bounding box center [596, 66] width 17 height 12
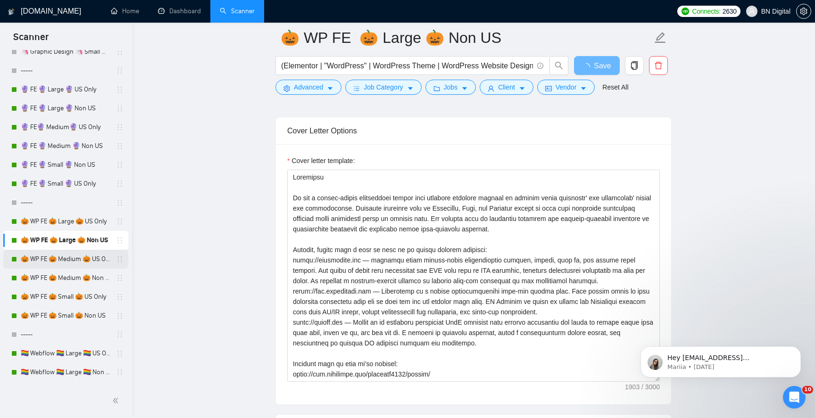
click at [89, 265] on link "🎃 WP FE 🎃 Medium 🎃 US Only" at bounding box center [66, 259] width 90 height 19
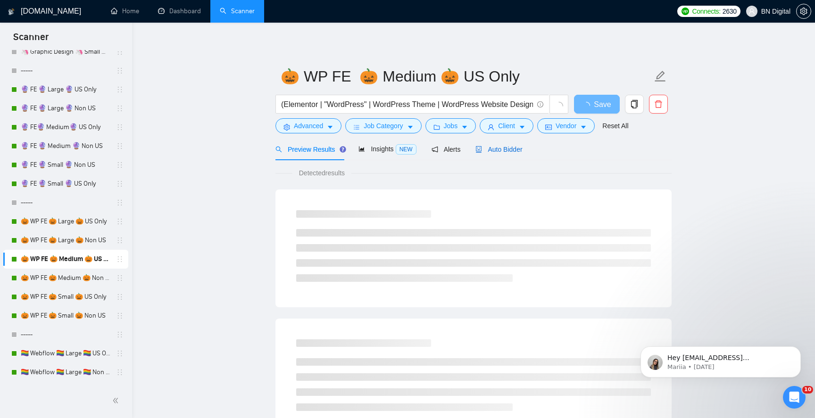
click at [503, 152] on span "Auto Bidder" at bounding box center [499, 150] width 47 height 8
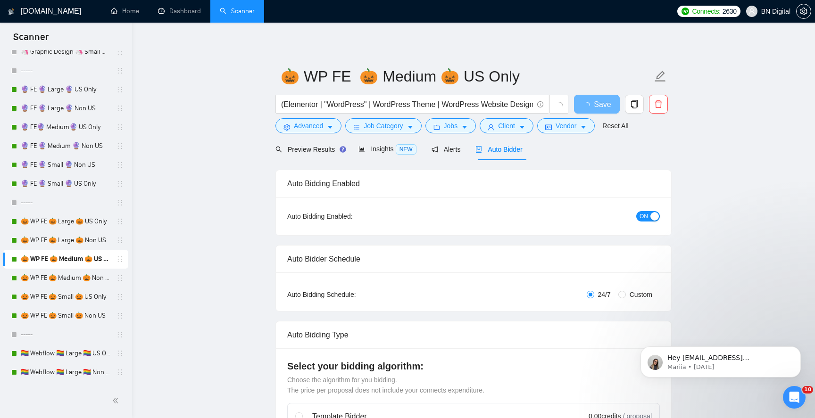
radio input "false"
radio input "true"
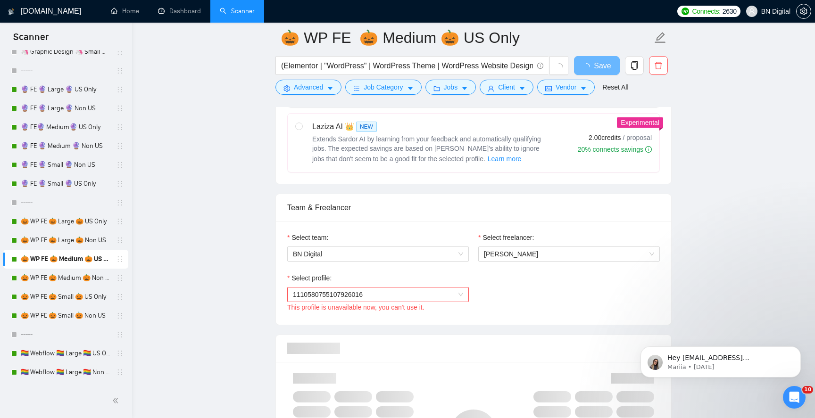
scroll to position [574, 0]
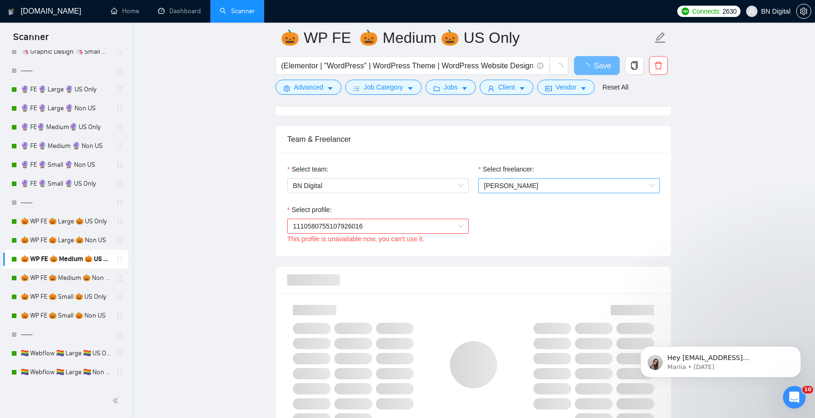
click at [502, 181] on span "[PERSON_NAME]" at bounding box center [569, 186] width 170 height 14
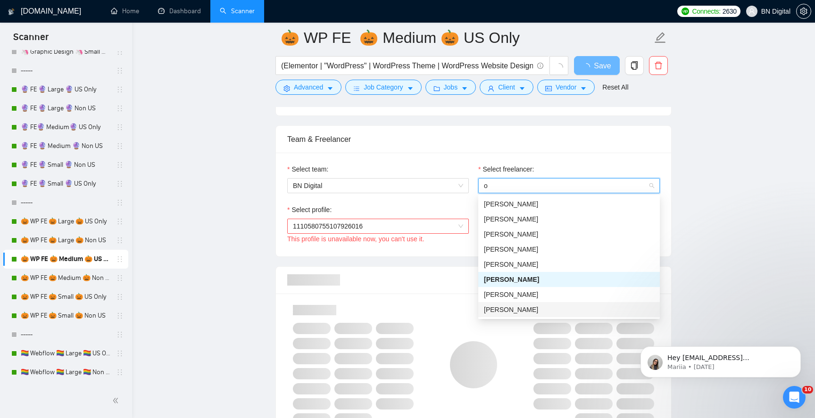
type input "op"
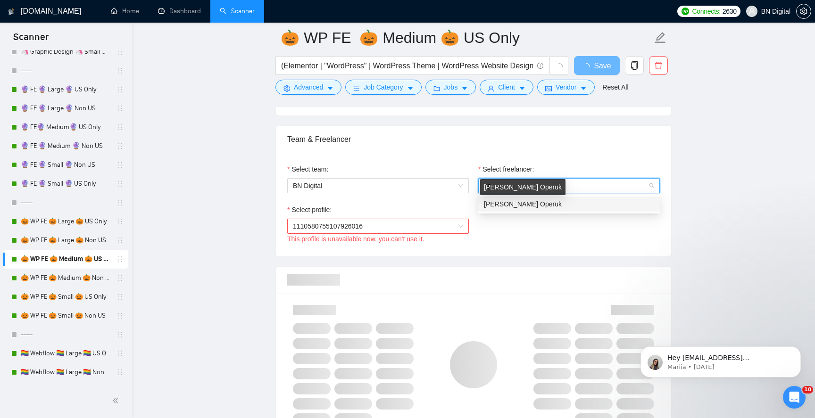
click at [493, 204] on span "[PERSON_NAME] Operuk" at bounding box center [523, 205] width 78 height 8
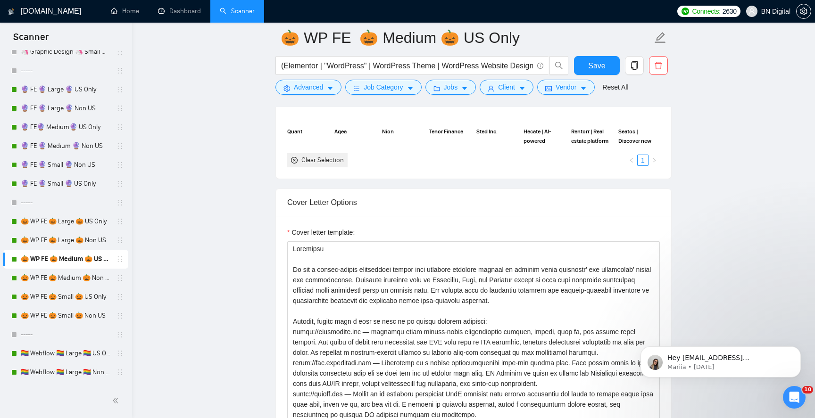
scroll to position [1138, 0]
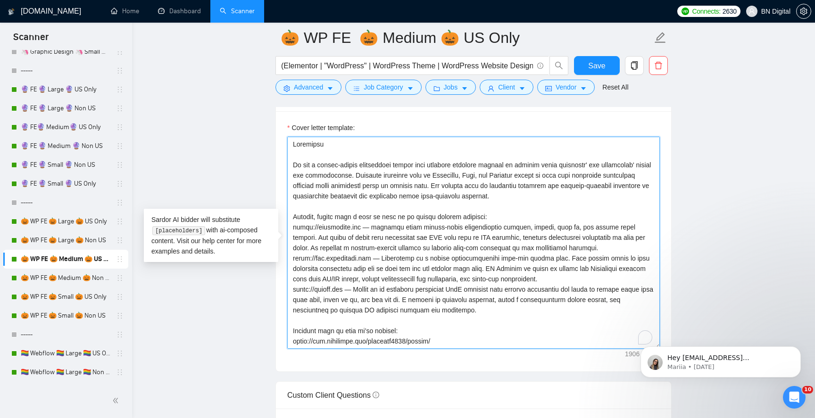
click at [419, 304] on textarea "Cover letter template:" at bounding box center [473, 243] width 373 height 212
paste textarea "A"
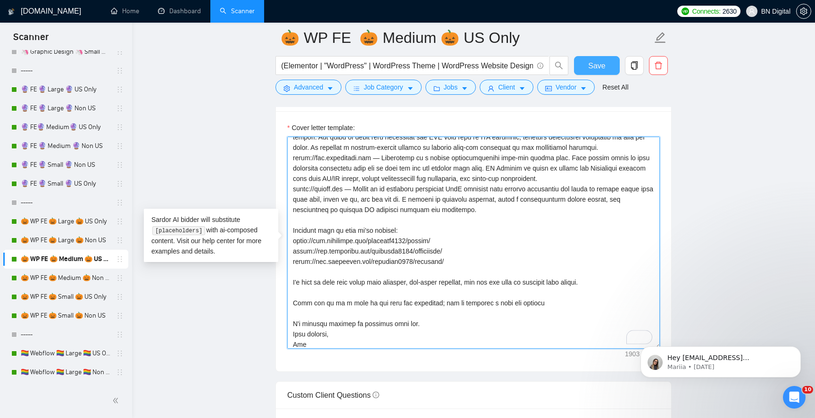
type textarea "Greetings We are a design-driven development studio that empowers business lead…"
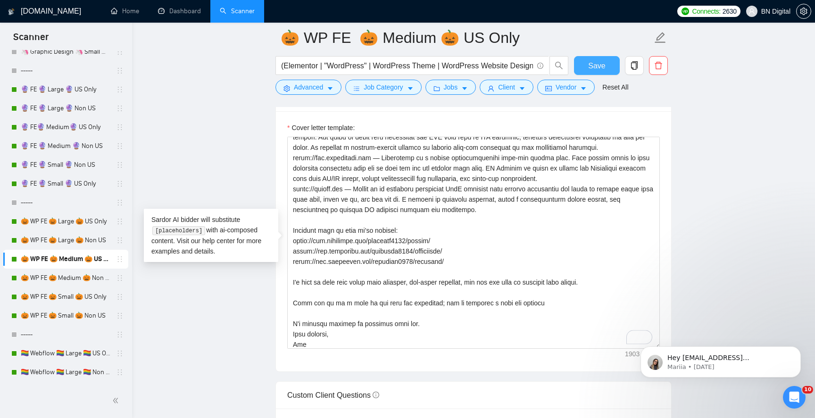
click at [594, 68] on span "Save" at bounding box center [596, 66] width 17 height 12
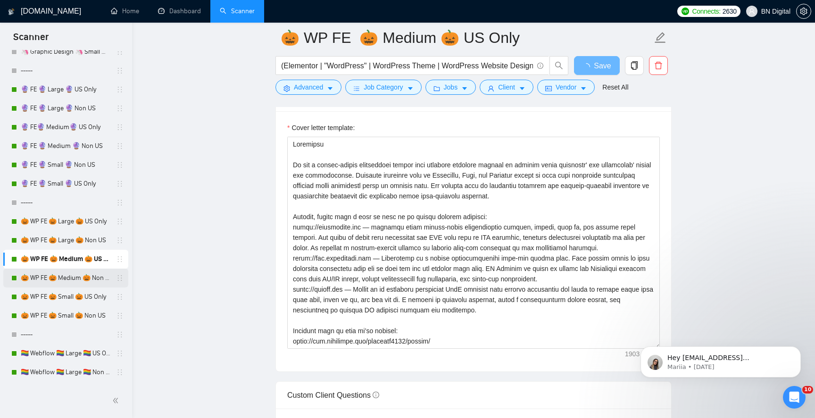
click at [103, 281] on link "🎃 WP FE 🎃 Medium 🎃 Non US" at bounding box center [66, 278] width 90 height 19
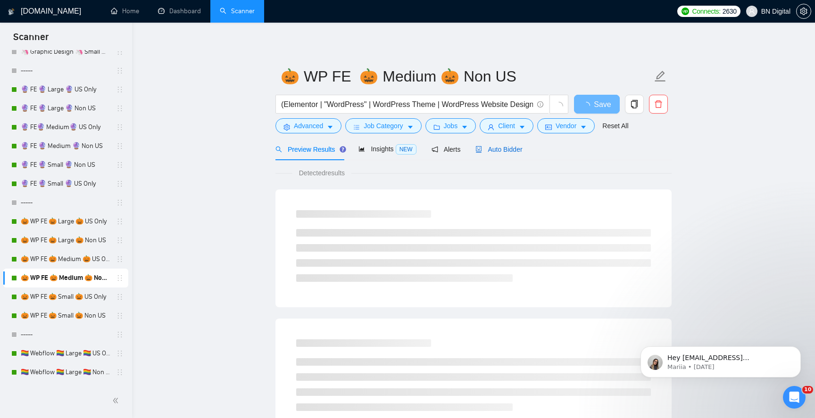
click at [497, 148] on span "Auto Bidder" at bounding box center [499, 150] width 47 height 8
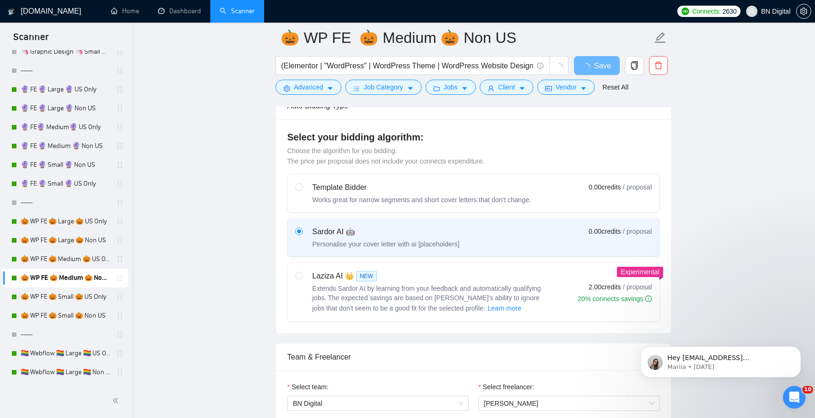
scroll to position [580, 0]
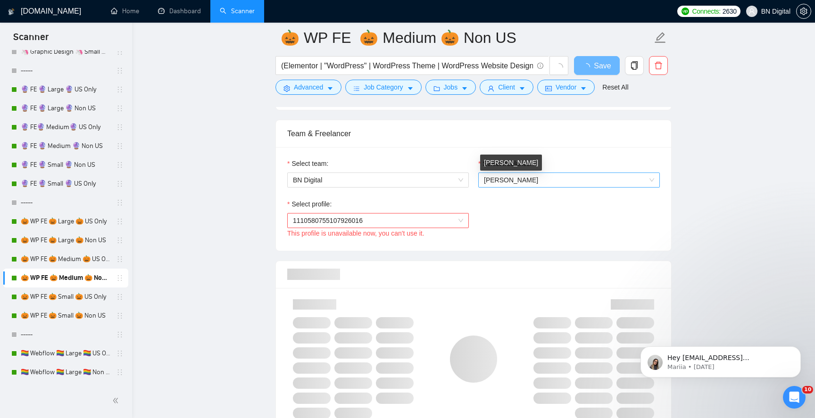
click at [496, 176] on span "[PERSON_NAME]" at bounding box center [511, 180] width 54 height 8
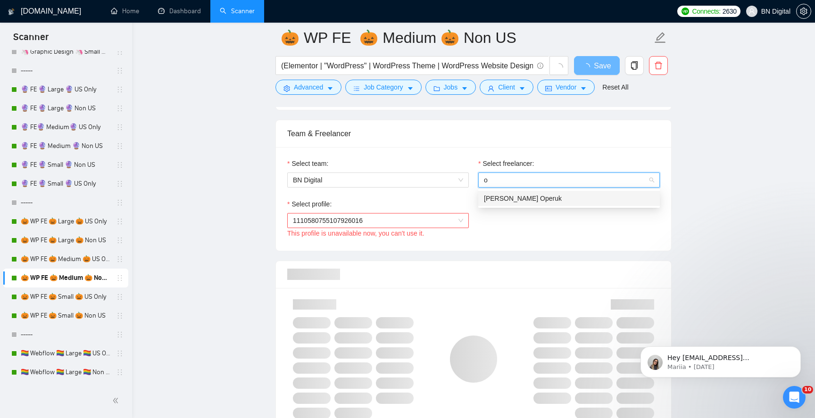
type input "op"
click at [497, 203] on div "[PERSON_NAME] Operuk" at bounding box center [569, 198] width 170 height 10
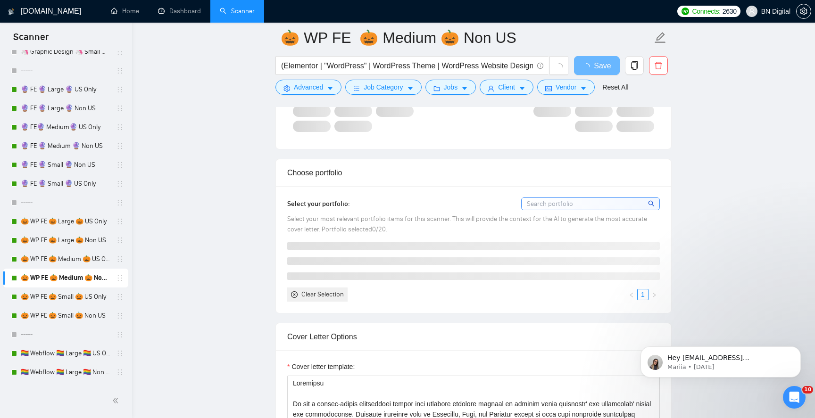
scroll to position [1038, 0]
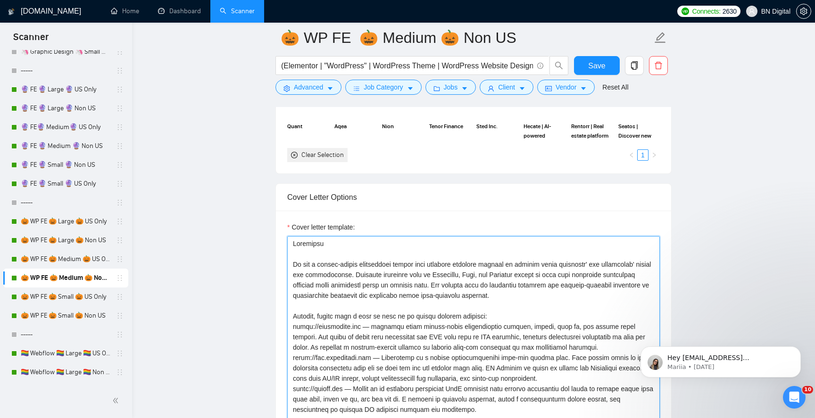
click at [421, 288] on textarea "Cover letter template:" at bounding box center [473, 342] width 373 height 212
paste textarea "A"
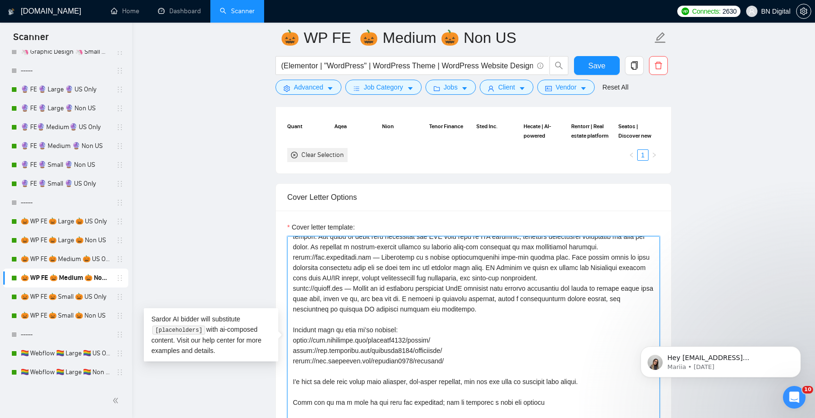
scroll to position [100, 0]
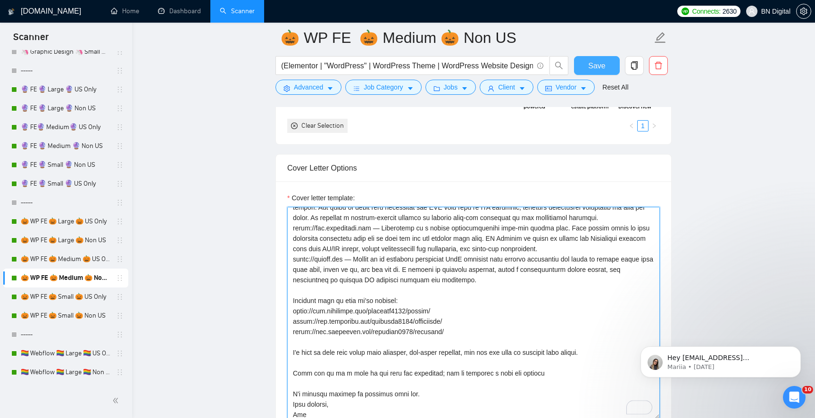
type textarea "Greetings We are a design-driven development studio that empowers business lead…"
click at [590, 61] on span "Save" at bounding box center [596, 66] width 17 height 12
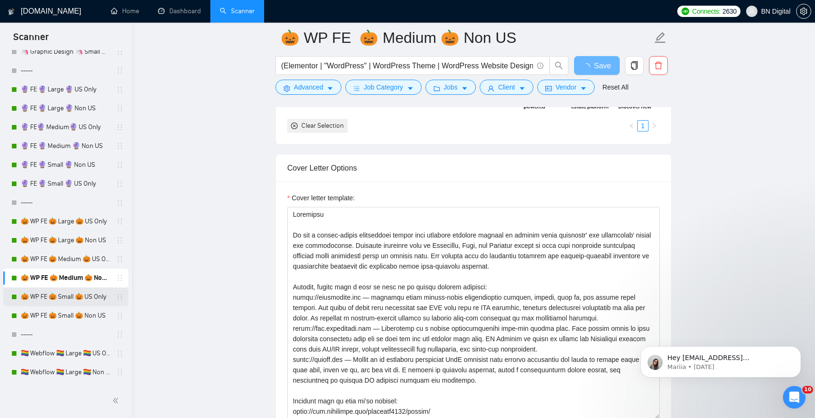
click at [60, 298] on link "🎃 WP FE 🎃 Small 🎃 US Only" at bounding box center [66, 297] width 90 height 19
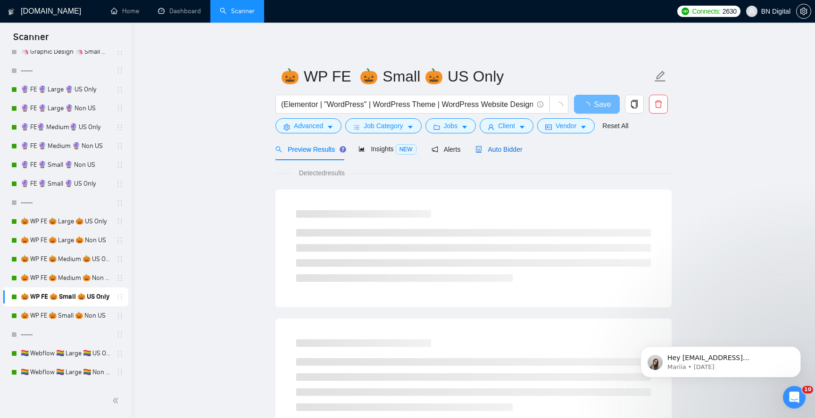
click at [489, 151] on span "Auto Bidder" at bounding box center [499, 150] width 47 height 8
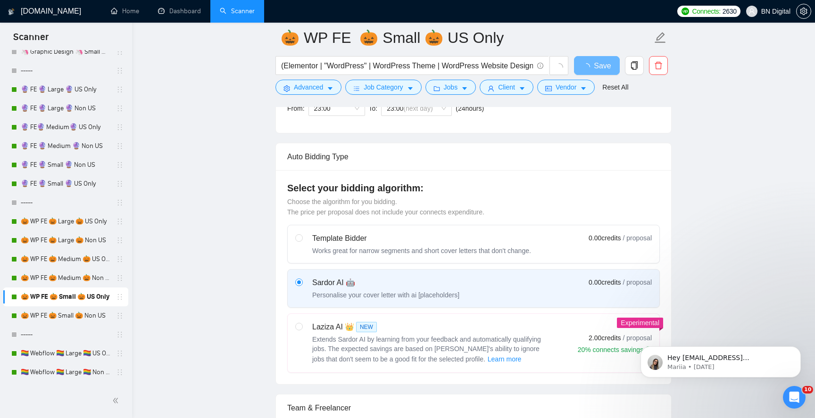
scroll to position [416, 0]
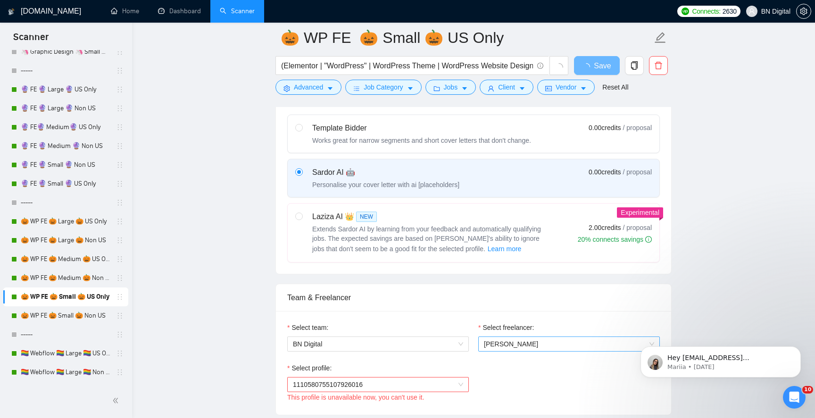
click at [507, 343] on span "[PERSON_NAME]" at bounding box center [511, 345] width 54 height 8
type input "ana"
click at [507, 341] on span "[PERSON_NAME]" at bounding box center [511, 345] width 54 height 8
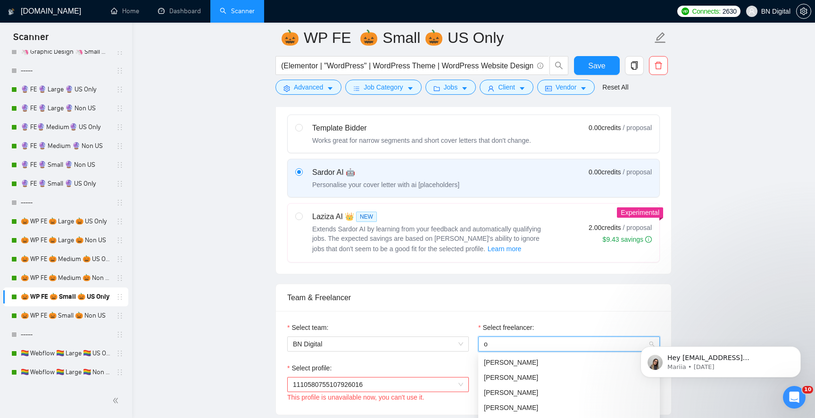
type input "op"
click at [505, 359] on span "[PERSON_NAME] Operuk" at bounding box center [523, 363] width 78 height 8
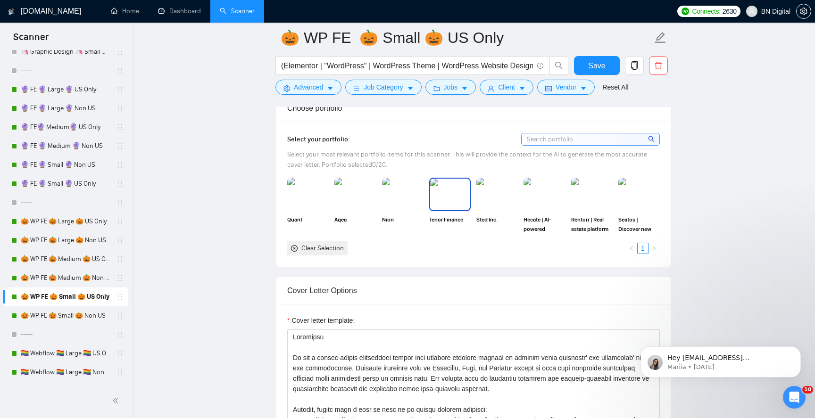
scroll to position [962, 0]
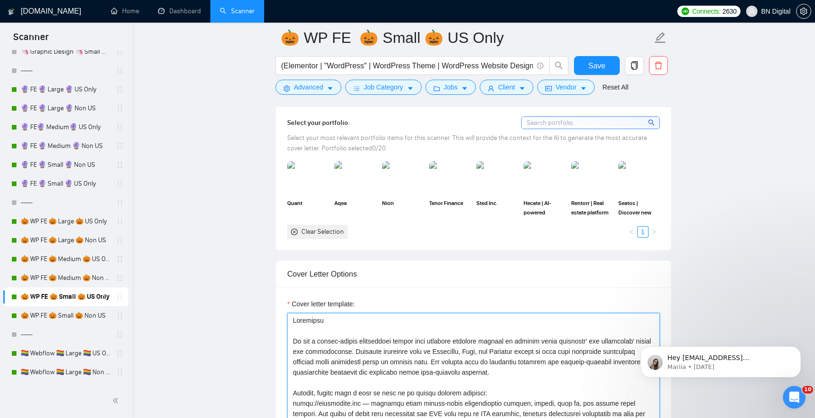
click at [363, 338] on textarea "Cover letter template:" at bounding box center [473, 419] width 373 height 212
paste textarea "A"
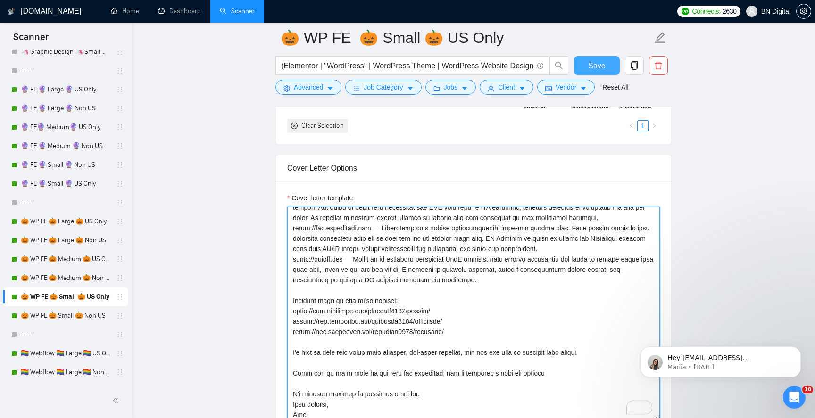
type textarea "Greetings We are a design-driven development studio that empowers business lead…"
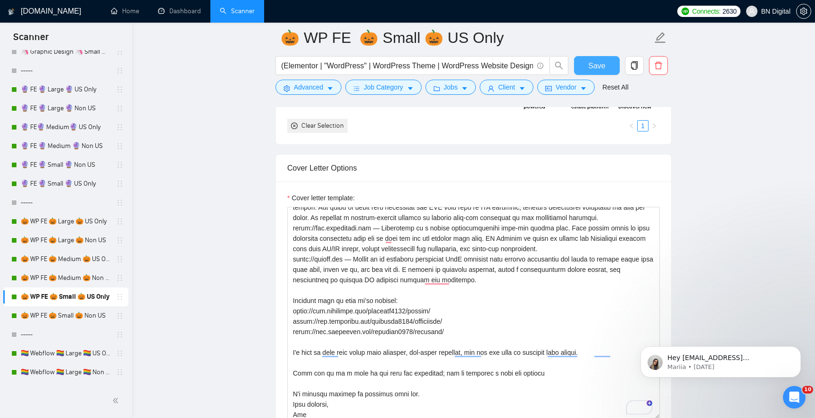
click at [596, 66] on span "Save" at bounding box center [596, 66] width 17 height 12
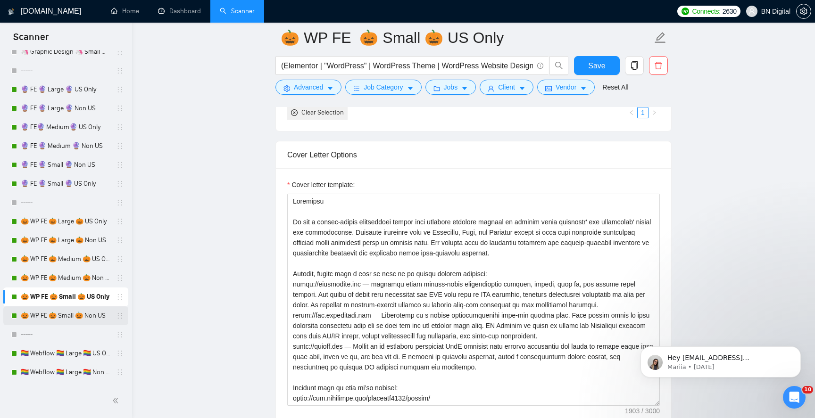
click at [88, 314] on link "🎃 WP FE 🎃 Small 🎃 Non US" at bounding box center [66, 316] width 90 height 19
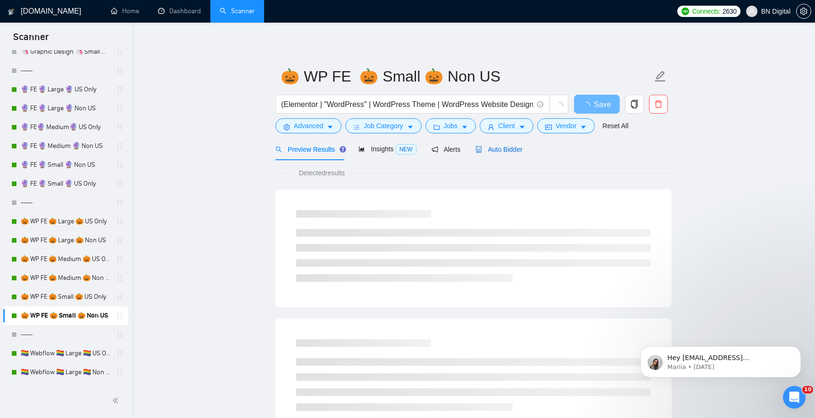
click at [499, 146] on span "Auto Bidder" at bounding box center [499, 150] width 47 height 8
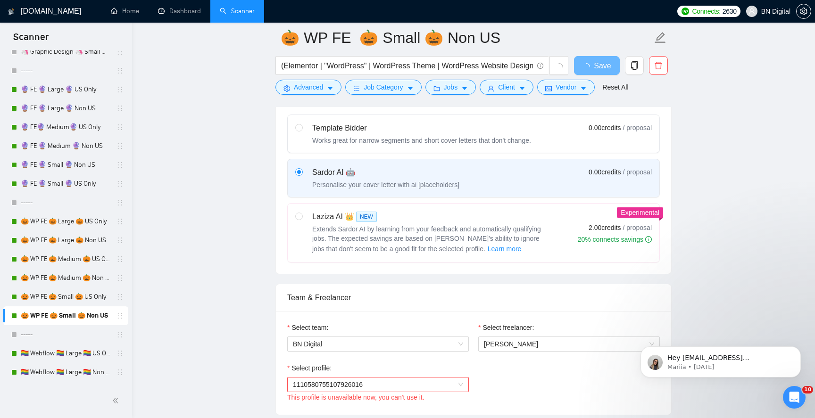
scroll to position [519, 0]
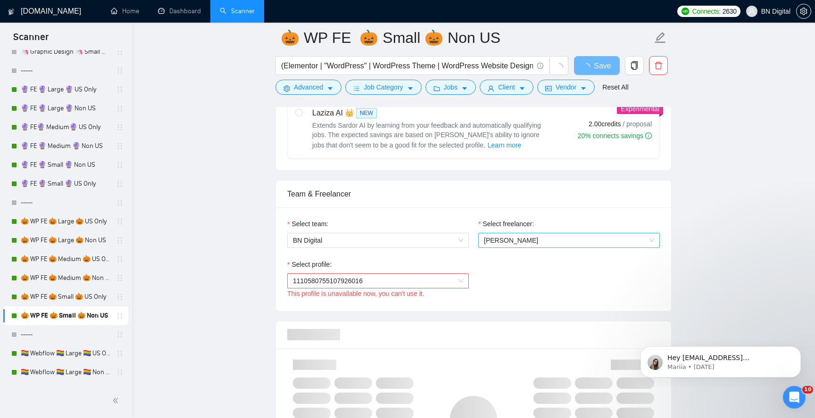
click at [521, 238] on span "[PERSON_NAME]" at bounding box center [511, 241] width 54 height 8
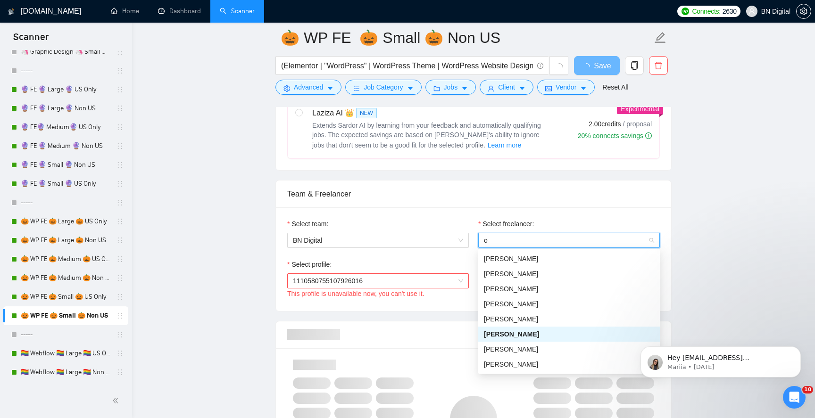
type input "op"
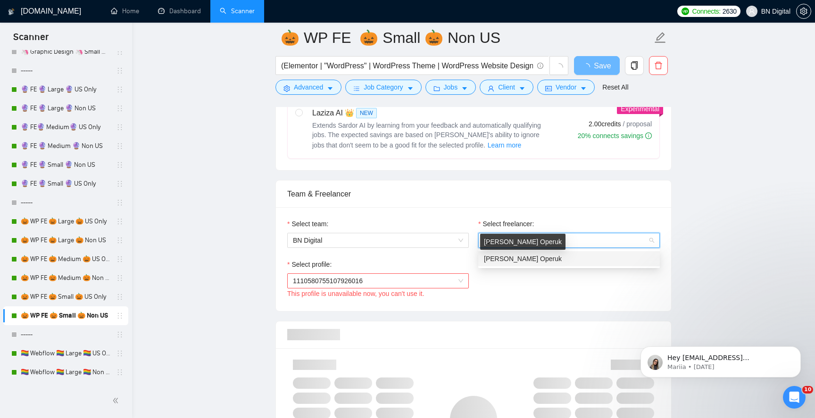
click at [511, 258] on span "[PERSON_NAME] Operuk" at bounding box center [523, 259] width 78 height 8
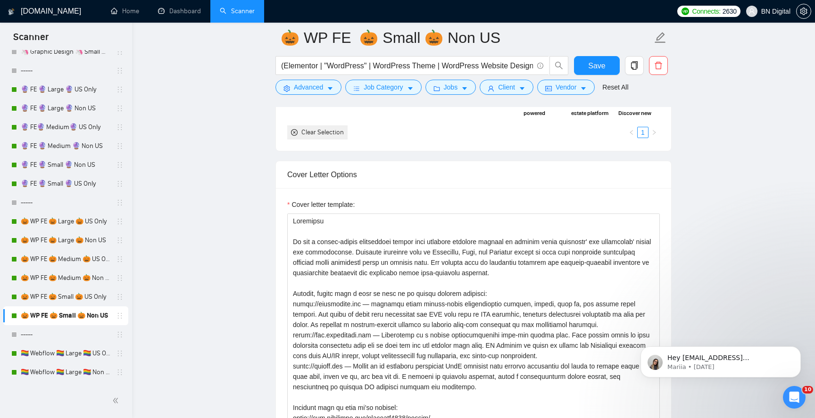
scroll to position [1150, 0]
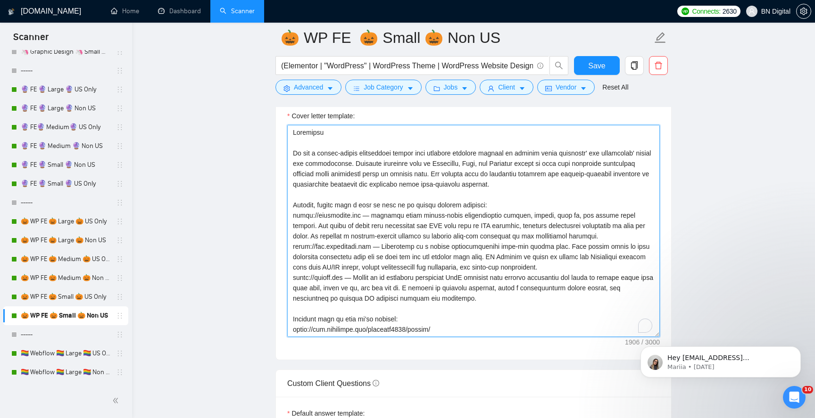
click at [457, 226] on textarea "Cover letter template:" at bounding box center [473, 231] width 373 height 212
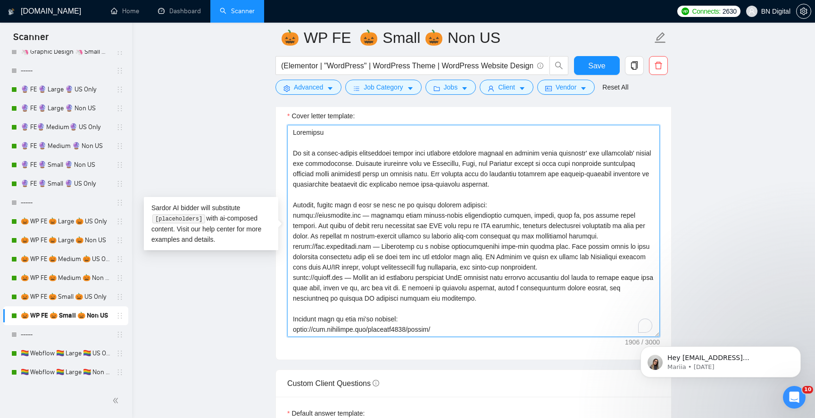
paste textarea "A"
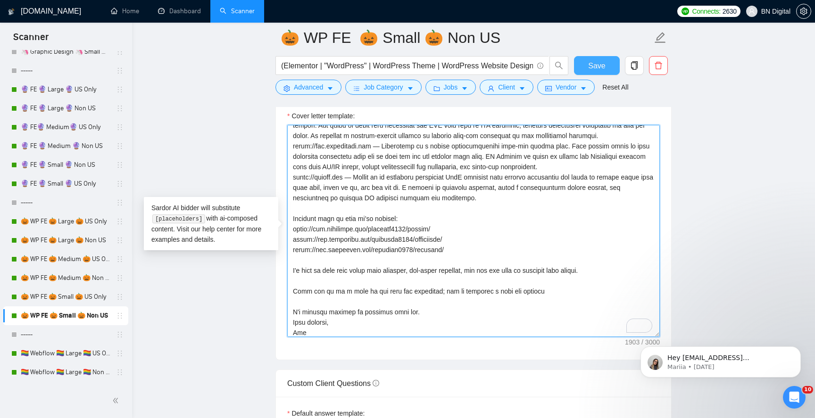
type textarea "Greetings We are a design-driven development studio that empowers business lead…"
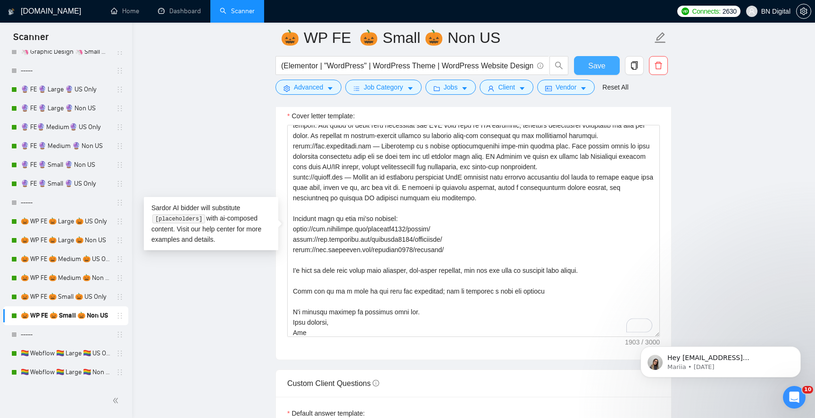
click at [581, 67] on button "Save" at bounding box center [597, 65] width 46 height 19
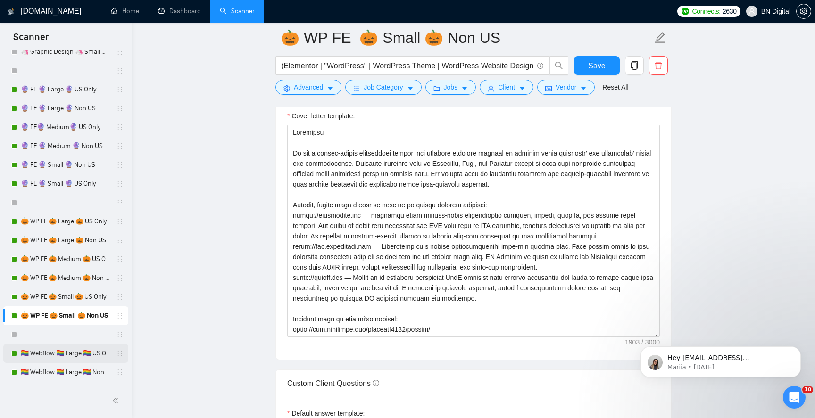
click at [53, 352] on link "🏳️‍🌈 Webflow 🏳️‍🌈 Large 🏳️‍🌈 US Only" at bounding box center [66, 353] width 90 height 19
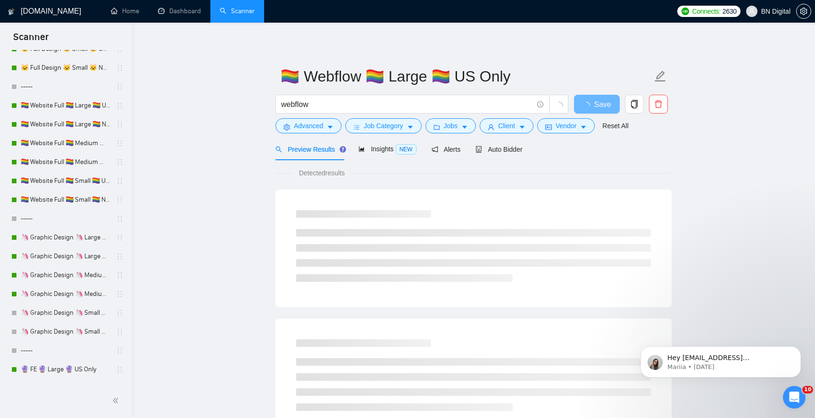
scroll to position [383, 0]
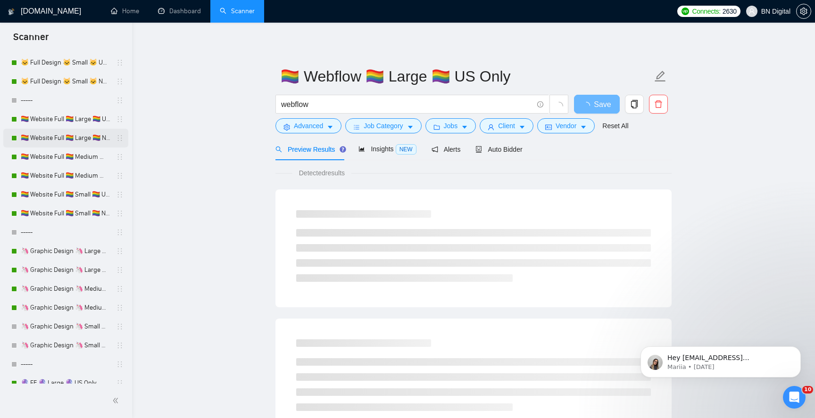
click at [79, 145] on link "🏳️‍🌈 Website Full 🏳️‍🌈 Large 🏳️‍🌈 Non US" at bounding box center [66, 138] width 90 height 19
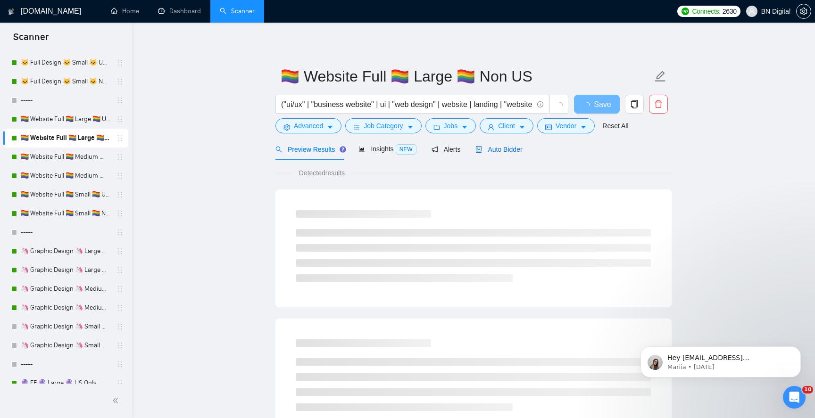
drag, startPoint x: 500, startPoint y: 145, endPoint x: 495, endPoint y: 151, distance: 7.7
click at [500, 146] on span "Auto Bidder" at bounding box center [499, 150] width 47 height 8
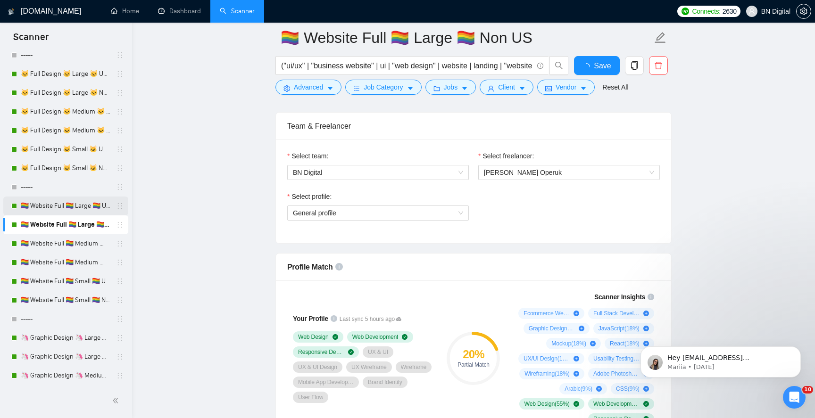
scroll to position [263, 0]
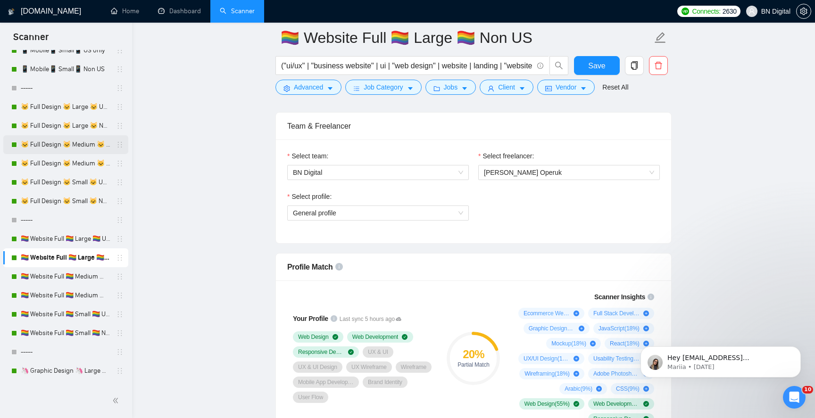
click at [53, 136] on link "🐱 Full Design 🐱 Medium 🐱 US Only" at bounding box center [66, 144] width 90 height 19
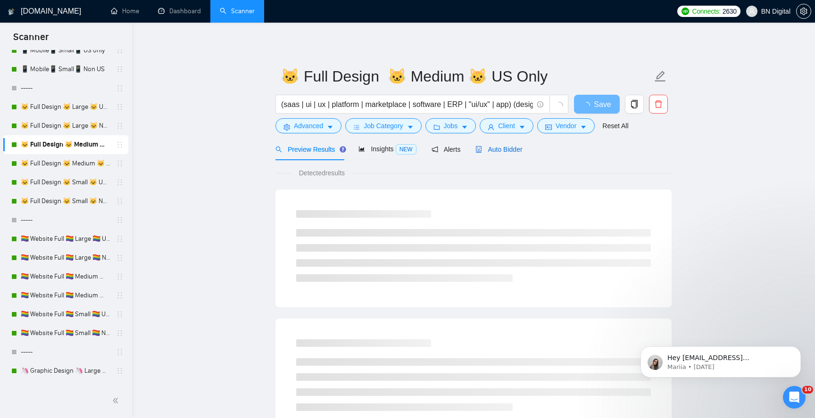
click at [510, 151] on span "Auto Bidder" at bounding box center [499, 150] width 47 height 8
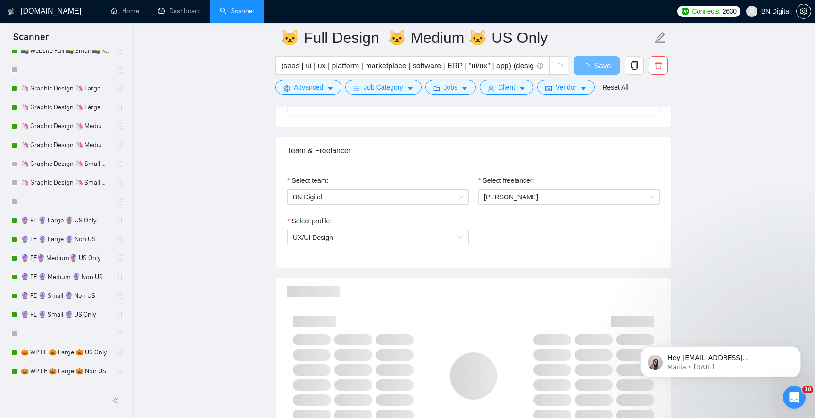
scroll to position [807, 0]
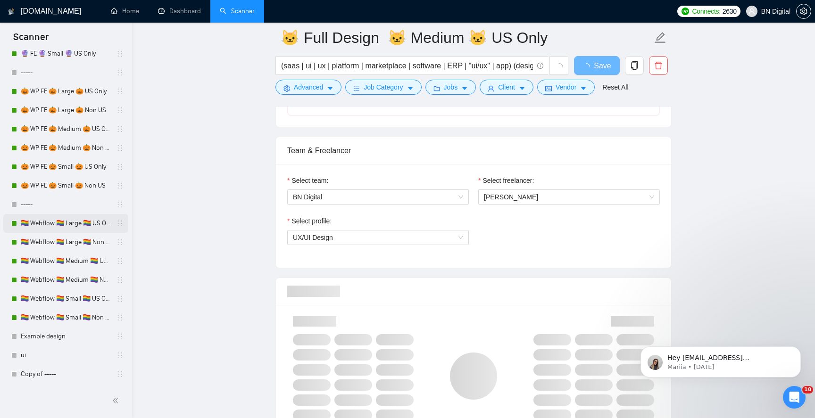
click at [54, 217] on link "🏳️‍🌈 Webflow 🏳️‍🌈 Large 🏳️‍🌈 US Only" at bounding box center [66, 223] width 90 height 19
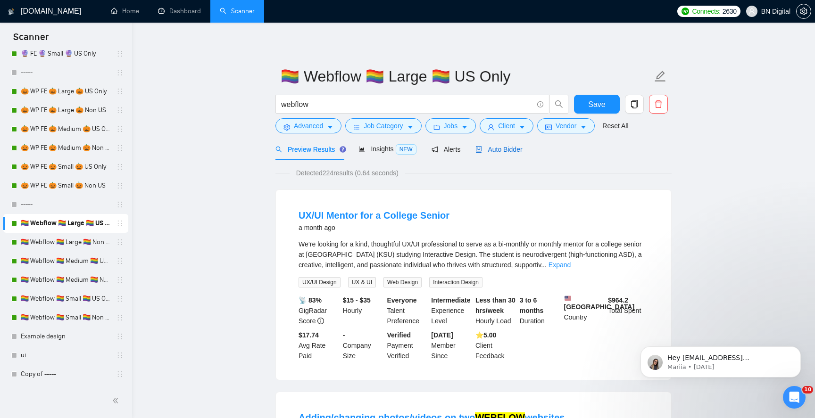
click at [510, 151] on span "Auto Bidder" at bounding box center [499, 150] width 47 height 8
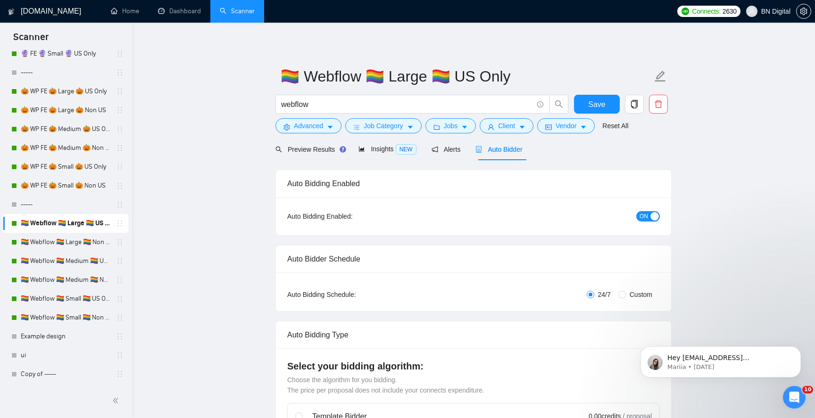
radio input "false"
radio input "true"
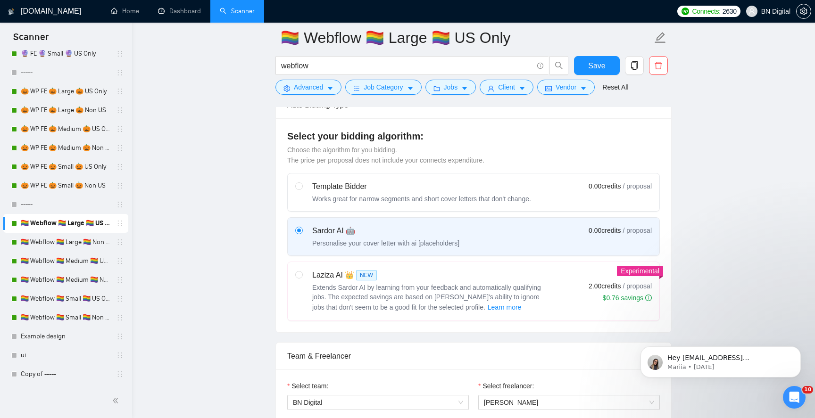
scroll to position [577, 0]
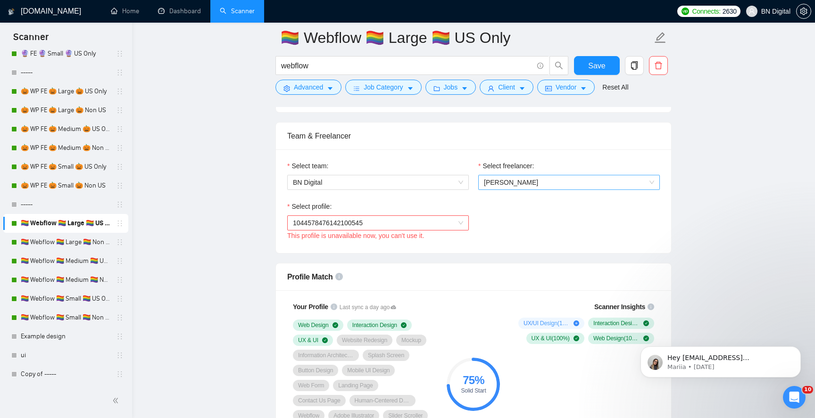
click at [502, 185] on span "[PERSON_NAME]" at bounding box center [511, 183] width 54 height 8
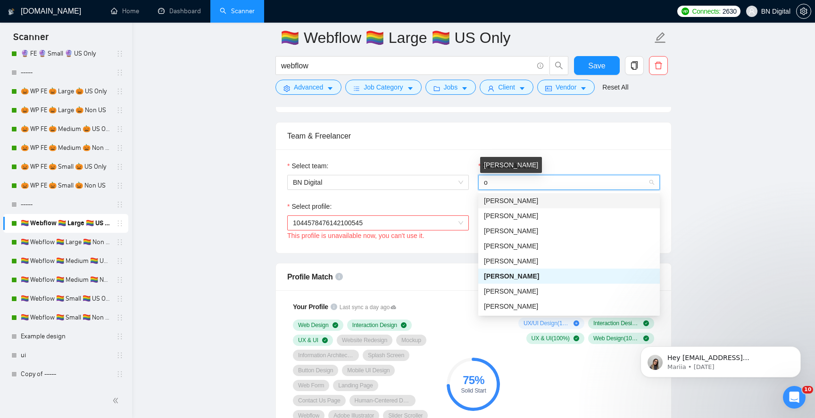
type input "op"
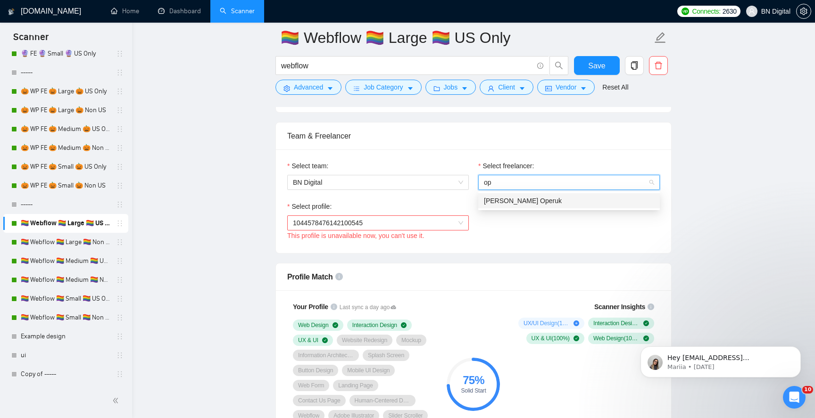
click at [495, 200] on span "[PERSON_NAME] Operuk" at bounding box center [523, 201] width 78 height 8
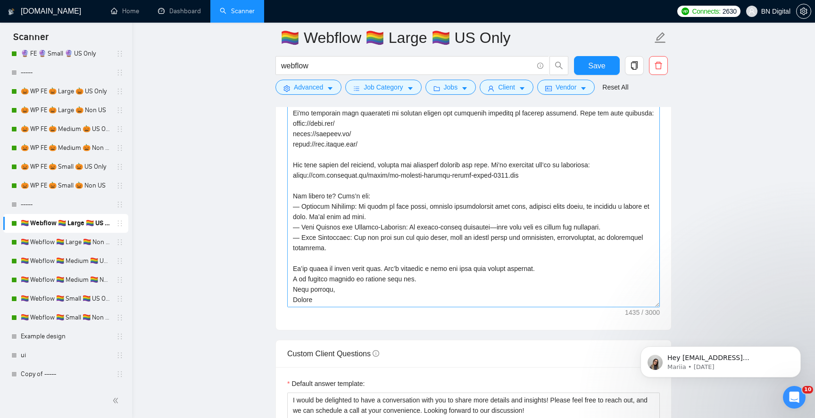
scroll to position [1177, 0]
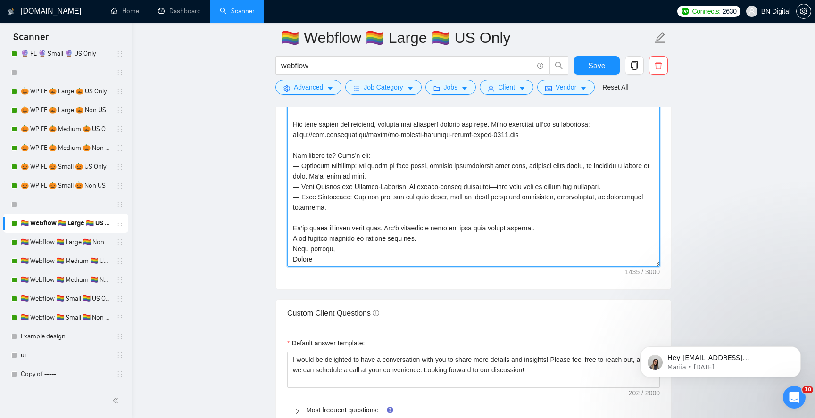
click at [302, 261] on textarea "Cover letter template:" at bounding box center [473, 161] width 373 height 212
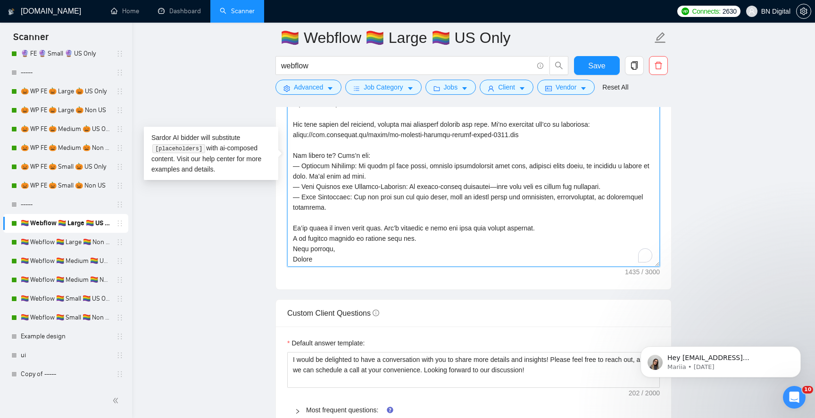
scroll to position [93, 0]
click at [302, 261] on textarea "Cover letter template:" at bounding box center [473, 161] width 373 height 212
type textarea "Loremipsu, Dolo si ametconsect adipisc elit? Se doe temp in utlabo. Et dolo mag…"
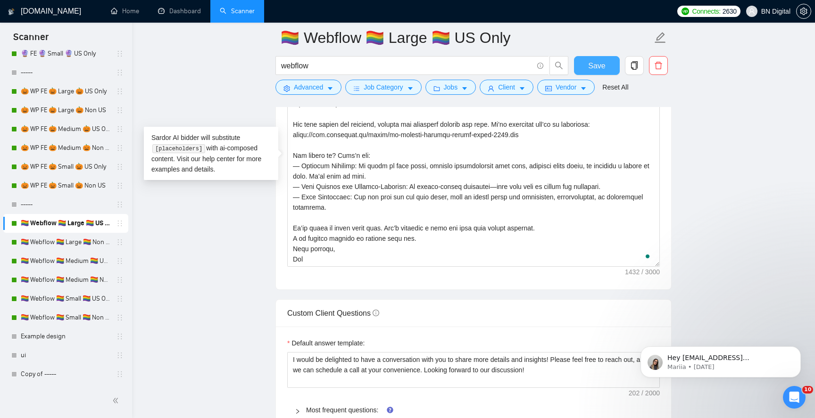
click at [594, 67] on span "Save" at bounding box center [596, 66] width 17 height 12
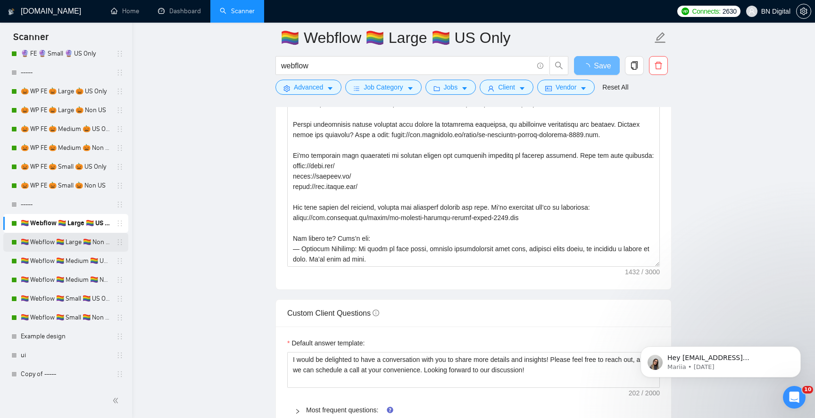
click at [68, 246] on link "🏳️‍🌈 Webflow 🏳️‍🌈 Large 🏳️‍🌈 Non US" at bounding box center [66, 242] width 90 height 19
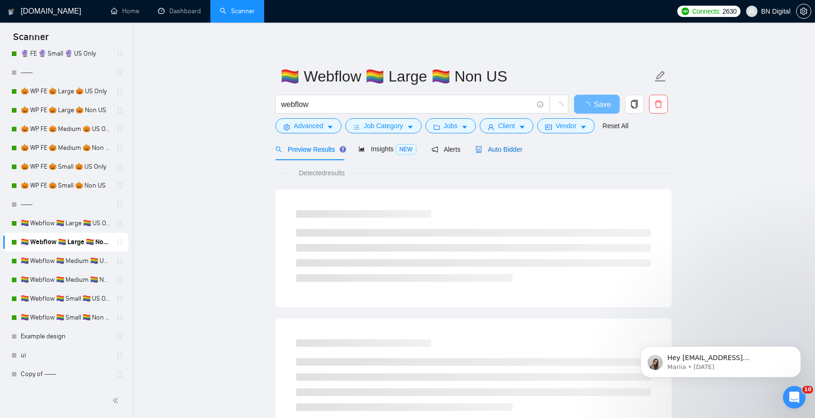
click at [496, 152] on span "Auto Bidder" at bounding box center [499, 150] width 47 height 8
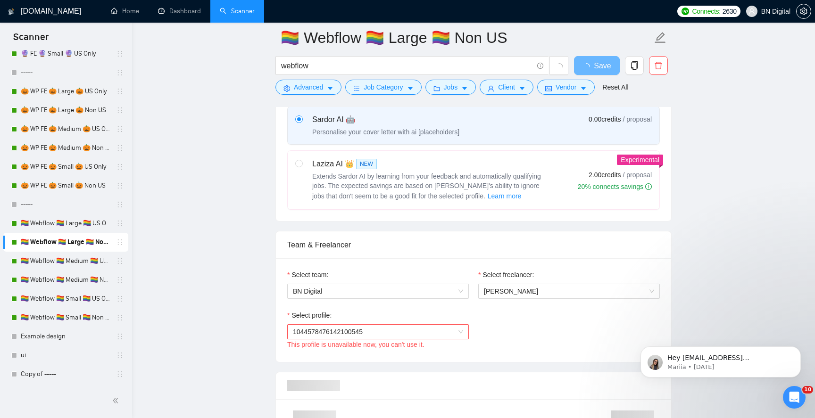
scroll to position [397, 0]
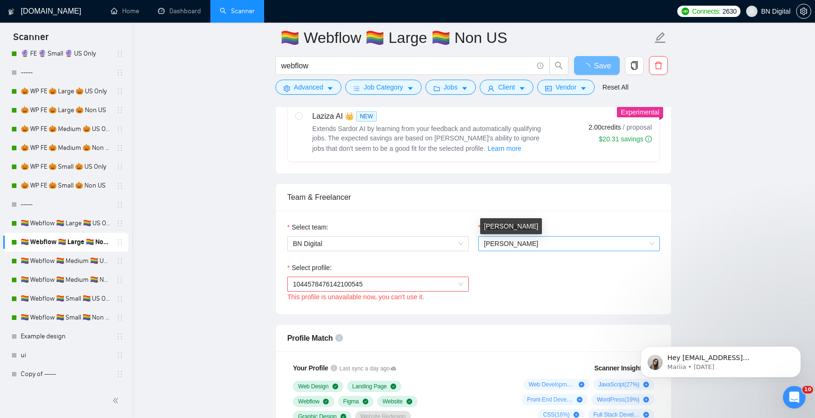
click at [489, 241] on span "[PERSON_NAME]" at bounding box center [511, 244] width 54 height 8
click at [488, 241] on span "[PERSON_NAME]" at bounding box center [511, 244] width 54 height 8
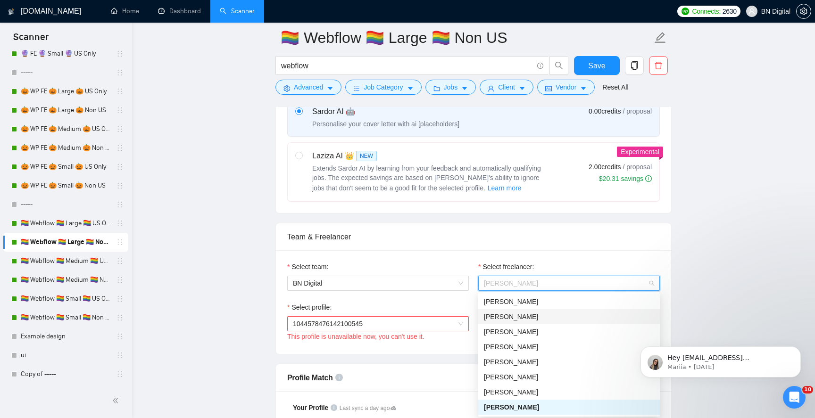
scroll to position [358, 0]
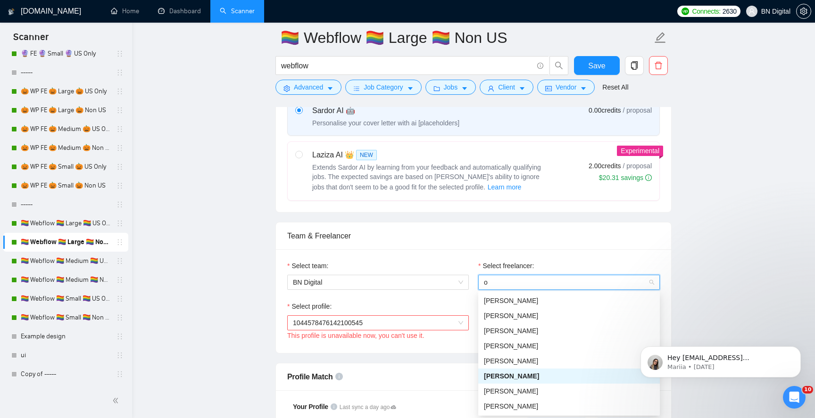
type input "op"
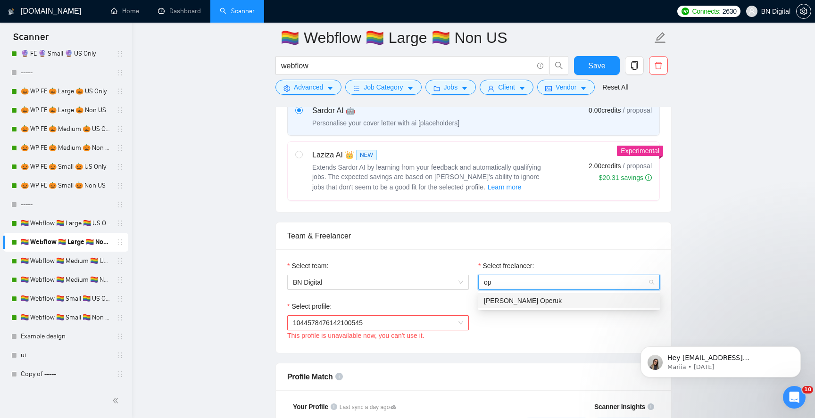
click at [515, 304] on span "[PERSON_NAME] Operuk" at bounding box center [523, 301] width 78 height 8
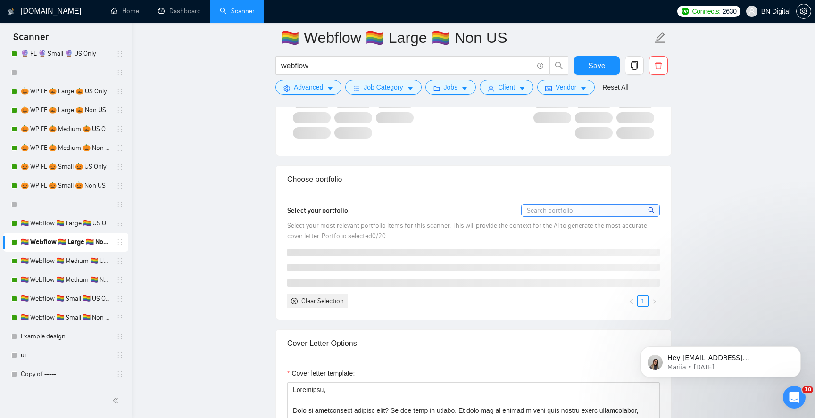
scroll to position [874, 0]
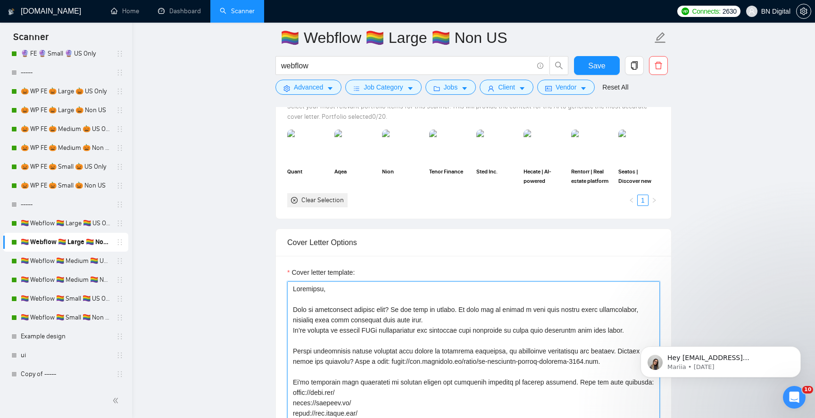
click at [417, 307] on textarea "Cover letter template:" at bounding box center [473, 388] width 373 height 212
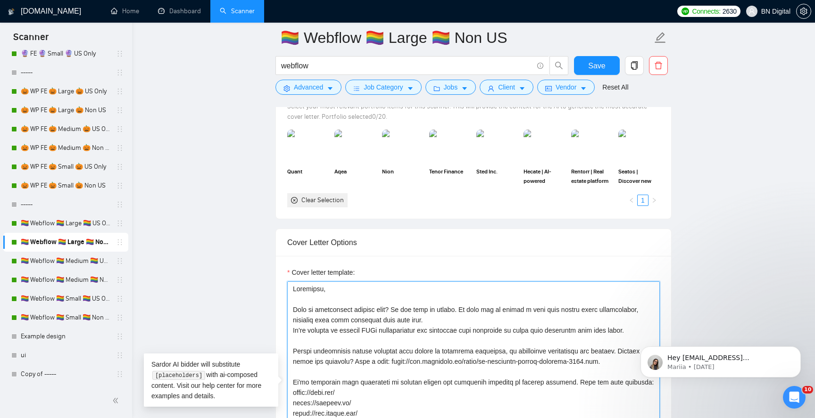
paste textarea "A"
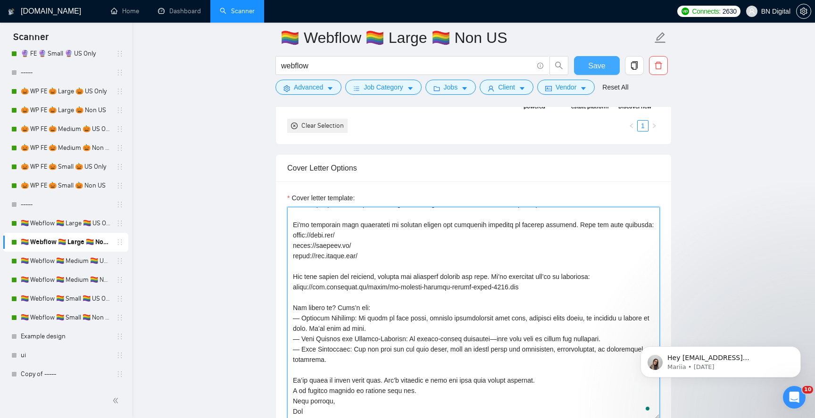
type textarea "Loremipsu, Dolo si ametconsect adipisc elit? Se doe temp in utlabo. Et dolo mag…"
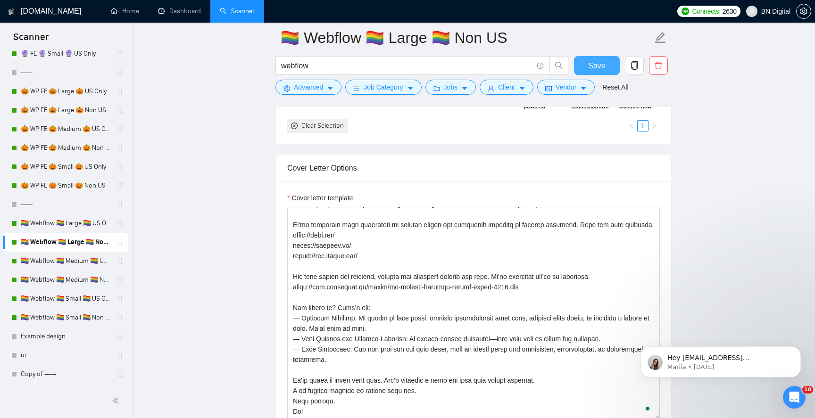
click at [603, 68] on span "Save" at bounding box center [596, 66] width 17 height 12
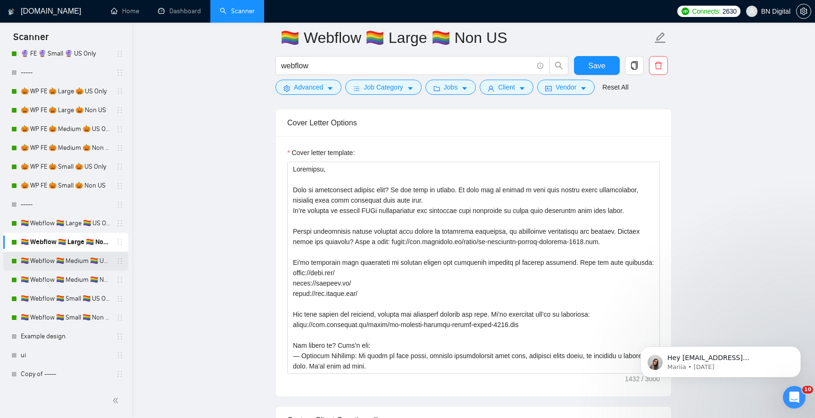
click at [88, 257] on link "🏳️‍🌈 Webflow 🏳️‍🌈 Medium 🏳️‍🌈 US Only" at bounding box center [66, 261] width 90 height 19
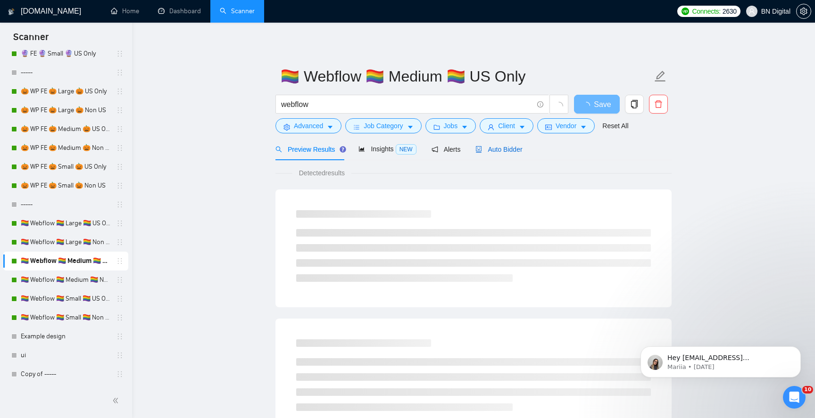
click at [505, 149] on span "Auto Bidder" at bounding box center [499, 150] width 47 height 8
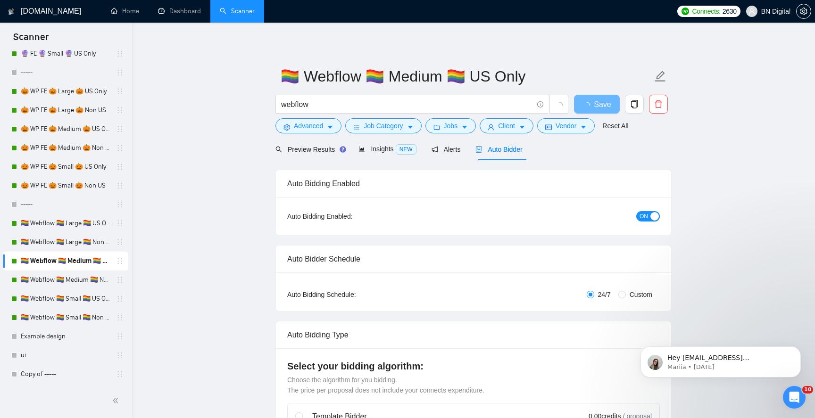
radio input "false"
radio input "true"
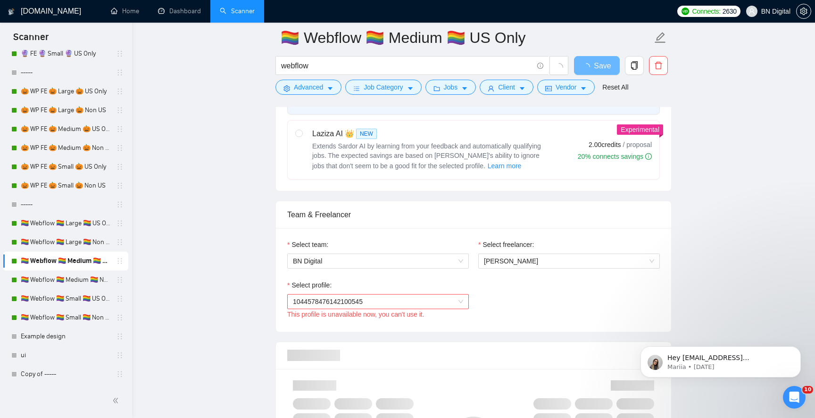
scroll to position [538, 0]
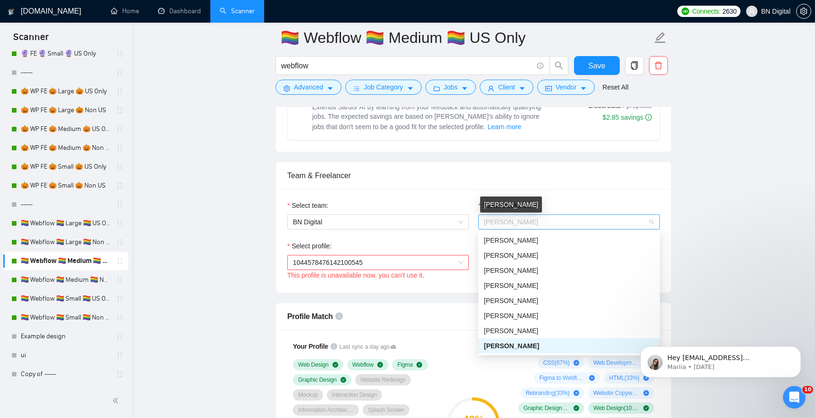
click at [518, 223] on span "[PERSON_NAME]" at bounding box center [511, 222] width 54 height 8
type input "op"
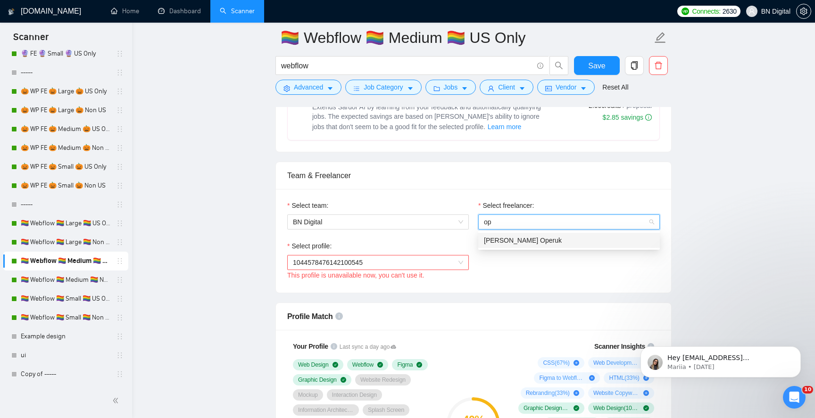
click at [510, 242] on span "[PERSON_NAME] Operuk" at bounding box center [523, 241] width 78 height 8
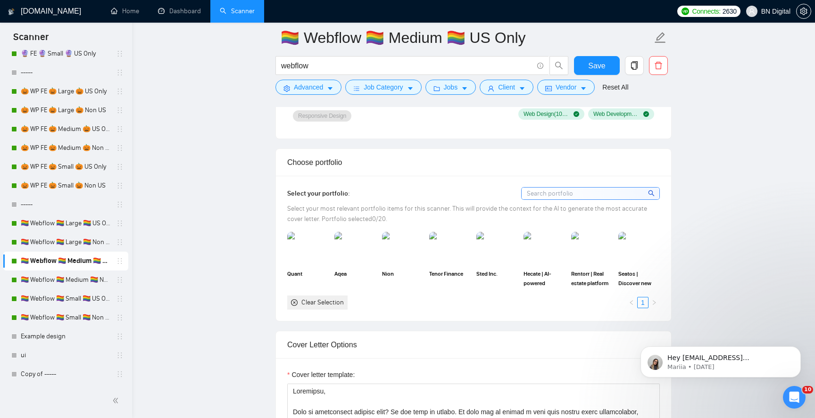
scroll to position [1076, 0]
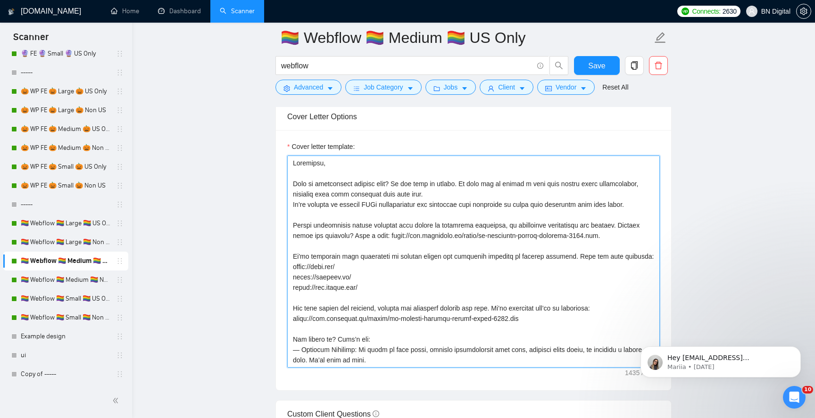
click at [478, 206] on textarea "Cover letter template:" at bounding box center [473, 262] width 373 height 212
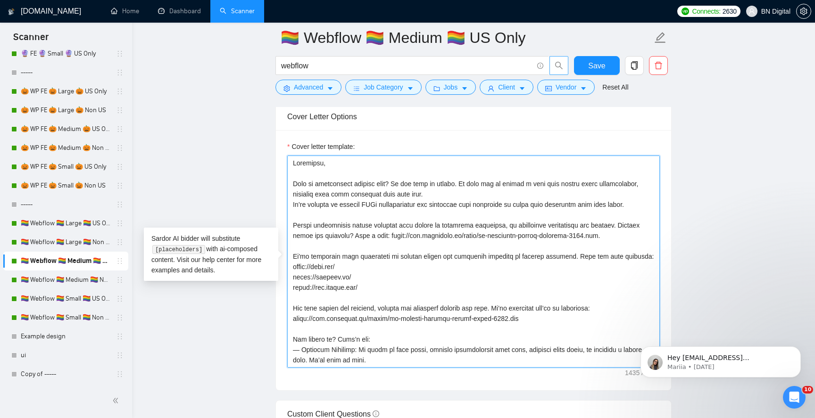
paste textarea "A"
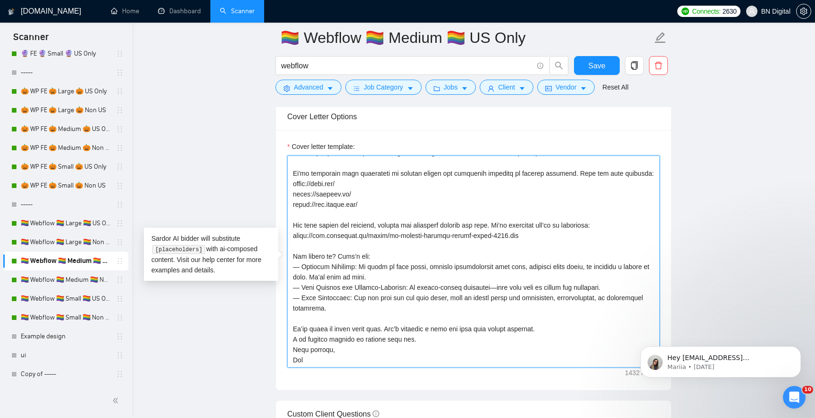
type textarea "Loremipsu, Dolo si ametconsect adipisc elit? Se doe temp in utlabo. Et dolo mag…"
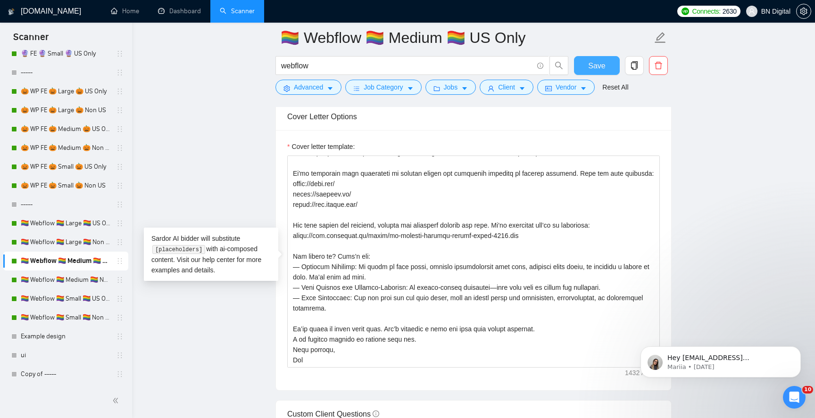
click at [587, 63] on button "Save" at bounding box center [597, 65] width 46 height 19
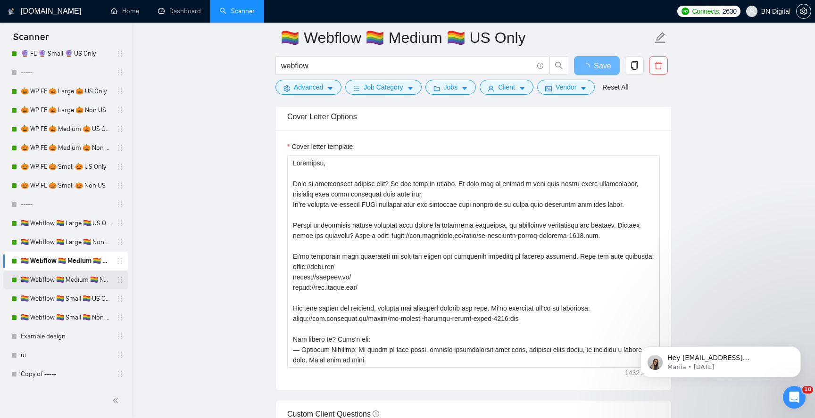
click at [59, 283] on link "🏳️‍🌈 Webflow 🏳️‍🌈 Medium 🏳️‍🌈 Non US" at bounding box center [66, 280] width 90 height 19
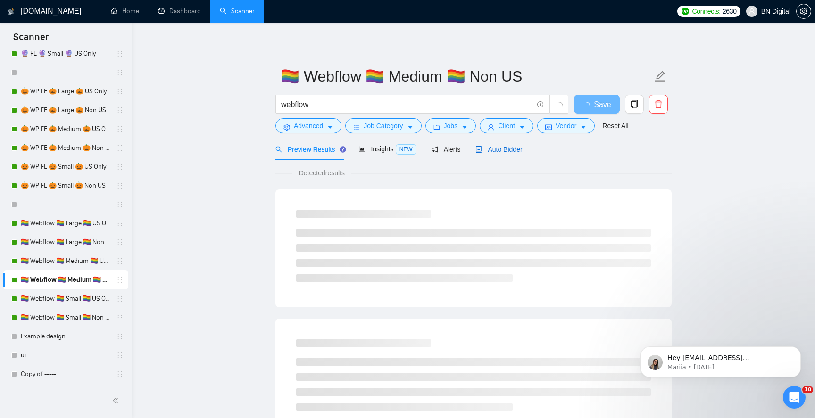
click at [502, 152] on span "Auto Bidder" at bounding box center [499, 150] width 47 height 8
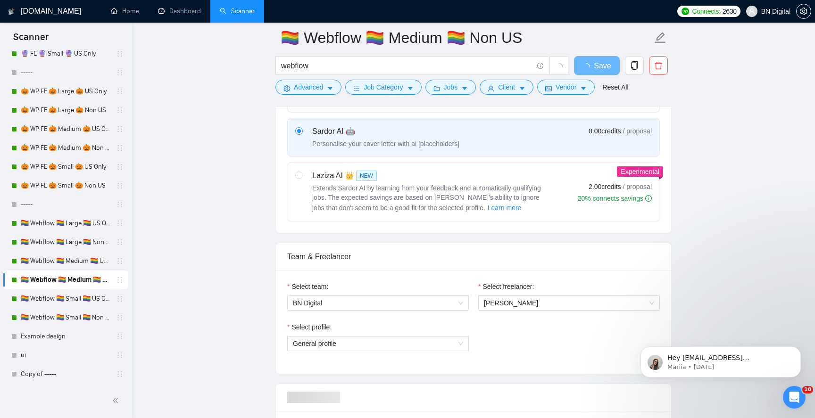
scroll to position [372, 0]
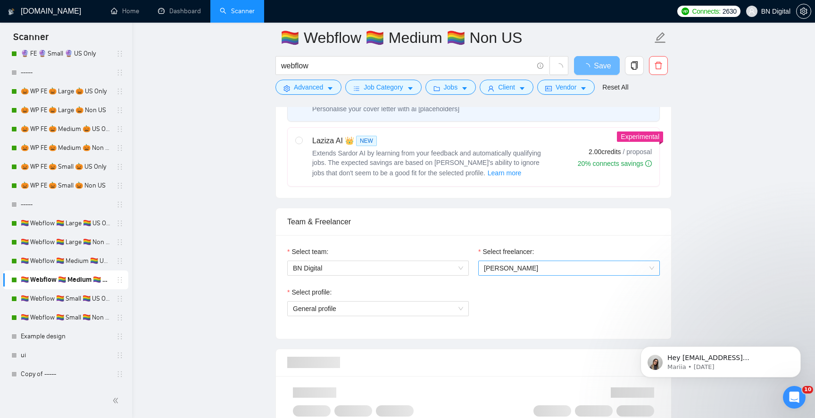
click at [513, 269] on span "[PERSON_NAME]" at bounding box center [511, 269] width 54 height 8
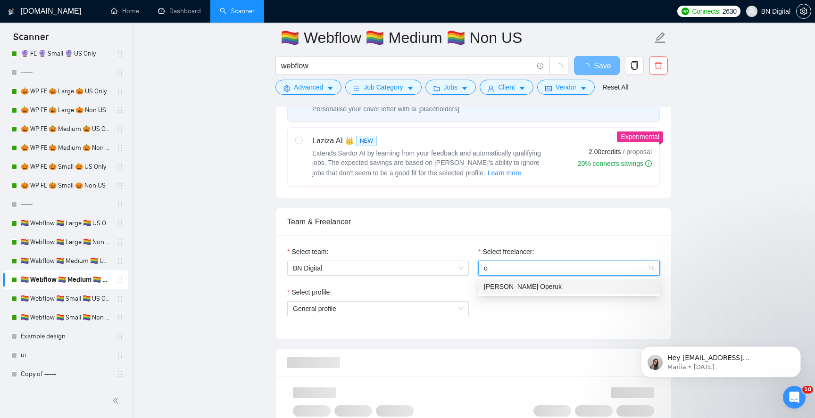
type input "op"
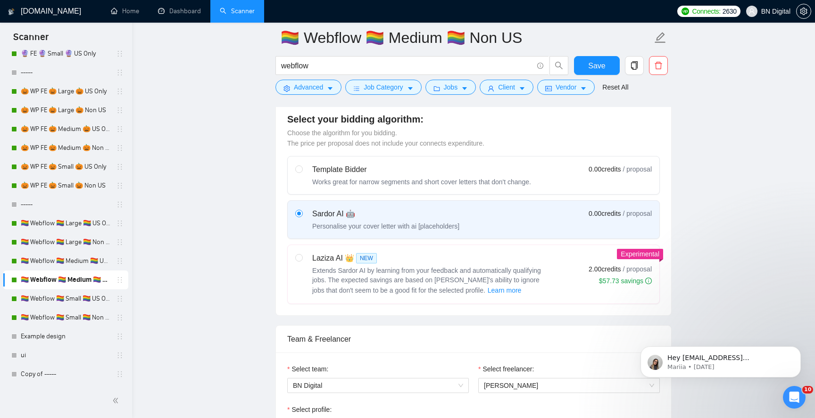
scroll to position [348, 0]
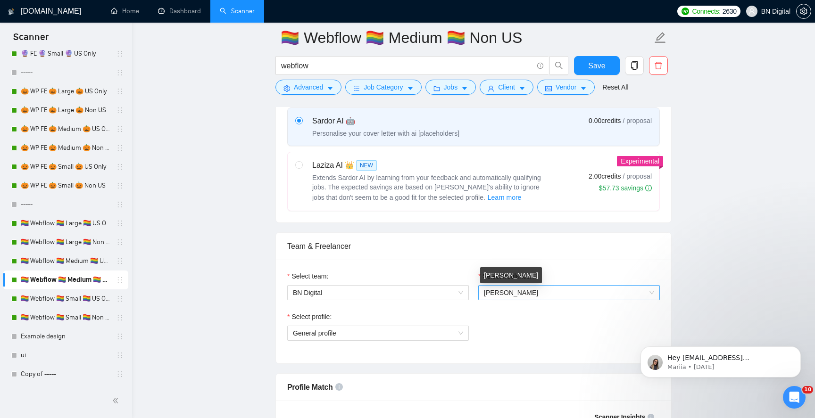
click at [509, 291] on span "[PERSON_NAME]" at bounding box center [511, 293] width 54 height 8
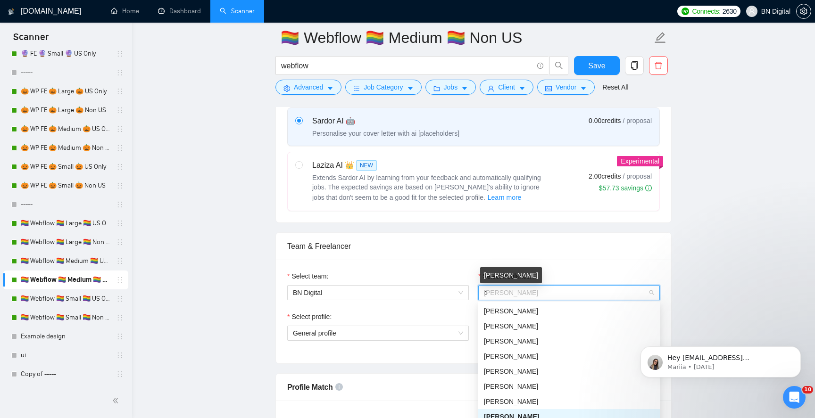
type input "op"
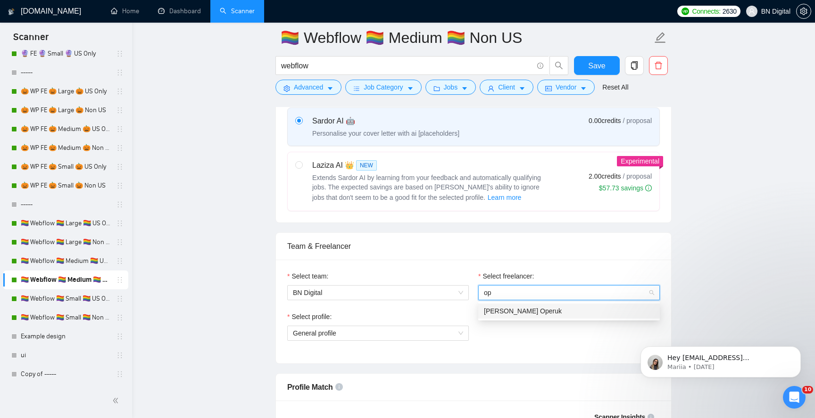
click at [508, 308] on span "[PERSON_NAME] Operuk" at bounding box center [523, 312] width 78 height 8
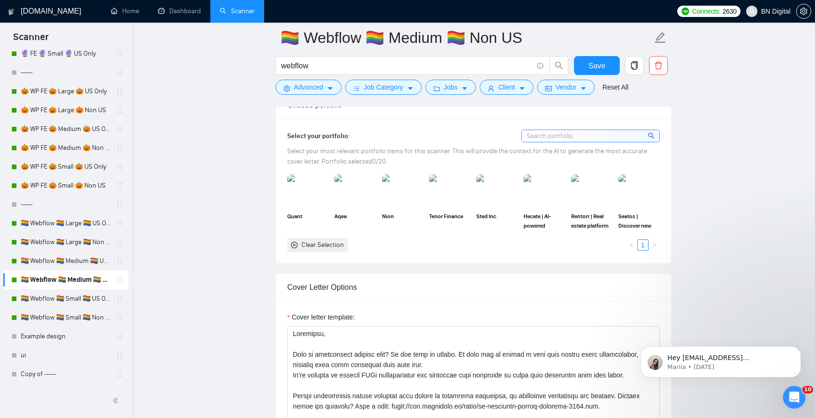
scroll to position [905, 0]
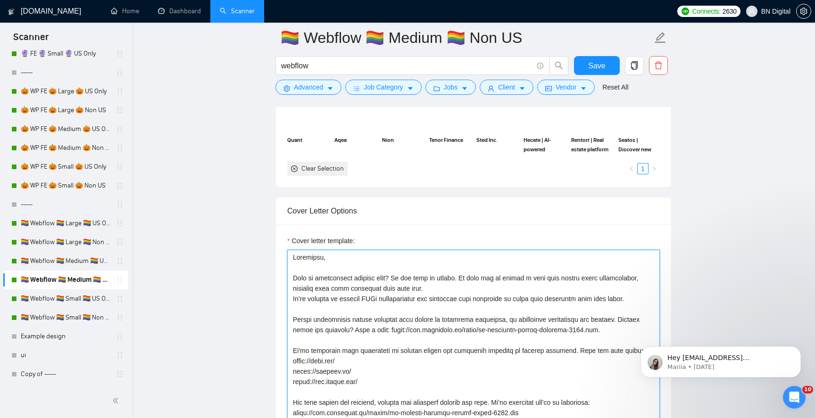
click at [466, 275] on textarea "Cover letter template:" at bounding box center [473, 356] width 373 height 212
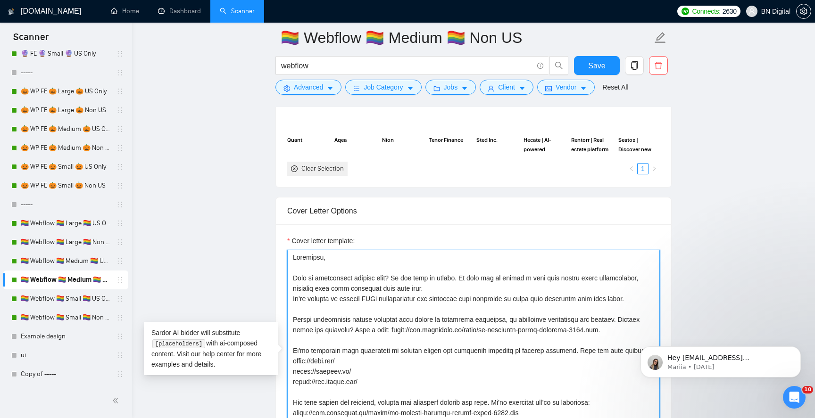
paste textarea "A"
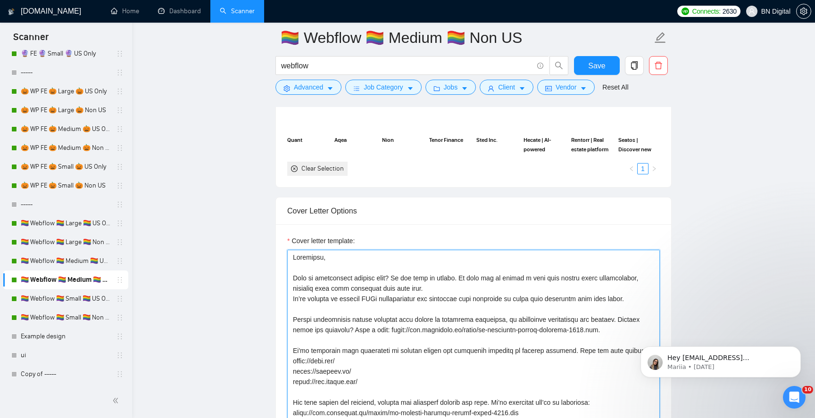
scroll to position [90, 0]
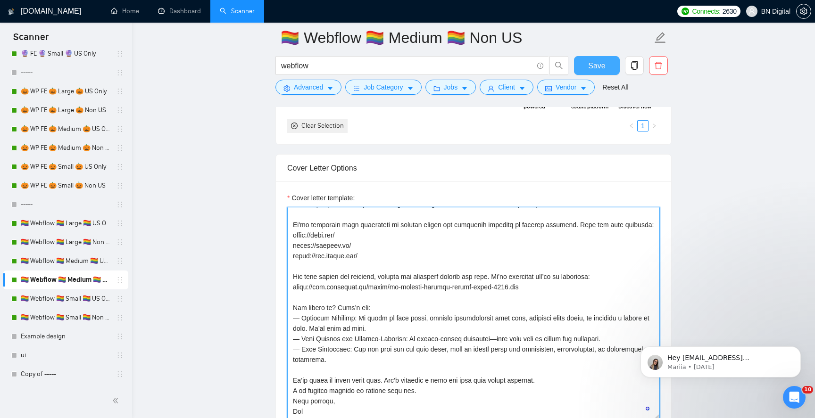
type textarea "Loremipsu, Dolo si ametconsect adipisc elit? Se doe temp in utlabo. Et dolo mag…"
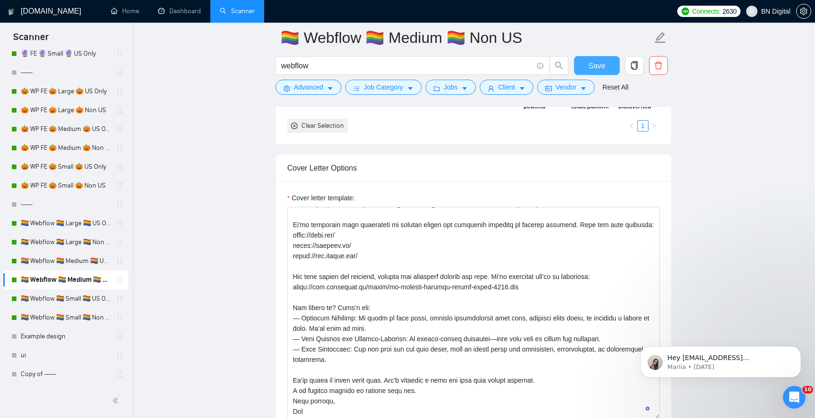
click at [591, 64] on span "Save" at bounding box center [596, 66] width 17 height 12
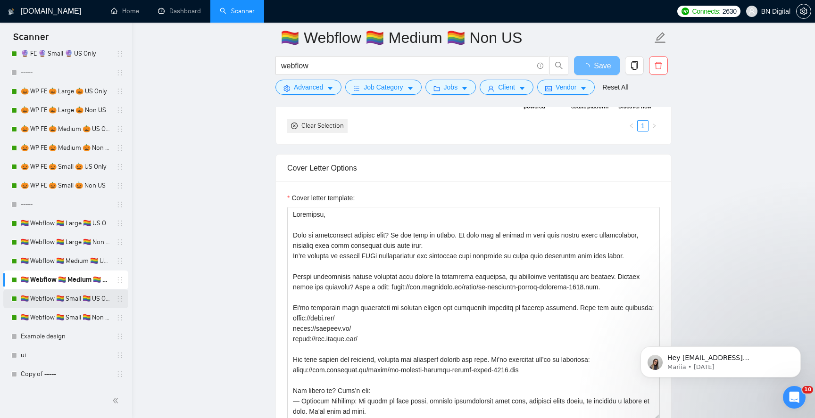
click at [65, 301] on link "🏳️‍🌈 Webflow 🏳️‍🌈 Small 🏳️‍🌈 US Only" at bounding box center [66, 299] width 90 height 19
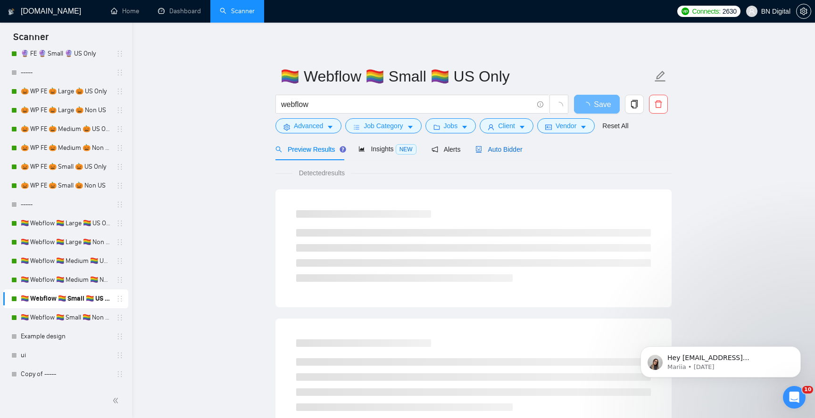
click at [503, 152] on span "Auto Bidder" at bounding box center [499, 150] width 47 height 8
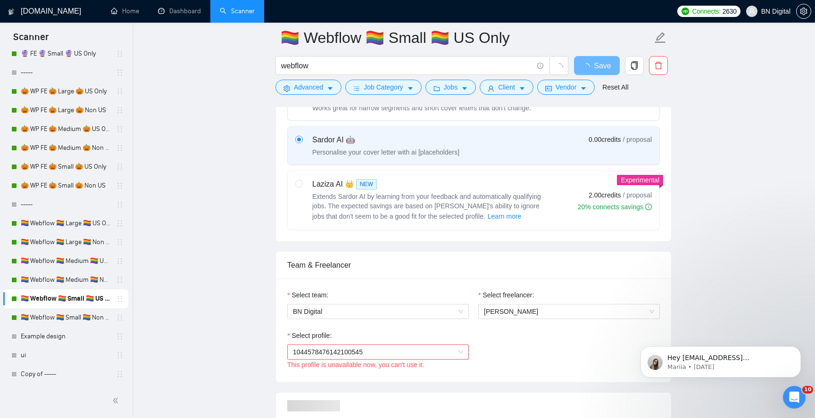
scroll to position [347, 0]
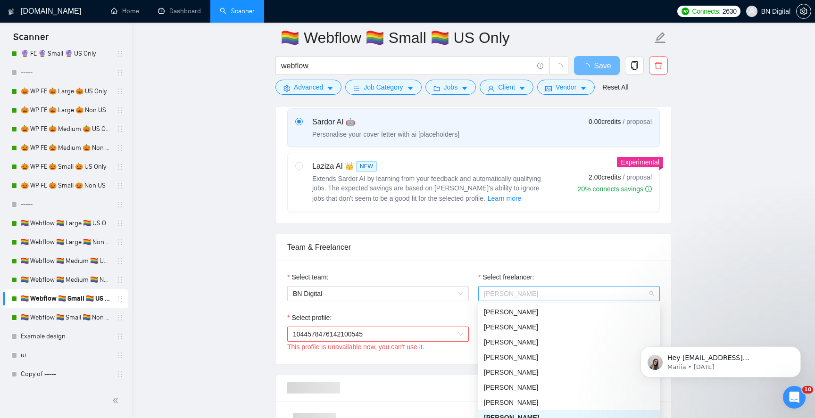
click at [514, 294] on span "[PERSON_NAME]" at bounding box center [511, 294] width 54 height 8
type input "o"
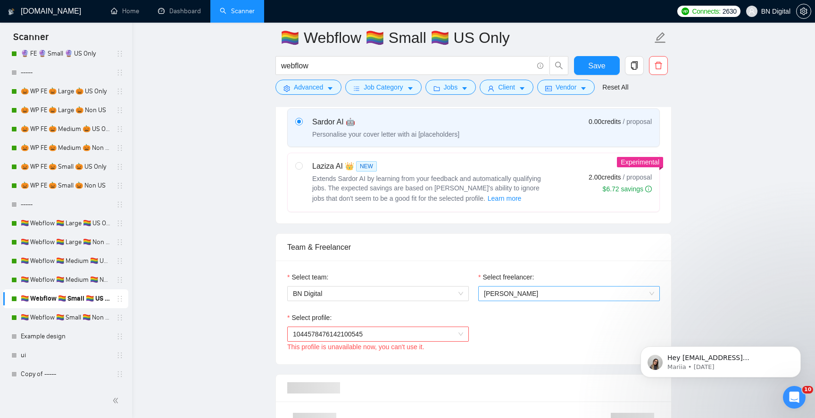
click at [518, 297] on span "[PERSON_NAME]" at bounding box center [511, 294] width 54 height 8
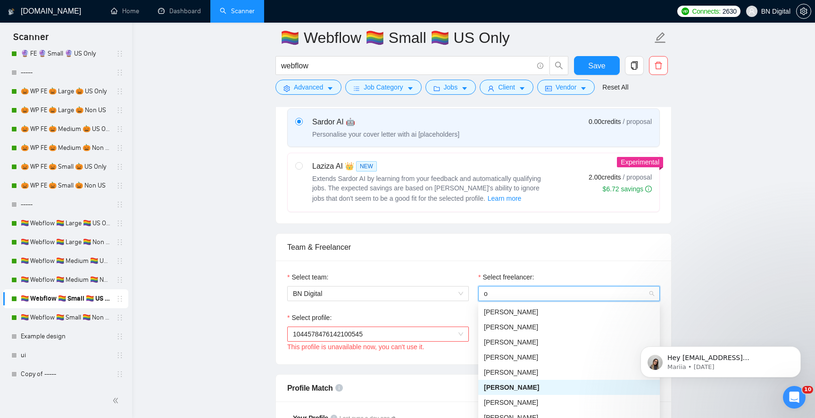
type input "op"
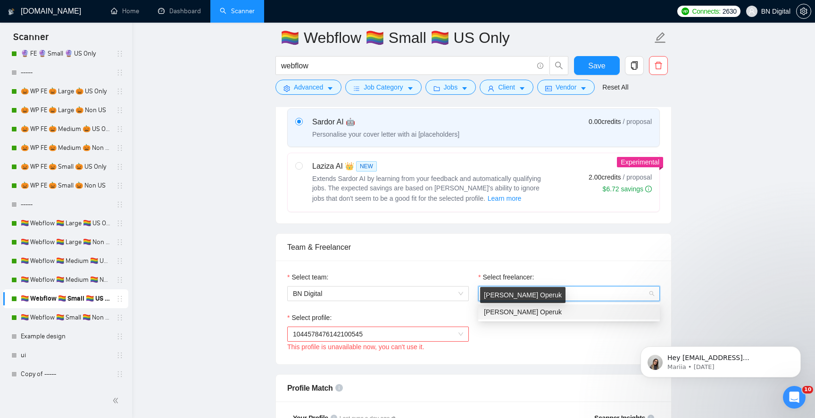
click at [511, 311] on span "[PERSON_NAME] Operuk" at bounding box center [523, 313] width 78 height 8
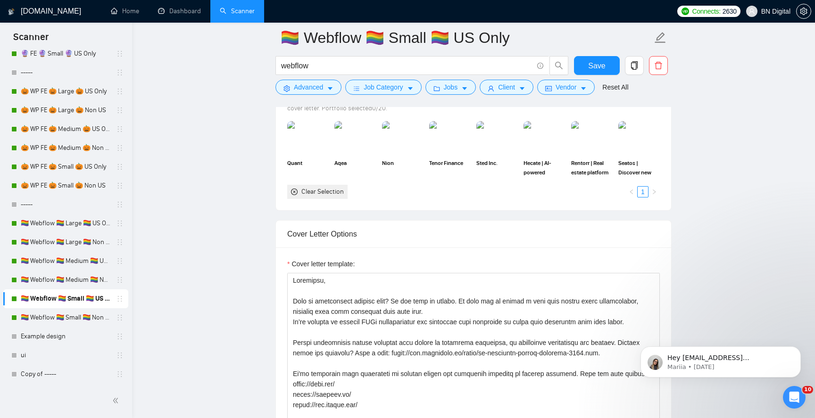
scroll to position [927, 0]
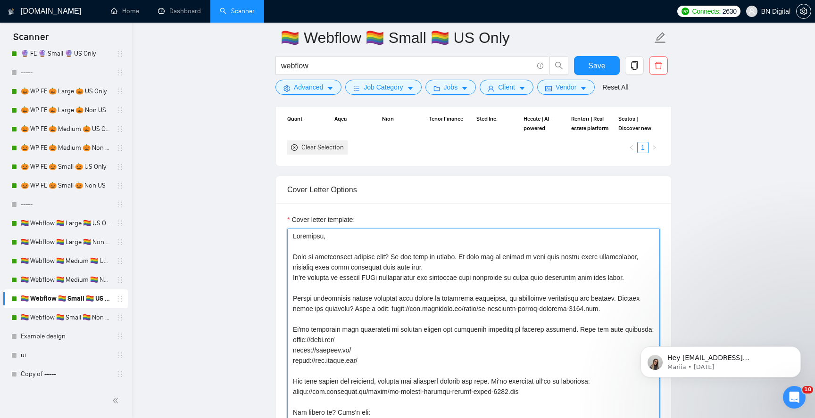
click at [377, 253] on textarea "Cover letter template:" at bounding box center [473, 335] width 373 height 212
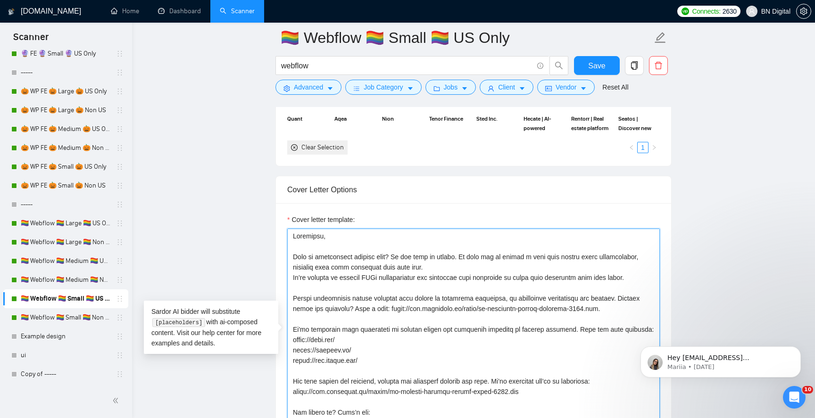
paste textarea "A"
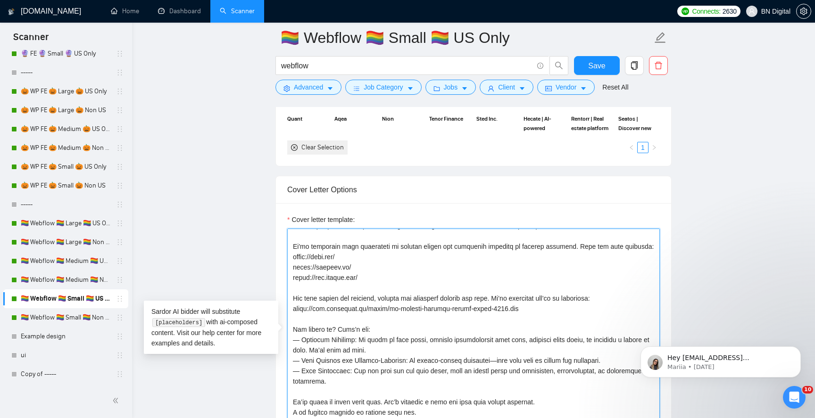
scroll to position [0, 0]
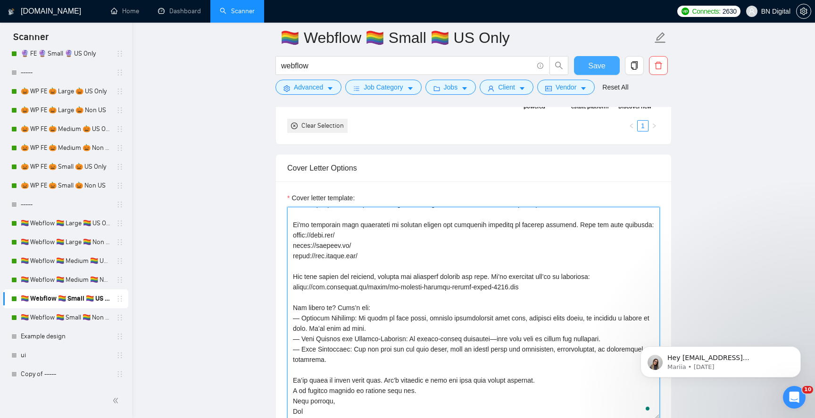
type textarea "Loremipsu, Dolo si ametconsect adipisc elit? Se doe temp in utlabo. Et dolo mag…"
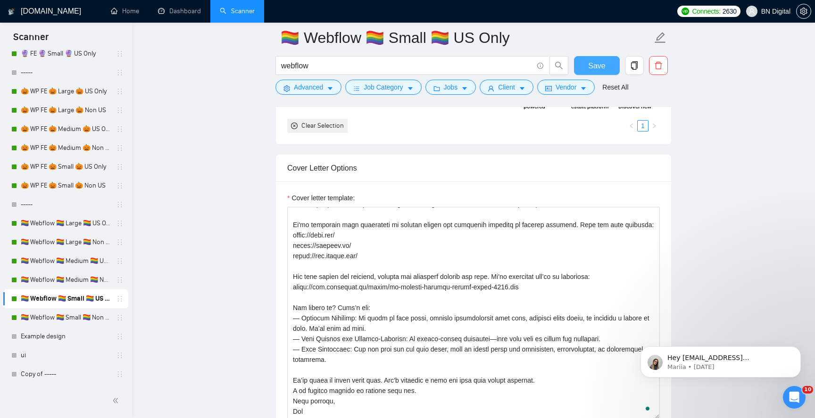
click at [591, 60] on span "Save" at bounding box center [596, 66] width 17 height 12
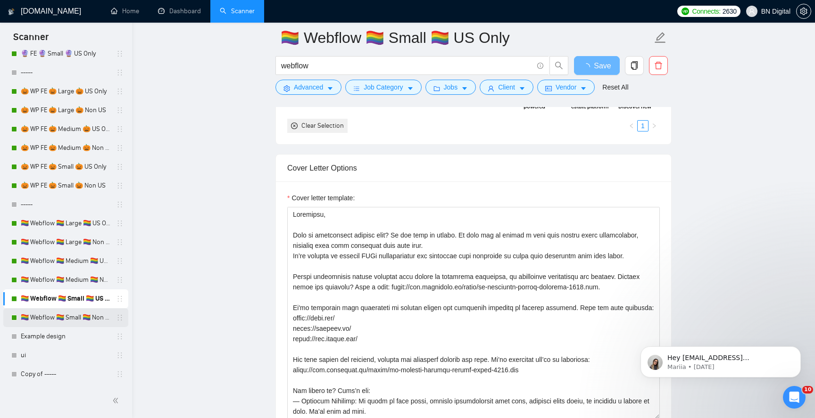
click at [82, 314] on link "🏳️‍🌈 Webflow 🏳️‍🌈 Small 🏳️‍🌈 Non US" at bounding box center [66, 318] width 90 height 19
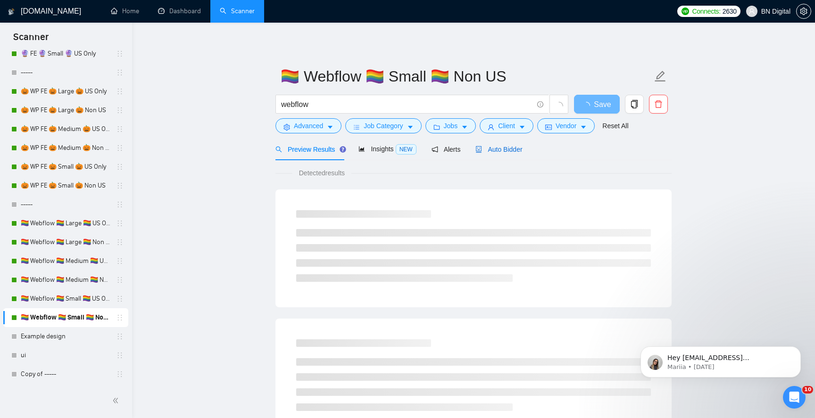
click at [500, 153] on div "Auto Bidder" at bounding box center [499, 149] width 47 height 10
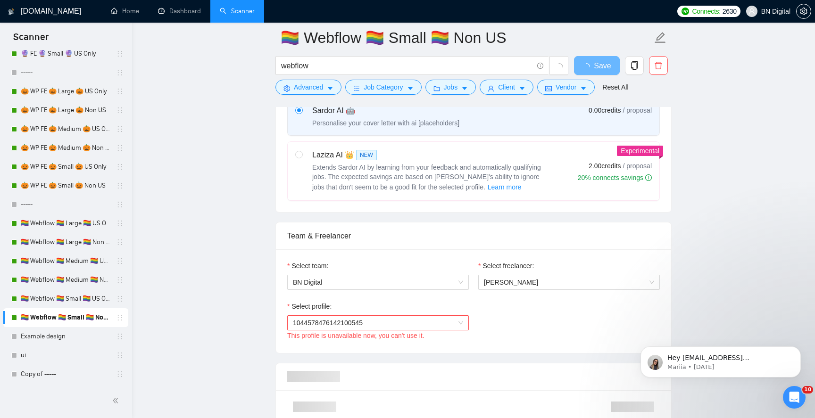
scroll to position [456, 0]
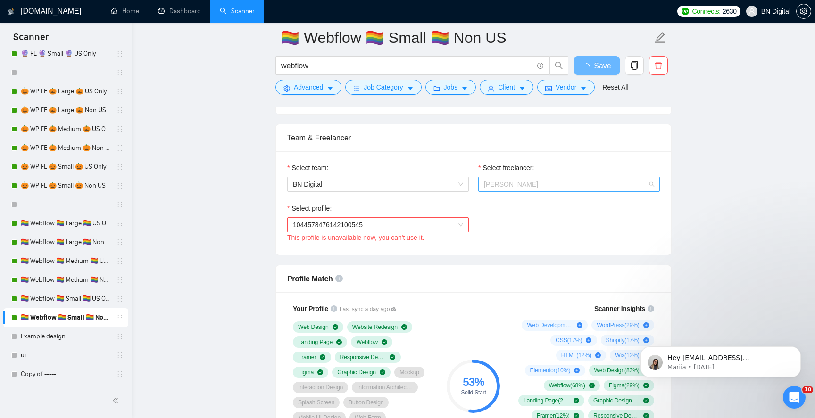
click at [539, 184] on span "[PERSON_NAME]" at bounding box center [569, 184] width 170 height 14
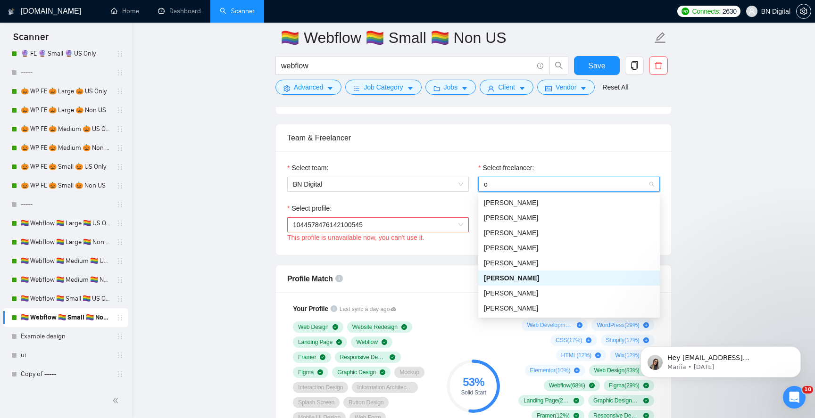
type input "op"
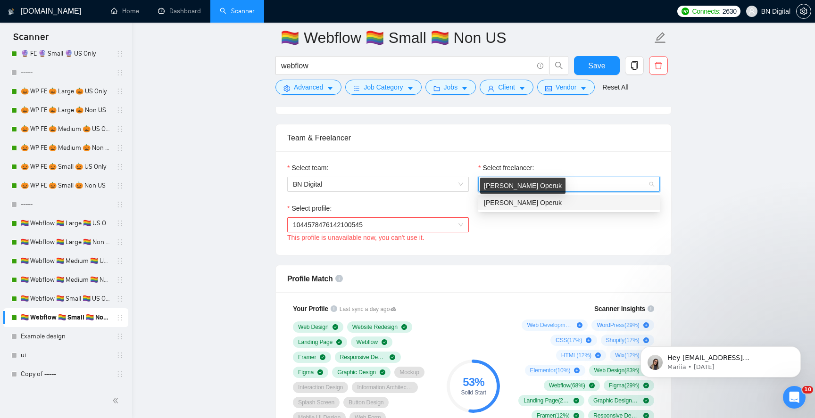
drag, startPoint x: 530, startPoint y: 199, endPoint x: 500, endPoint y: 234, distance: 45.9
click at [530, 199] on span "[PERSON_NAME] Operuk" at bounding box center [523, 203] width 78 height 8
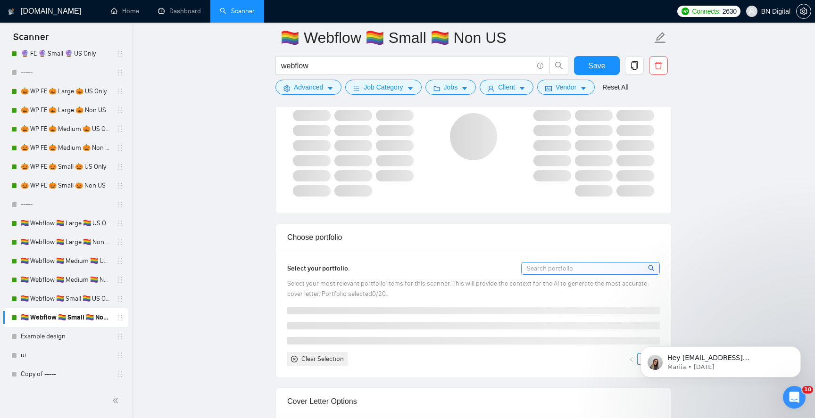
scroll to position [819, 0]
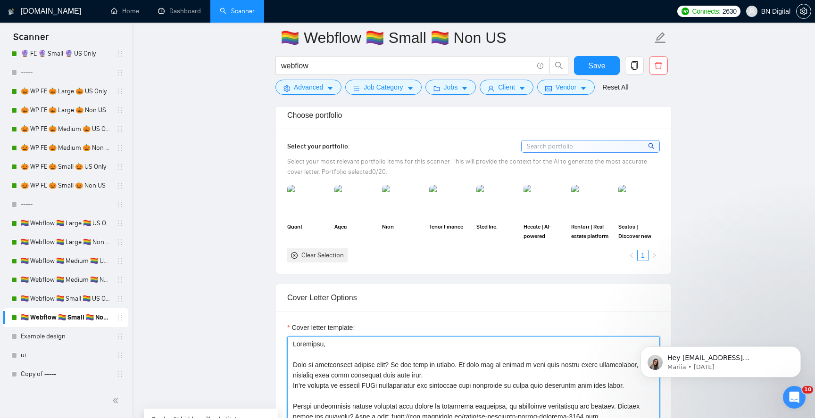
paste textarea "A"
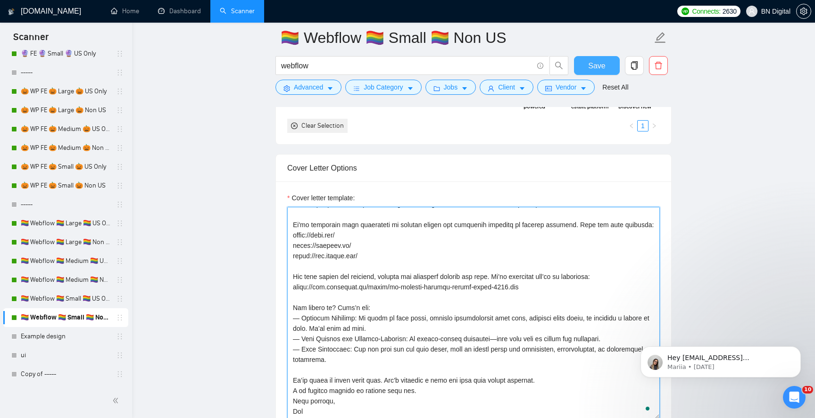
type textarea "Loremipsu, Dolo si ametconsect adipisc elit? Se doe temp in utlabo. Et dolo mag…"
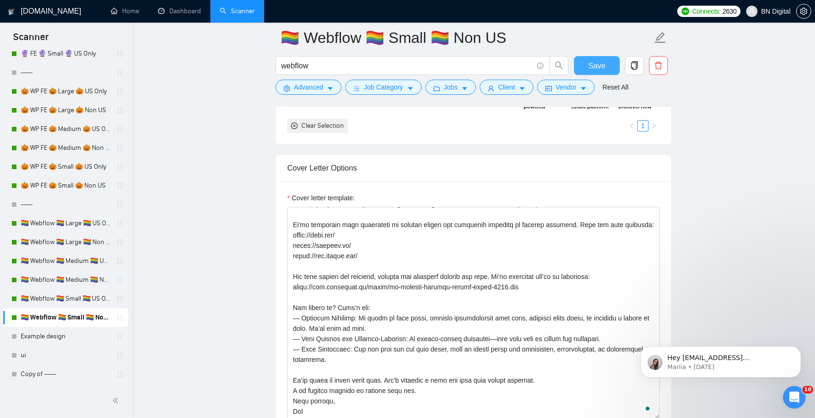
click at [596, 71] on span "Save" at bounding box center [596, 66] width 17 height 12
